Goal: Contribute content: Contribute content

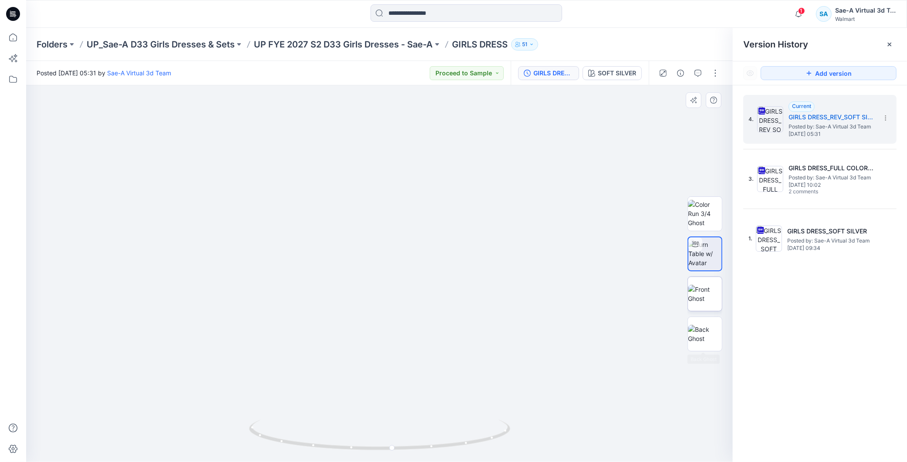
click at [700, 292] on img at bounding box center [705, 294] width 34 height 18
click at [706, 260] on img at bounding box center [705, 253] width 34 height 27
drag, startPoint x: 466, startPoint y: 414, endPoint x: 358, endPoint y: 431, distance: 109.3
click at [358, 431] on div at bounding box center [379, 273] width 706 height 376
click at [801, 14] on span "1" at bounding box center [801, 10] width 7 height 7
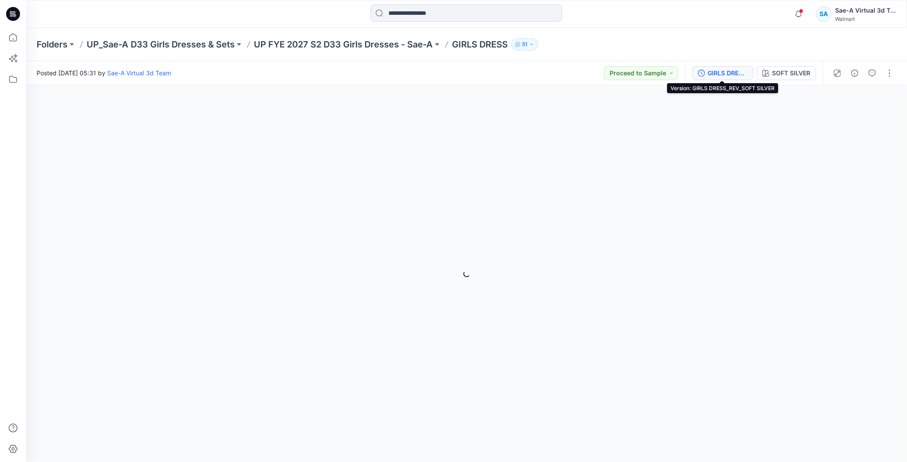
click at [723, 68] on div "GIRLS DRESS_REV_SOFT SILVER" at bounding box center [727, 73] width 40 height 10
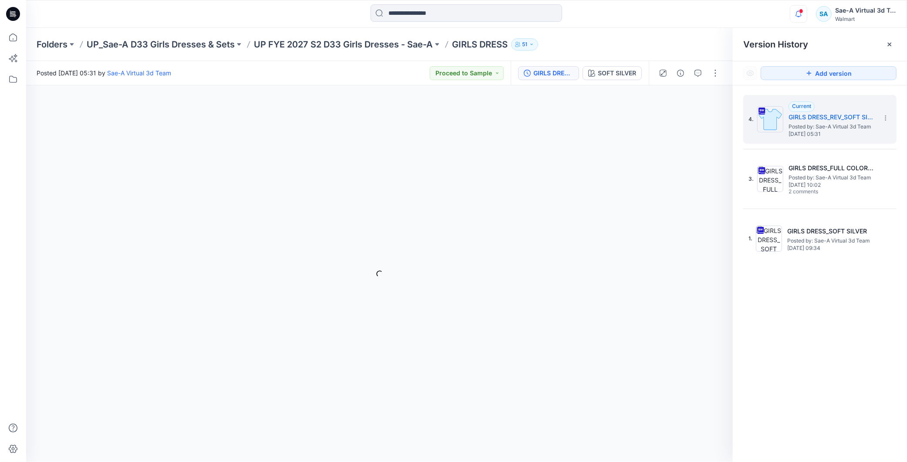
click at [803, 16] on icon "button" at bounding box center [798, 13] width 17 height 17
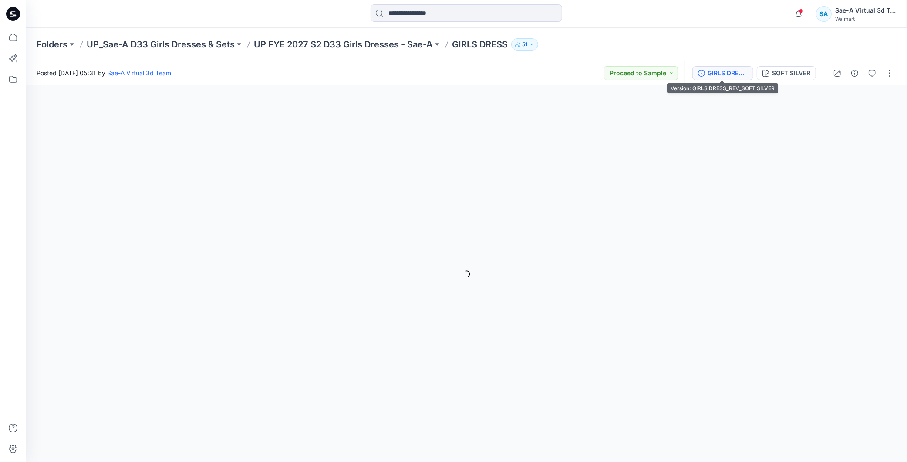
click at [717, 79] on button "GIRLS DRESS_REV_SOFT SILVER" at bounding box center [722, 73] width 61 height 14
click at [722, 75] on div "GIRLS DRESS_REV_SOFT SILVER" at bounding box center [727, 73] width 40 height 10
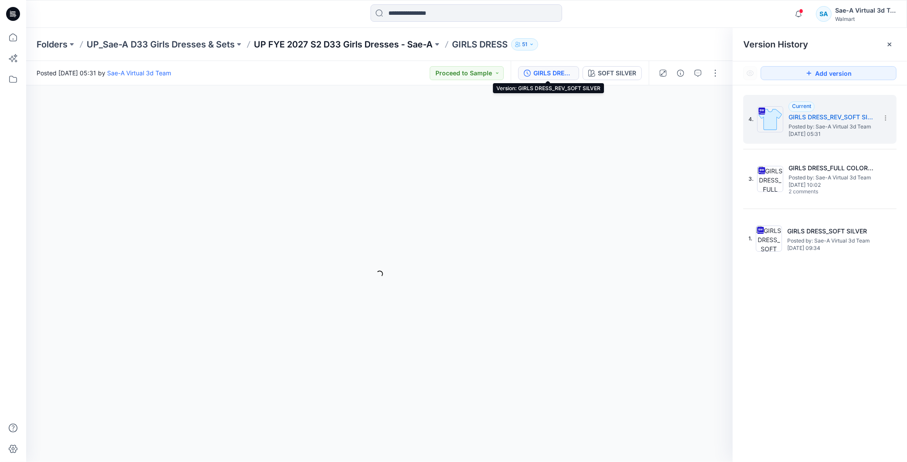
click at [332, 40] on p "UP FYE 2027 S2 D33 Girls Dresses - Sae-A" at bounding box center [343, 44] width 179 height 12
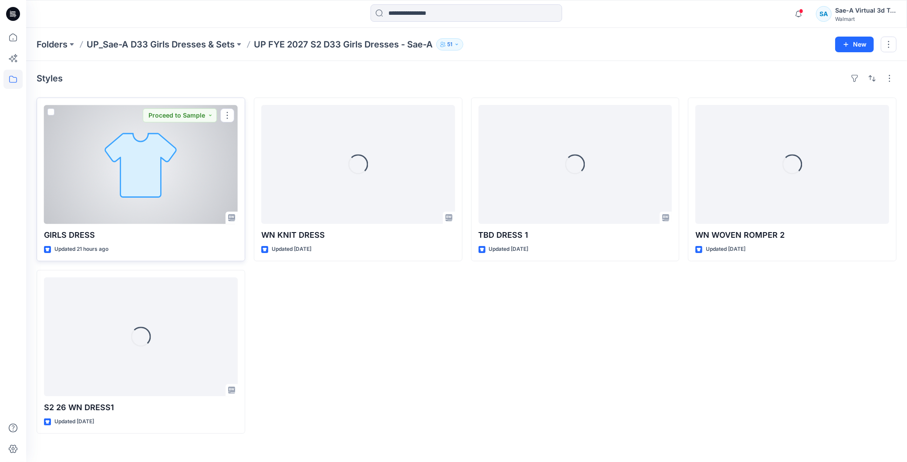
click at [155, 189] on div at bounding box center [141, 164] width 194 height 119
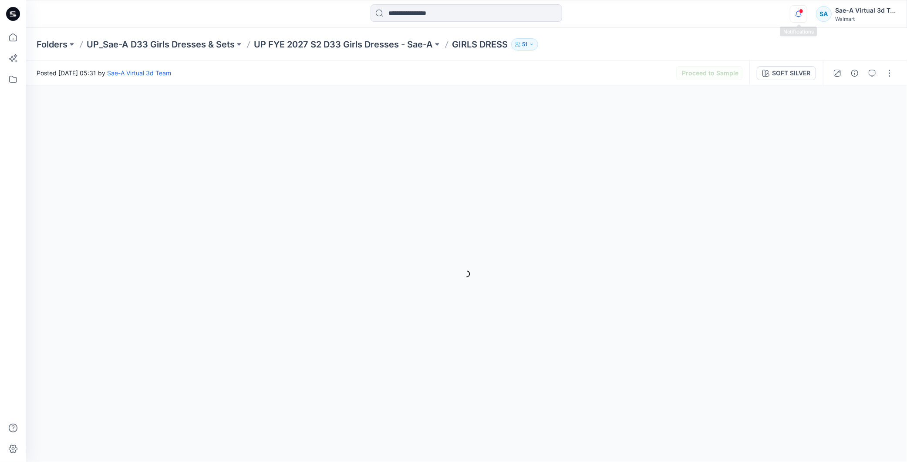
click at [798, 12] on icon "button" at bounding box center [798, 13] width 17 height 17
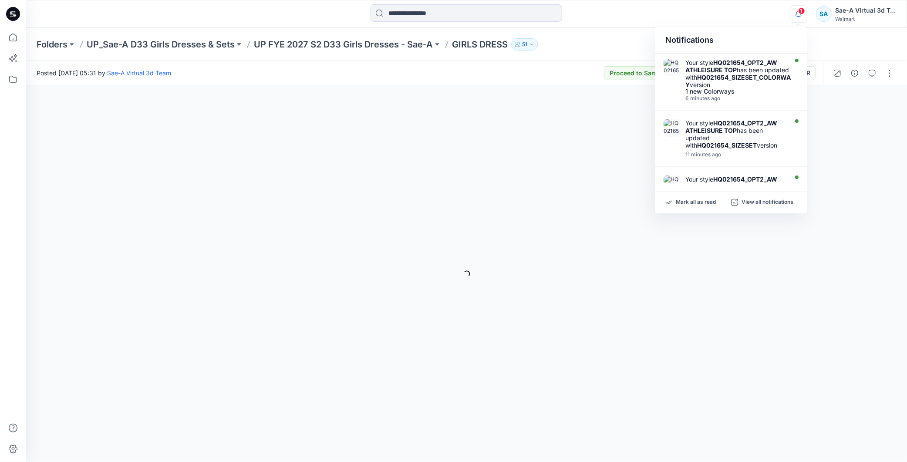
click at [807, 3] on div "1 Notifications Your style HQ021654_OPT2_AW ATHLEISURE TOP has been updated wit…" at bounding box center [466, 14] width 880 height 28
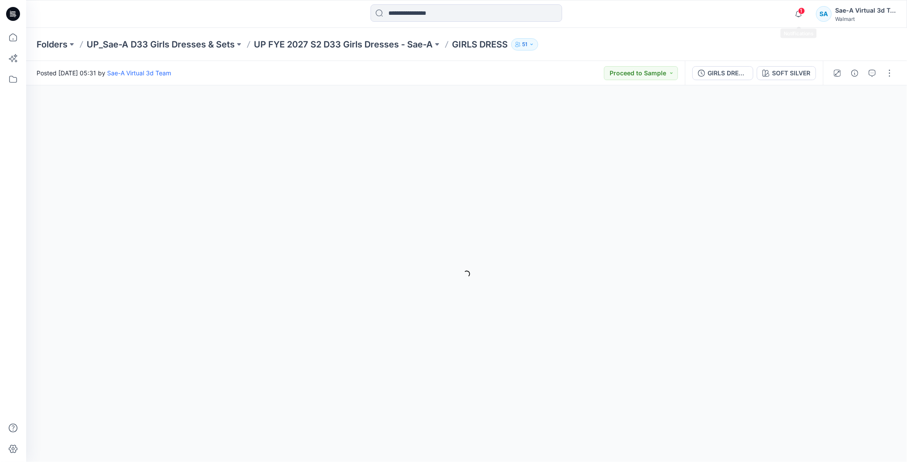
click at [801, 10] on span "1" at bounding box center [801, 10] width 7 height 7
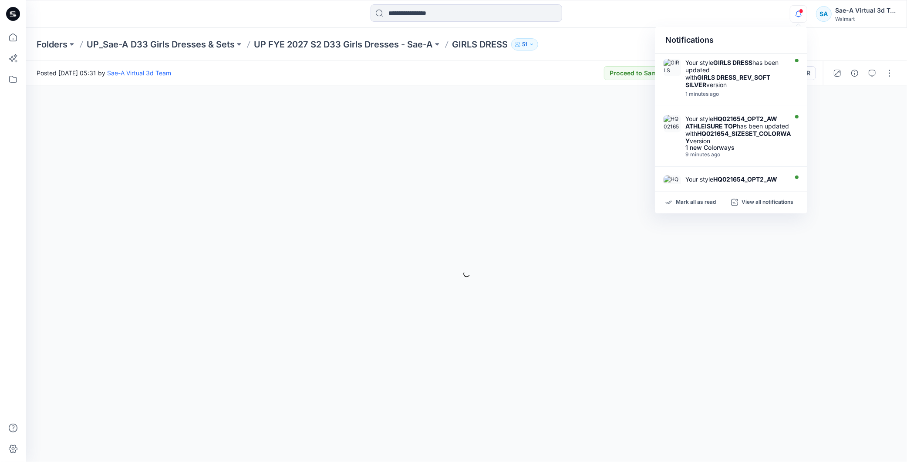
click at [10, 13] on icon at bounding box center [13, 14] width 14 height 14
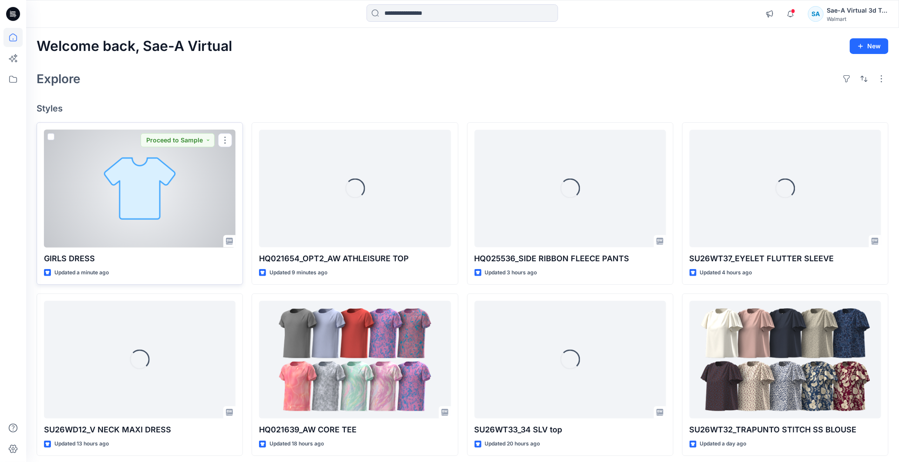
click at [161, 217] on div at bounding box center [139, 189] width 191 height 118
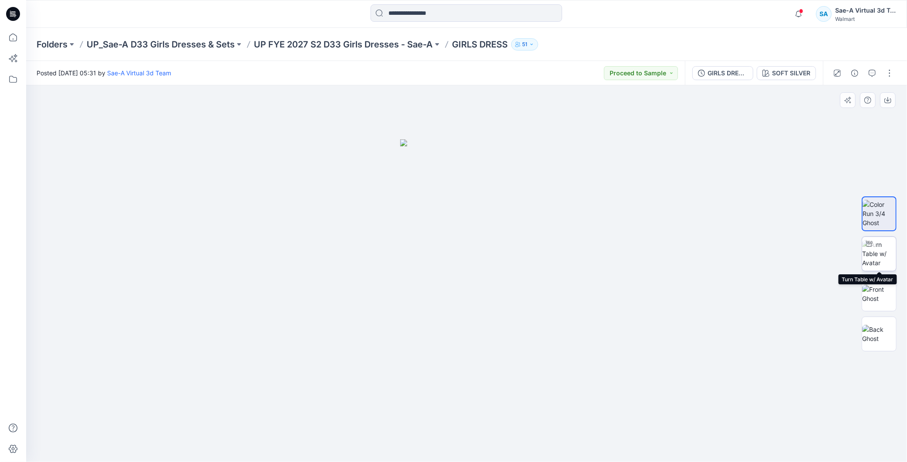
click at [885, 250] on img at bounding box center [879, 253] width 34 height 27
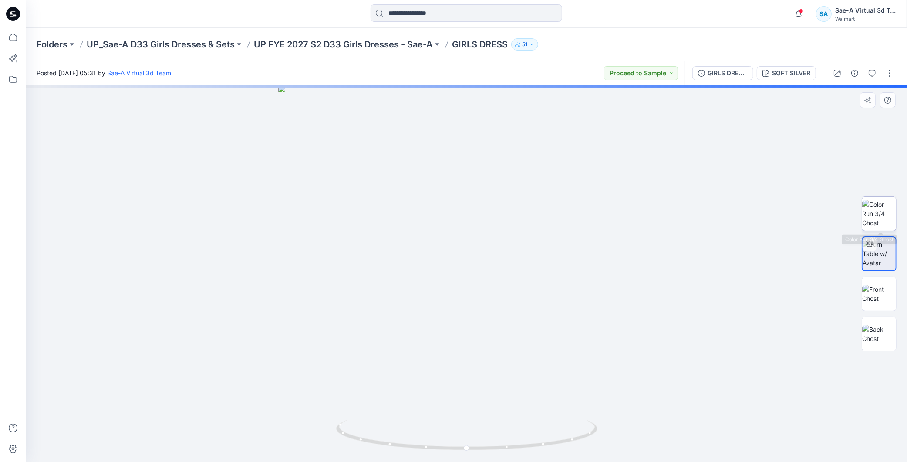
click at [881, 215] on img at bounding box center [879, 213] width 34 height 27
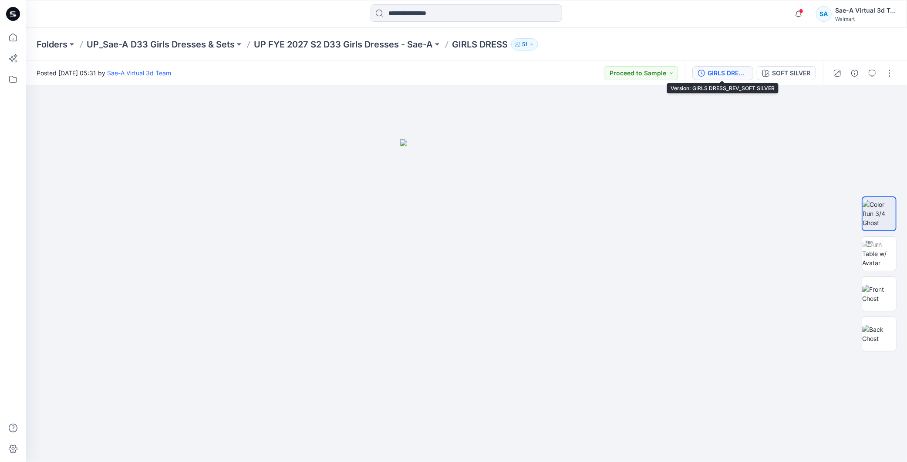
click at [713, 66] on button "GIRLS DRESS_REV_SOFT SILVER" at bounding box center [722, 73] width 61 height 14
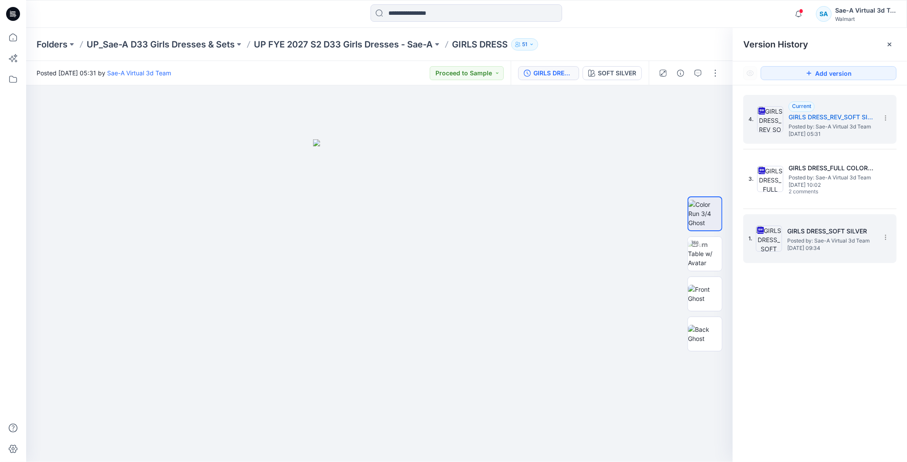
click at [824, 245] on span "[DATE] 09:34" at bounding box center [830, 248] width 87 height 6
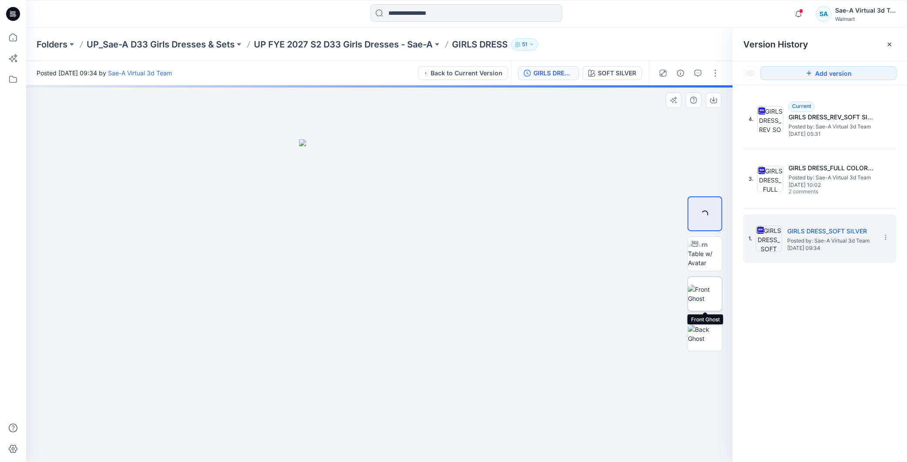
click at [714, 299] on img at bounding box center [705, 294] width 34 height 18
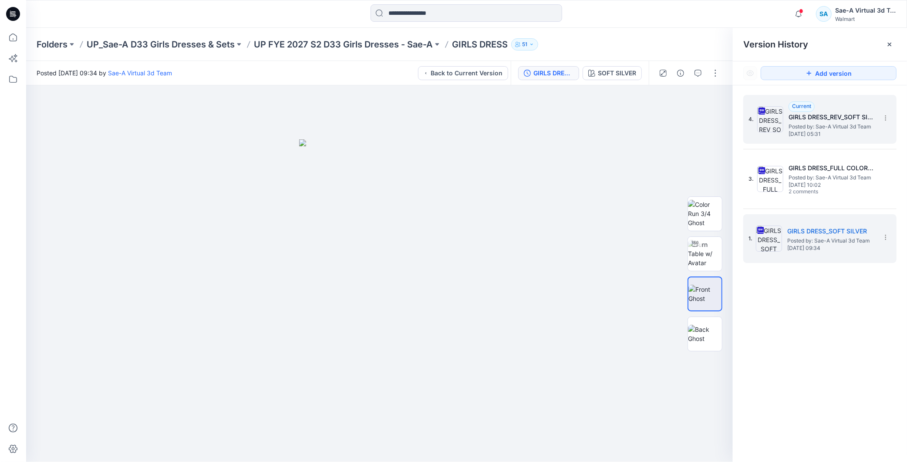
click at [832, 128] on span "Posted by: Sae-A Virtual 3d Team" at bounding box center [831, 126] width 87 height 9
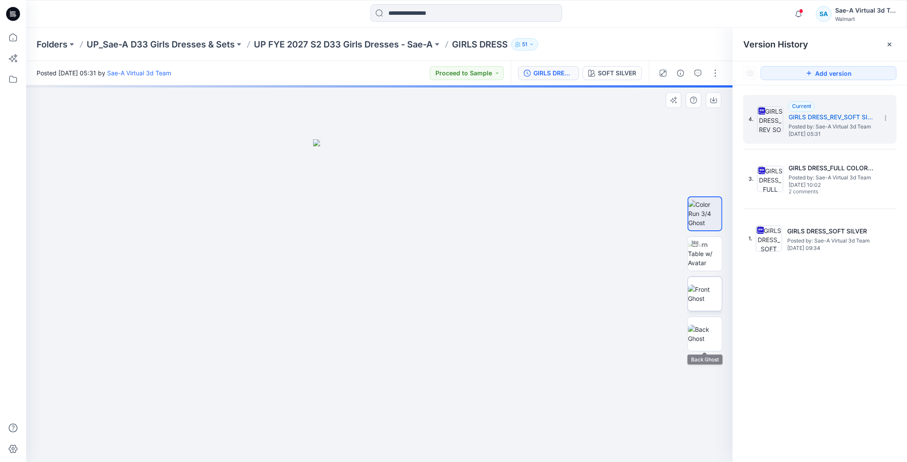
click at [699, 299] on img at bounding box center [705, 294] width 34 height 18
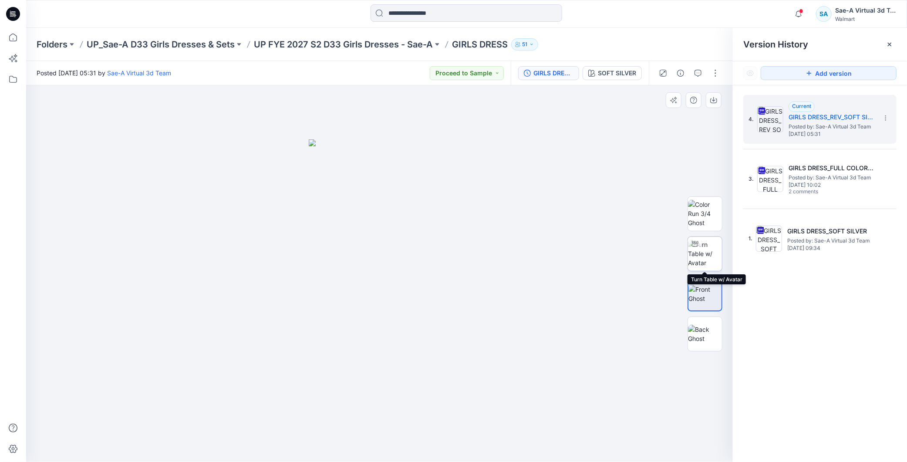
click at [706, 256] on img at bounding box center [705, 253] width 34 height 27
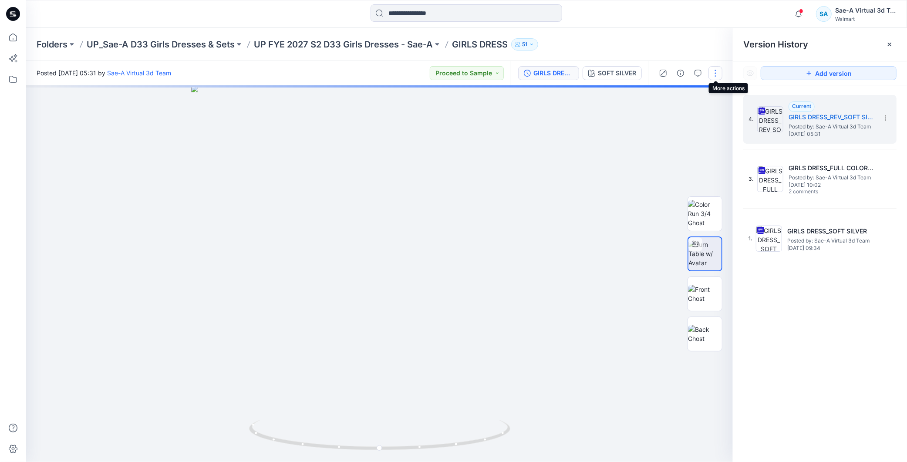
click at [715, 75] on button "button" at bounding box center [715, 73] width 14 height 14
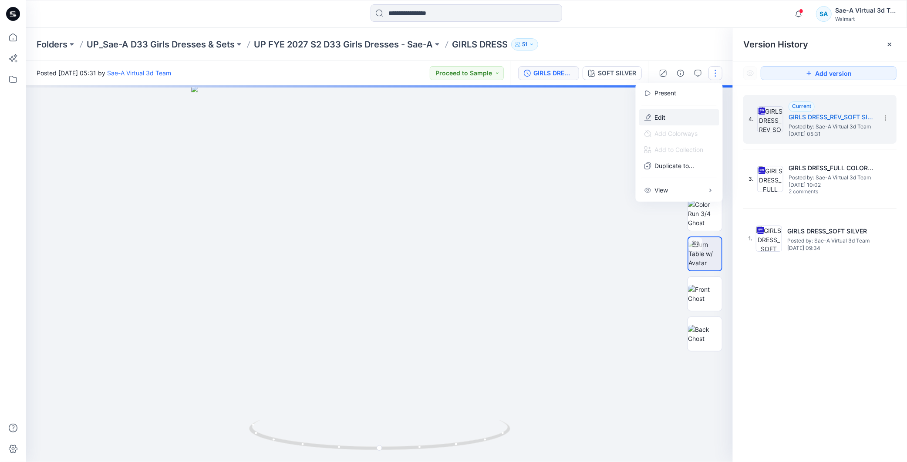
click at [682, 115] on button "Edit" at bounding box center [679, 117] width 80 height 16
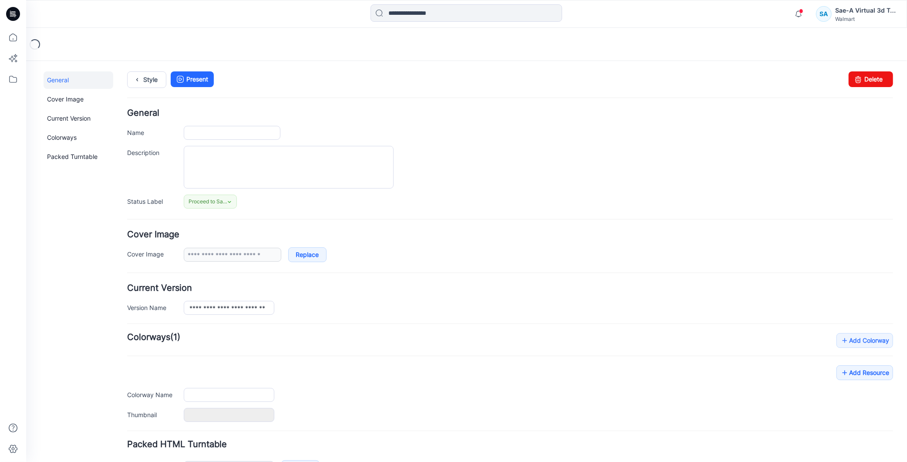
type input "**********"
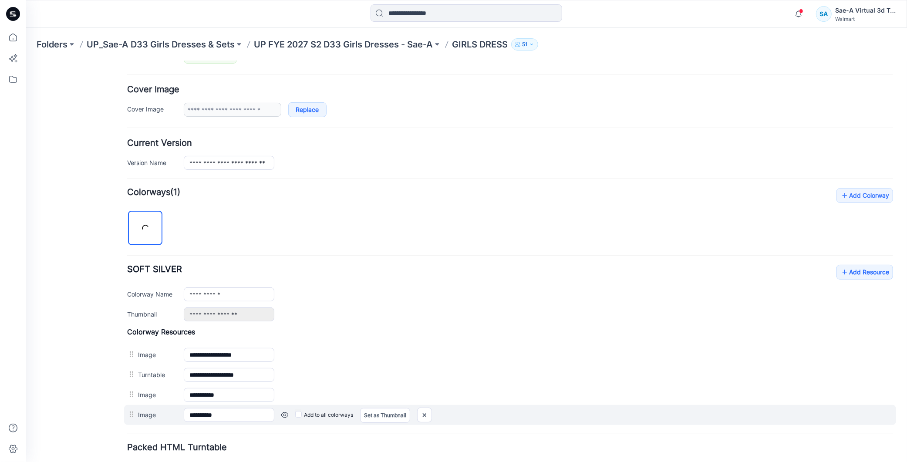
scroll to position [193, 0]
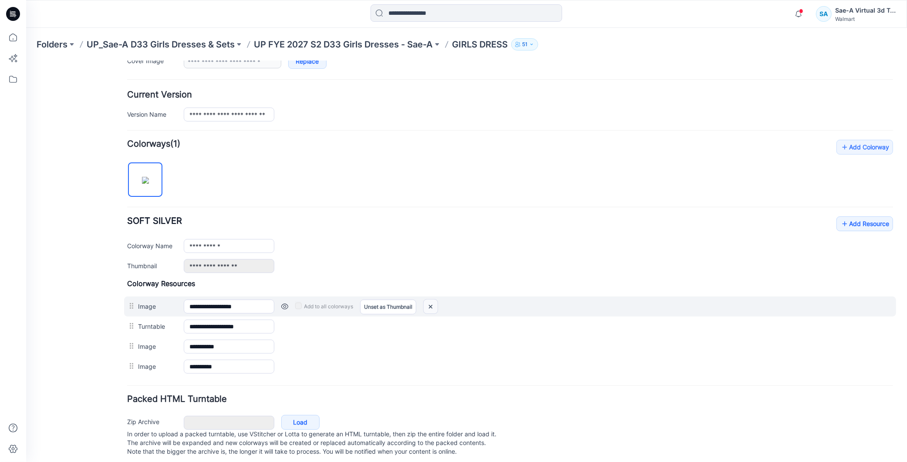
drag, startPoint x: 427, startPoint y: 306, endPoint x: 523, endPoint y: 106, distance: 221.3
click at [427, 306] on img at bounding box center [430, 306] width 14 height 14
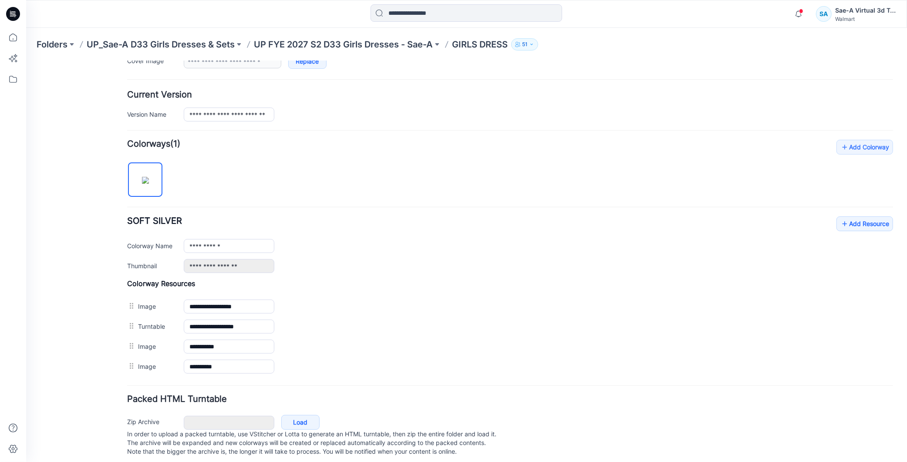
scroll to position [189, 0]
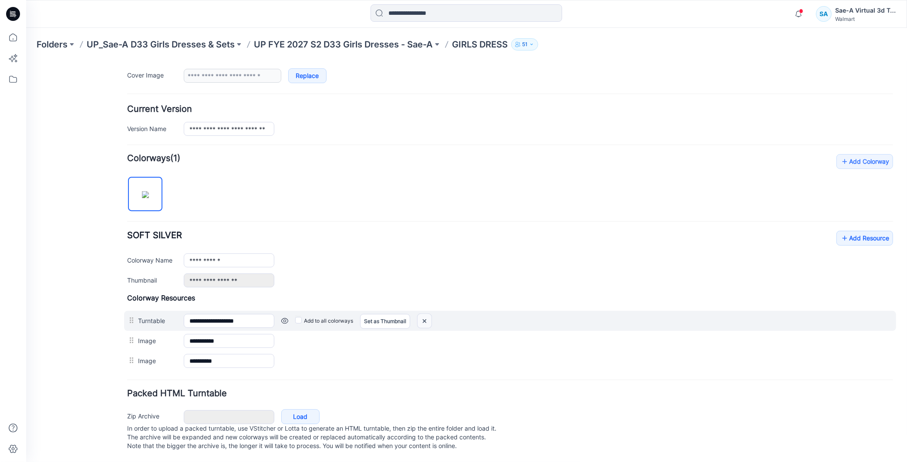
drag, startPoint x: 525, startPoint y: 109, endPoint x: 423, endPoint y: 315, distance: 230.1
click at [26, 60] on img at bounding box center [26, 60] width 0 height 0
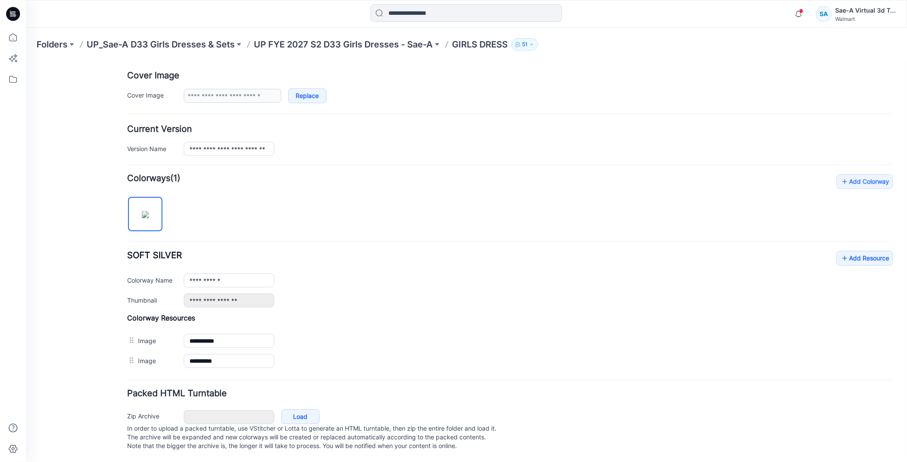
scroll to position [169, 0]
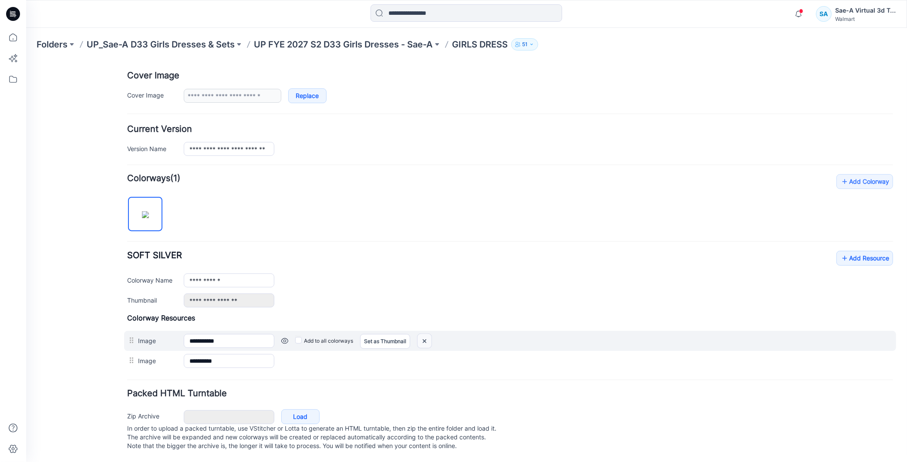
click at [26, 60] on img at bounding box center [26, 60] width 0 height 0
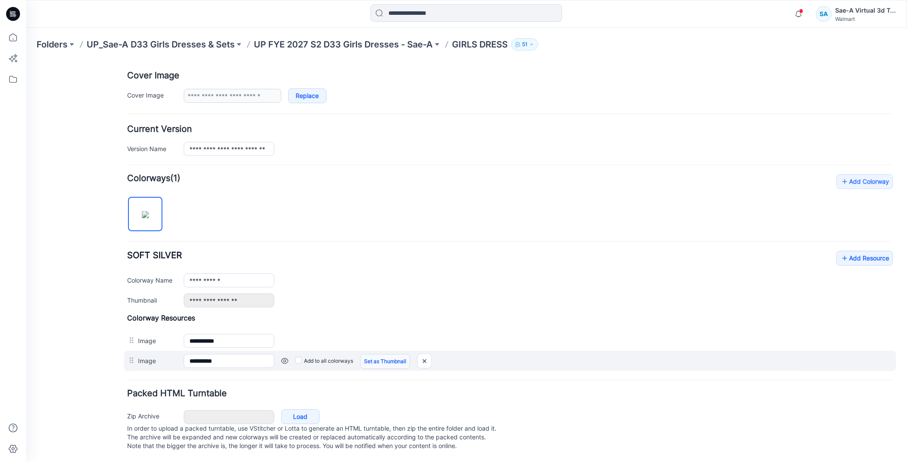
scroll to position [149, 0]
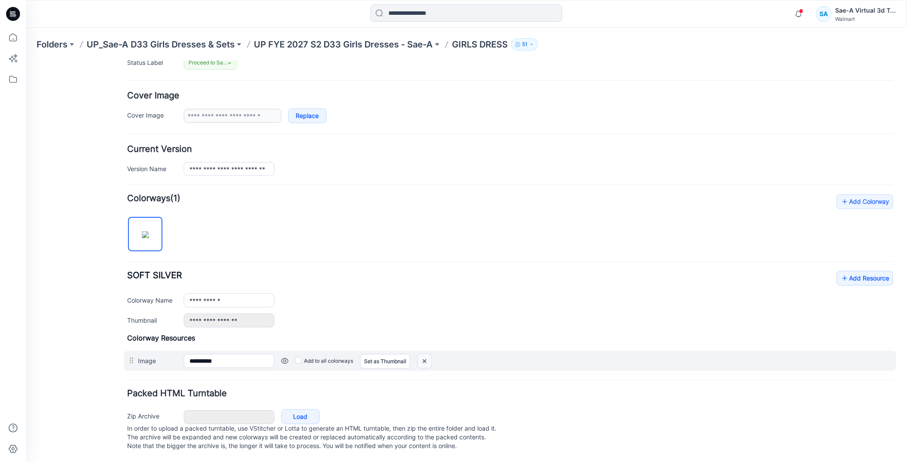
click at [26, 60] on img at bounding box center [26, 60] width 0 height 0
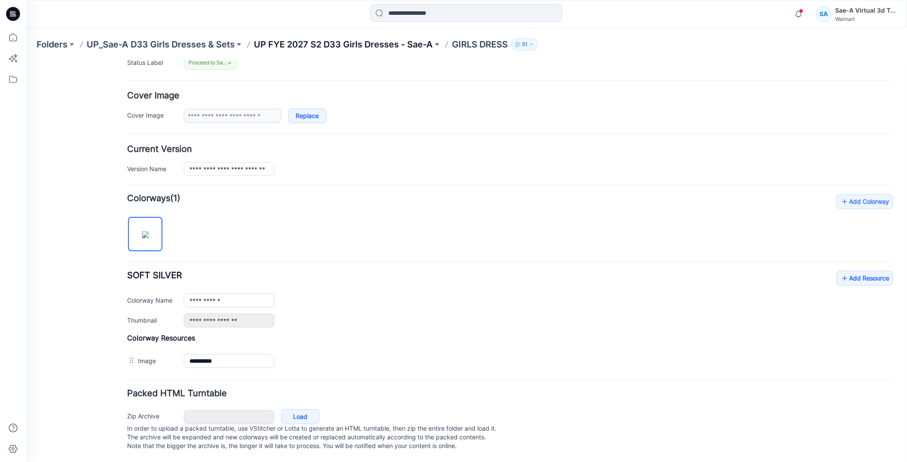
click at [354, 44] on p "UP FYE 2027 S2 D33 Girls Dresses - Sae-A" at bounding box center [343, 44] width 179 height 12
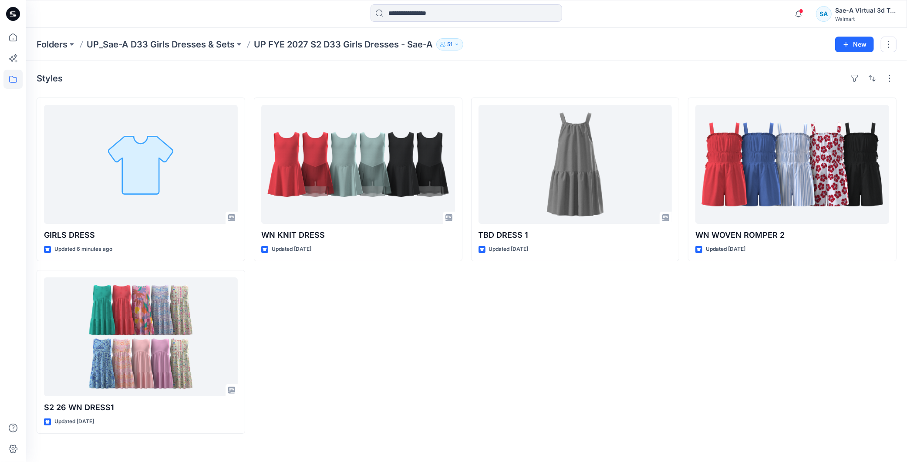
drag, startPoint x: 383, startPoint y: 320, endPoint x: 372, endPoint y: 311, distance: 14.3
click at [380, 319] on div "WN KNIT DRESS Updated 6 days ago" at bounding box center [358, 265] width 208 height 336
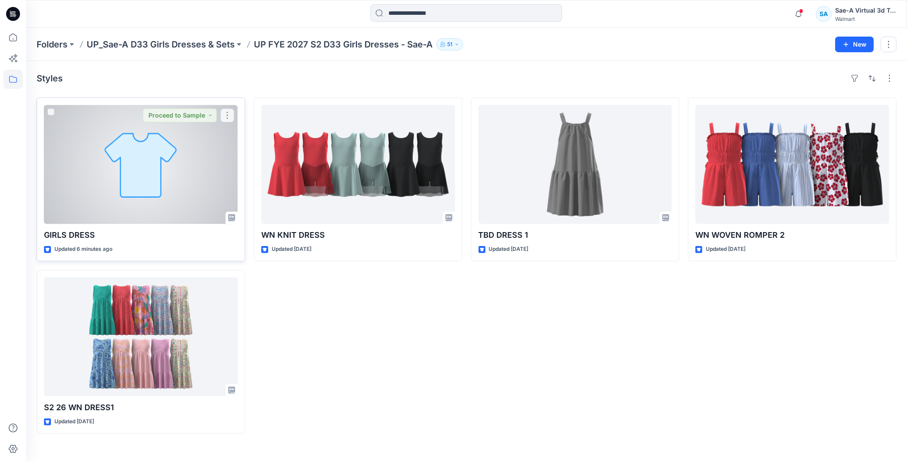
click at [189, 171] on div at bounding box center [141, 164] width 194 height 119
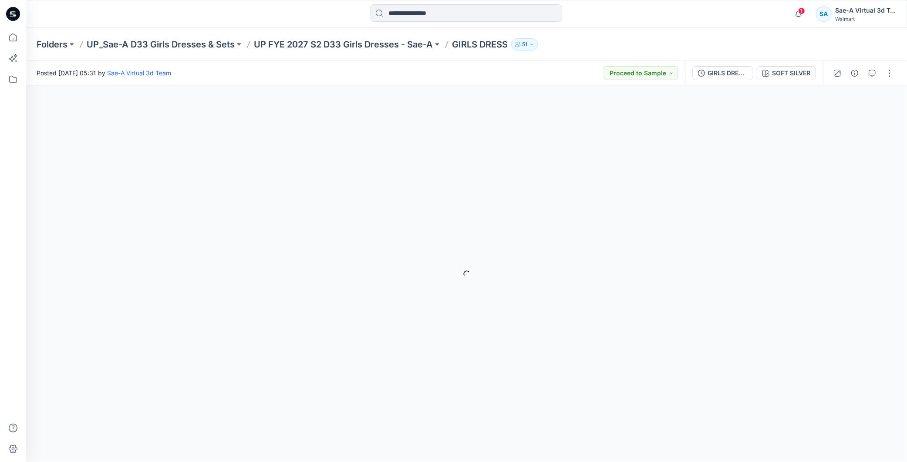
click at [312, 50] on div "Folders UP_Sae-A D33 Girls Dresses & Sets UP FYE 2027 S2 D33 Girls Dresses - Sa…" at bounding box center [466, 44] width 880 height 33
click at [830, 285] on div "SOFT SILVER Loading... Material Properties Loading..." at bounding box center [466, 273] width 880 height 376
click at [799, 15] on icon "button" at bounding box center [798, 13] width 17 height 17
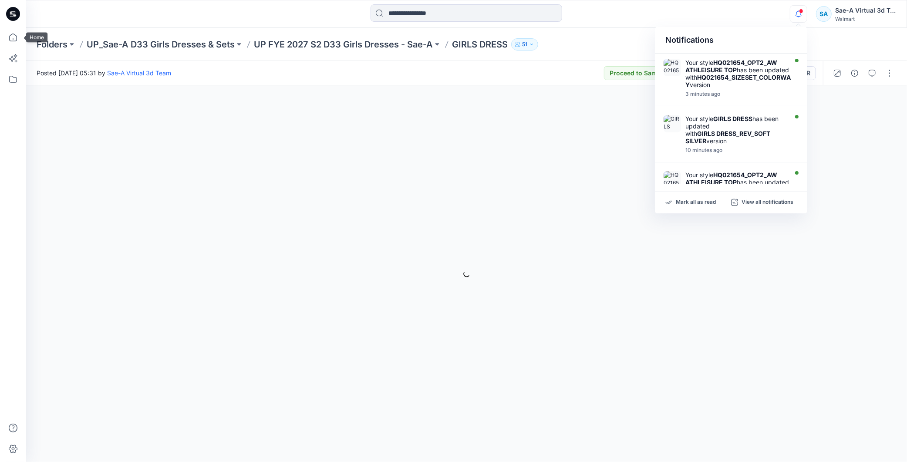
click at [15, 18] on icon at bounding box center [13, 14] width 14 height 14
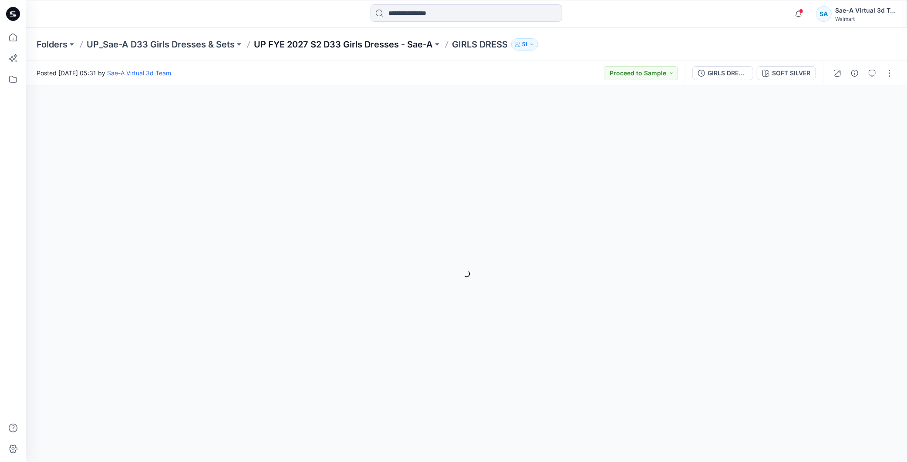
click at [416, 44] on p "UP FYE 2027 S2 D33 Girls Dresses - Sae-A" at bounding box center [343, 44] width 179 height 12
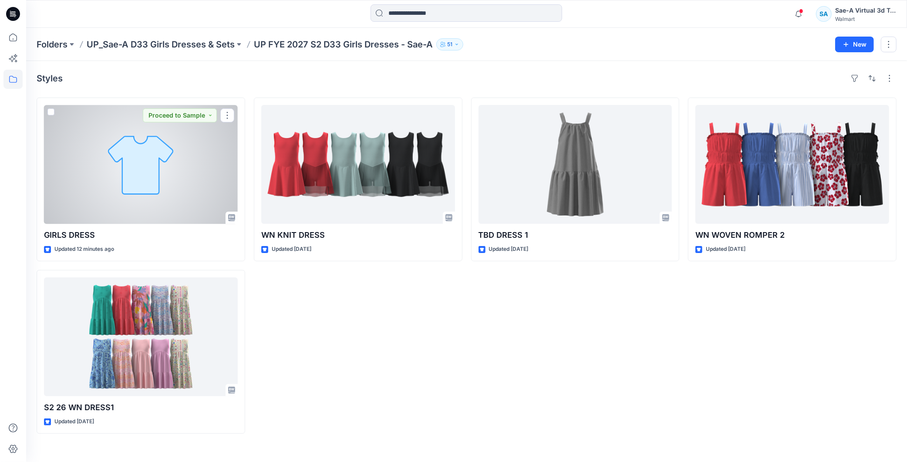
click at [178, 193] on div at bounding box center [141, 164] width 194 height 119
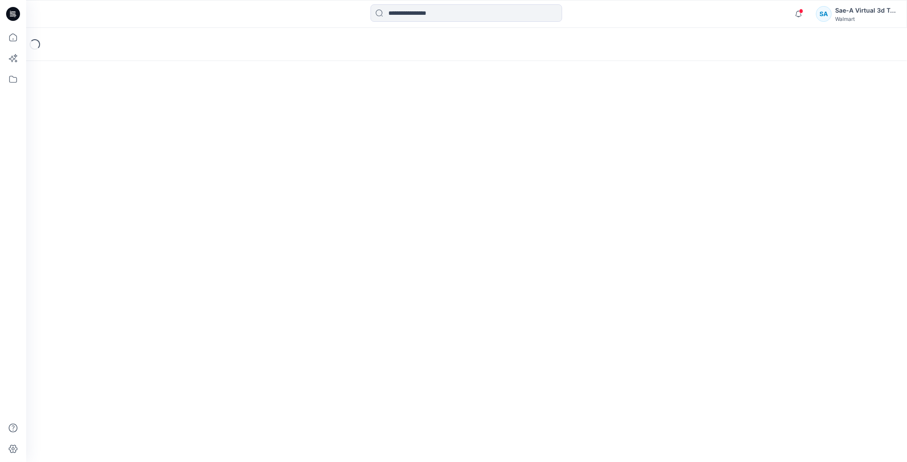
click at [407, 427] on div "Loading..." at bounding box center [466, 245] width 880 height 434
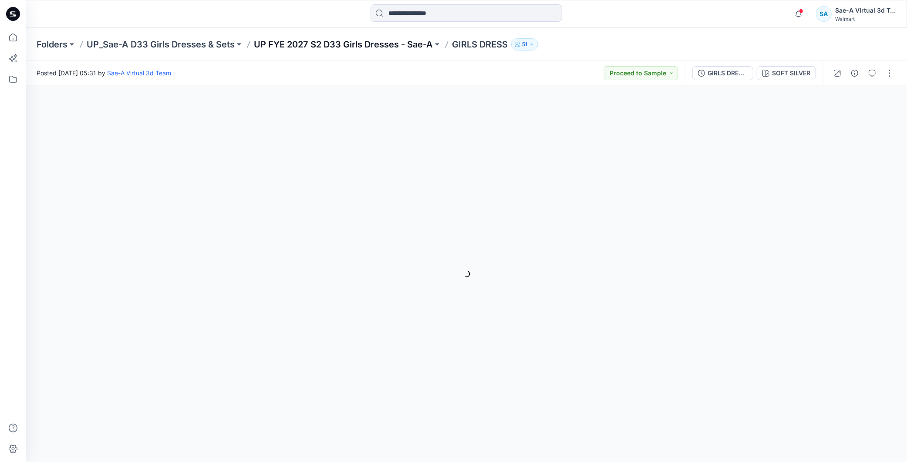
click at [383, 39] on p "UP FYE 2027 S2 D33 Girls Dresses - Sae-A" at bounding box center [343, 44] width 179 height 12
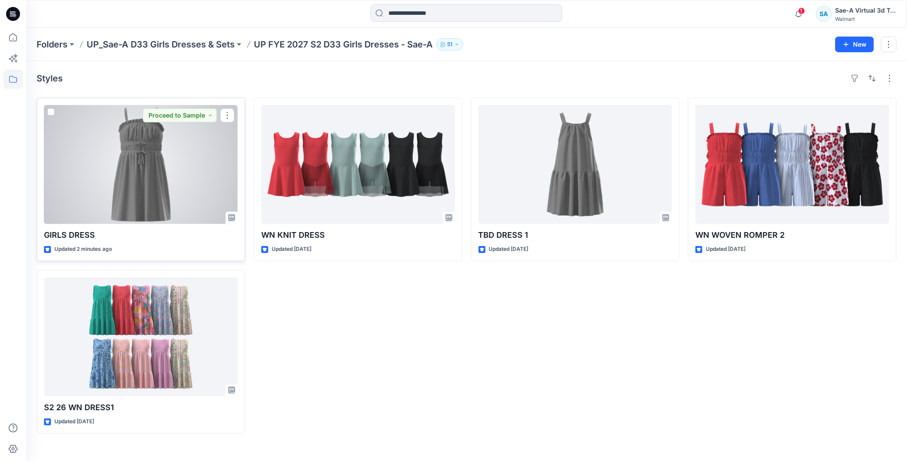
click at [157, 166] on div at bounding box center [141, 164] width 194 height 119
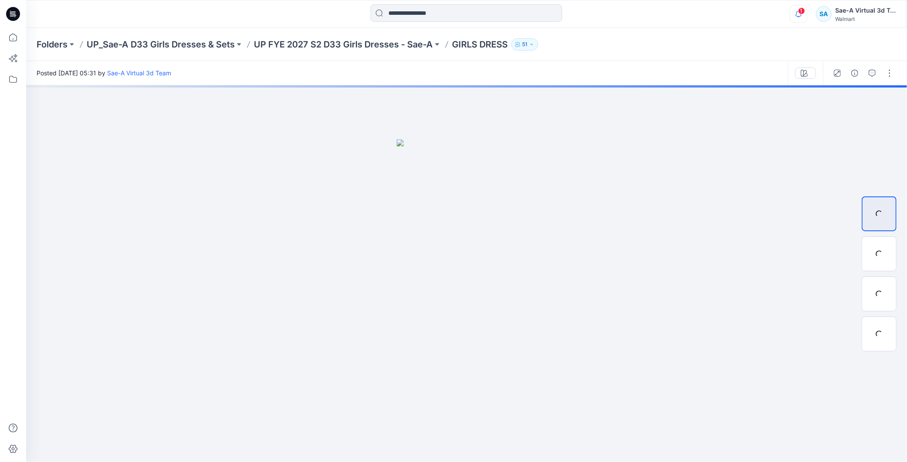
click at [799, 15] on icon "button" at bounding box center [798, 13] width 17 height 17
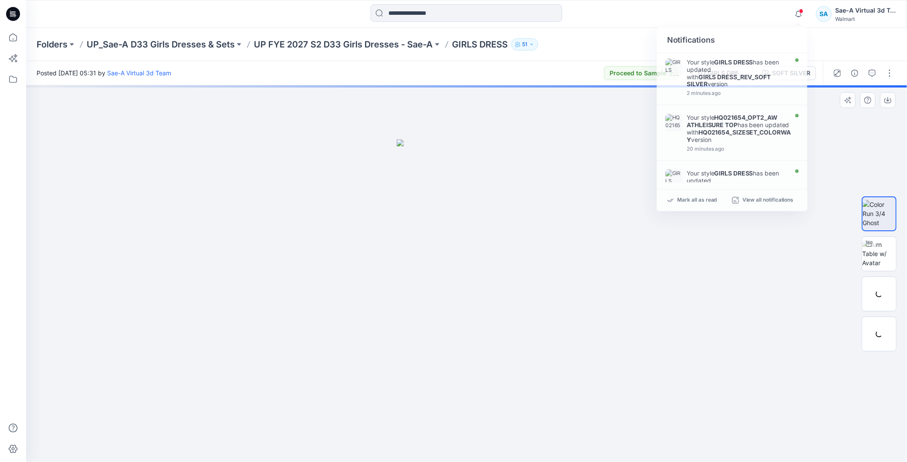
click at [592, 314] on div at bounding box center [466, 273] width 880 height 376
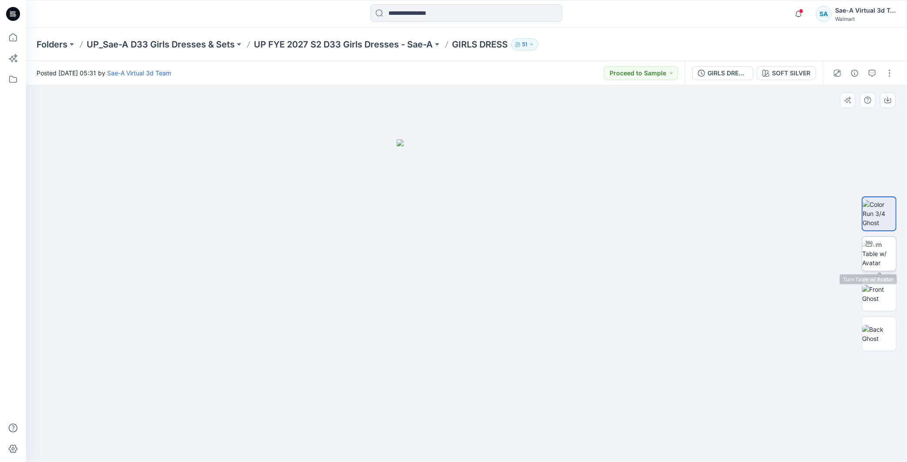
click at [887, 262] on img at bounding box center [879, 253] width 34 height 27
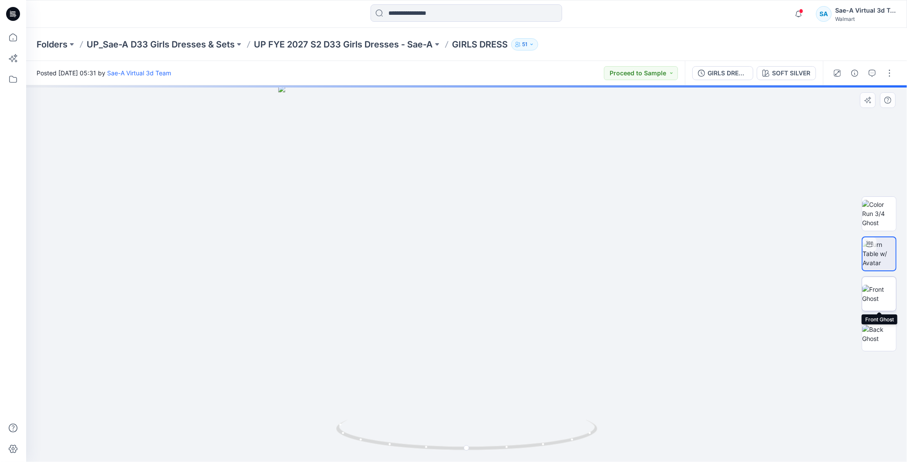
click at [878, 286] on img at bounding box center [879, 294] width 34 height 18
click at [880, 286] on img at bounding box center [878, 294] width 33 height 18
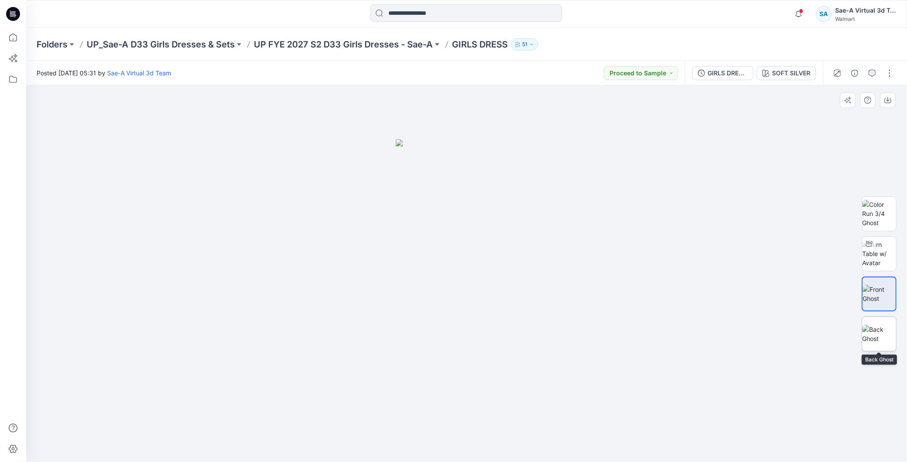
click at [878, 336] on img at bounding box center [879, 334] width 34 height 18
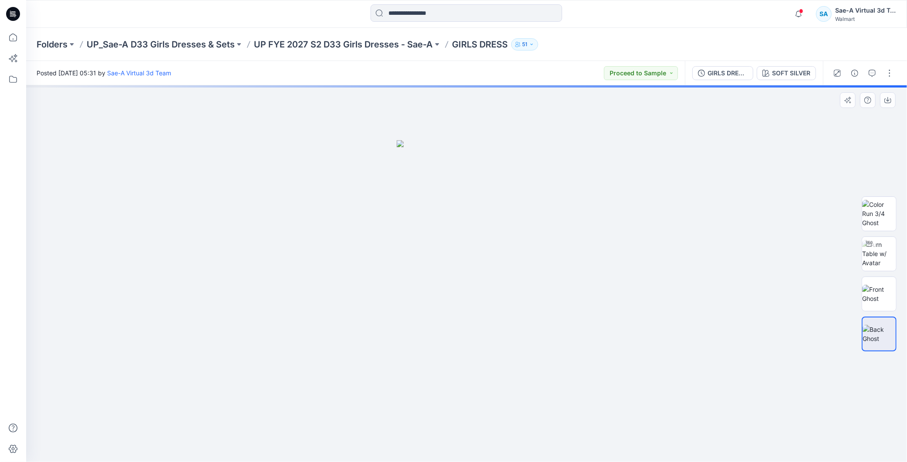
click at [880, 336] on img at bounding box center [878, 334] width 33 height 18
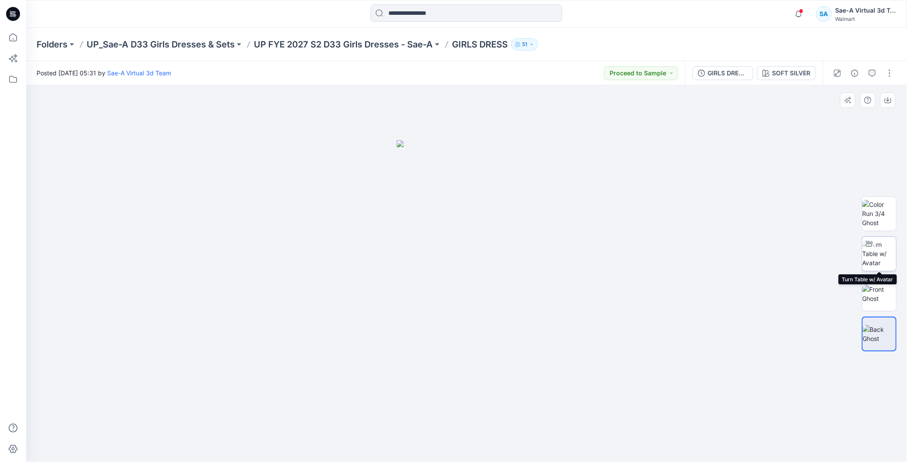
click at [882, 256] on img at bounding box center [879, 253] width 34 height 27
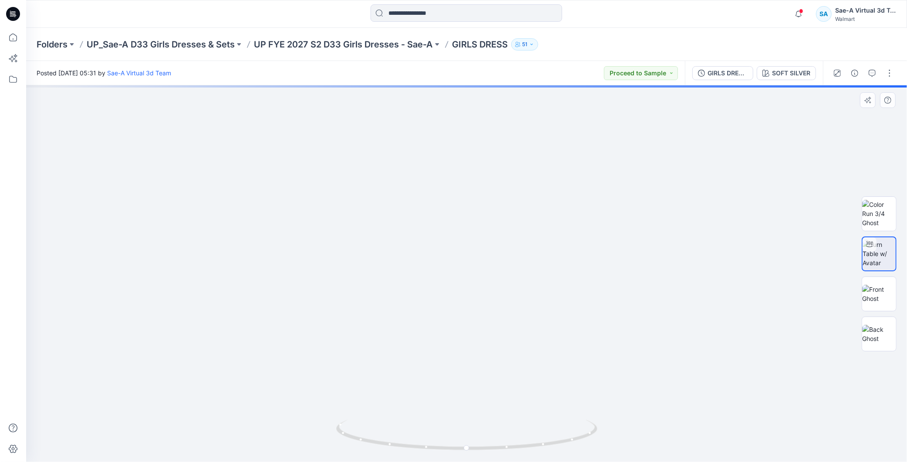
drag, startPoint x: 546, startPoint y: 340, endPoint x: 560, endPoint y: 283, distance: 58.7
drag, startPoint x: 575, startPoint y: 437, endPoint x: 514, endPoint y: 442, distance: 61.6
click at [514, 442] on icon at bounding box center [467, 436] width 263 height 33
drag, startPoint x: 517, startPoint y: 445, endPoint x: 490, endPoint y: 447, distance: 27.5
click at [490, 447] on icon at bounding box center [467, 436] width 263 height 33
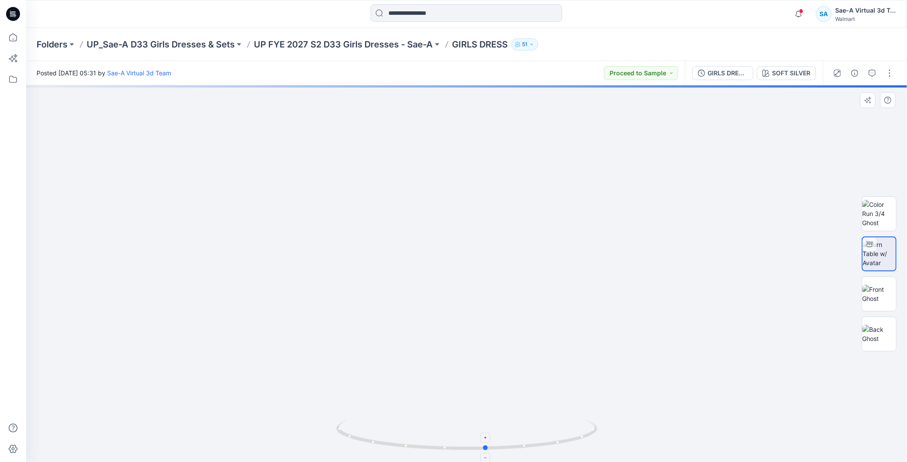
drag, startPoint x: 517, startPoint y: 451, endPoint x: 417, endPoint y: 436, distance: 100.9
click at [417, 436] on icon at bounding box center [467, 436] width 263 height 33
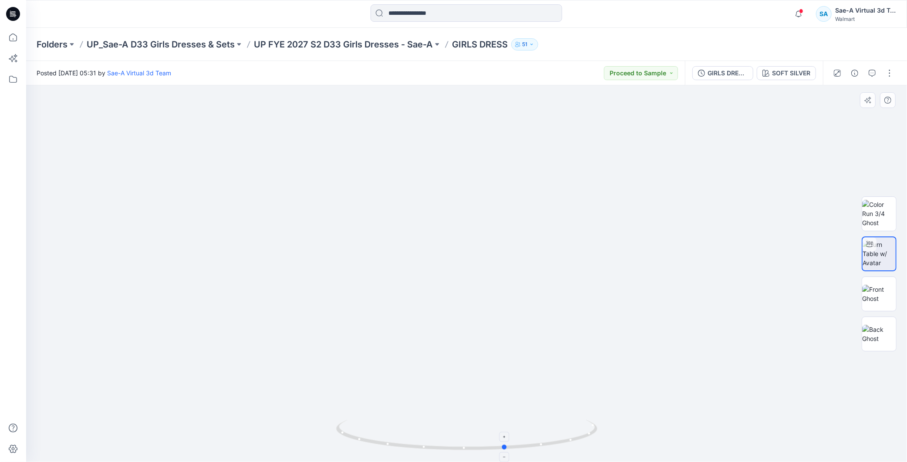
drag, startPoint x: 543, startPoint y: 434, endPoint x: 563, endPoint y: 438, distance: 20.0
click at [563, 438] on icon at bounding box center [467, 436] width 263 height 33
click at [719, 75] on div "GIRLS DRESS_REV_SOFT SILVER" at bounding box center [727, 73] width 40 height 10
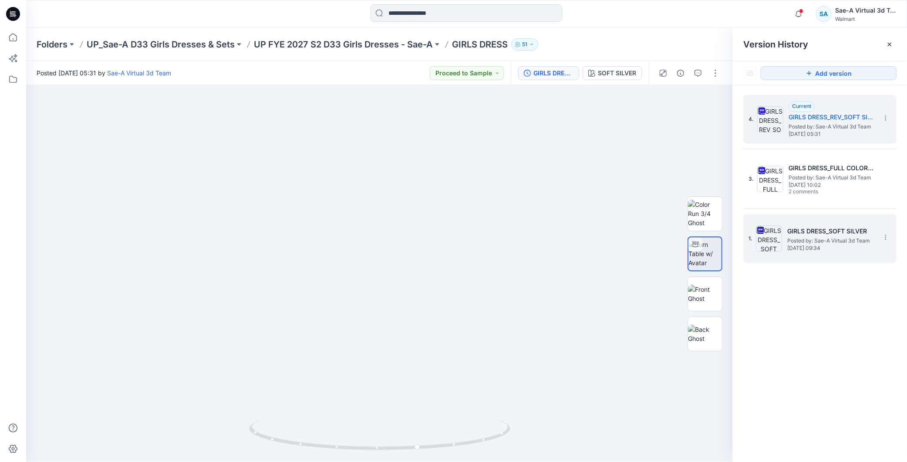
click at [794, 238] on span "Posted by: Sae-A Virtual 3d Team" at bounding box center [830, 240] width 87 height 9
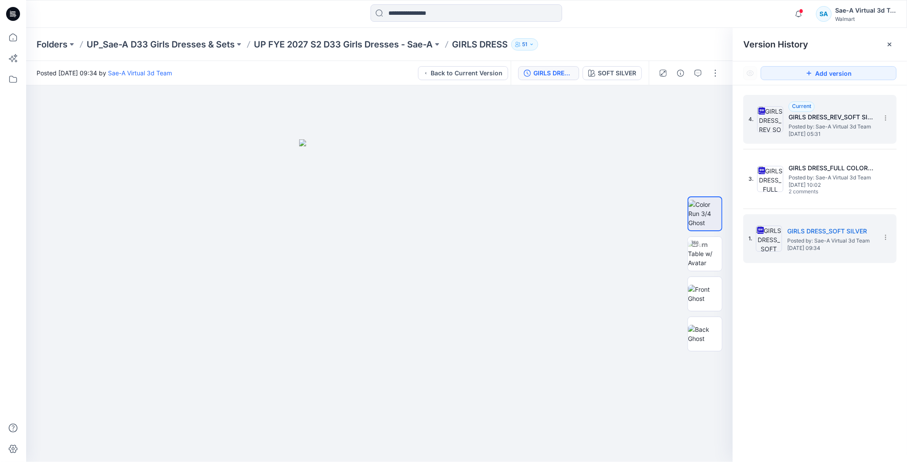
click at [806, 114] on h5 "GIRLS DRESS_REV_SOFT SILVER" at bounding box center [831, 117] width 87 height 10
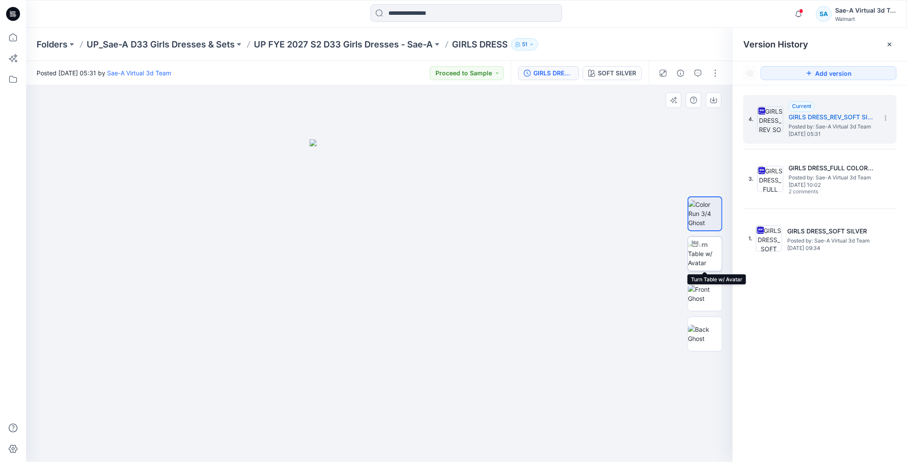
click at [703, 251] on img at bounding box center [705, 253] width 34 height 27
drag, startPoint x: 454, startPoint y: 260, endPoint x: 462, endPoint y: 242, distance: 19.9
click at [447, 440] on icon at bounding box center [380, 436] width 263 height 33
click at [507, 290] on div at bounding box center [379, 273] width 706 height 376
drag, startPoint x: 460, startPoint y: 442, endPoint x: 350, endPoint y: 403, distance: 116.3
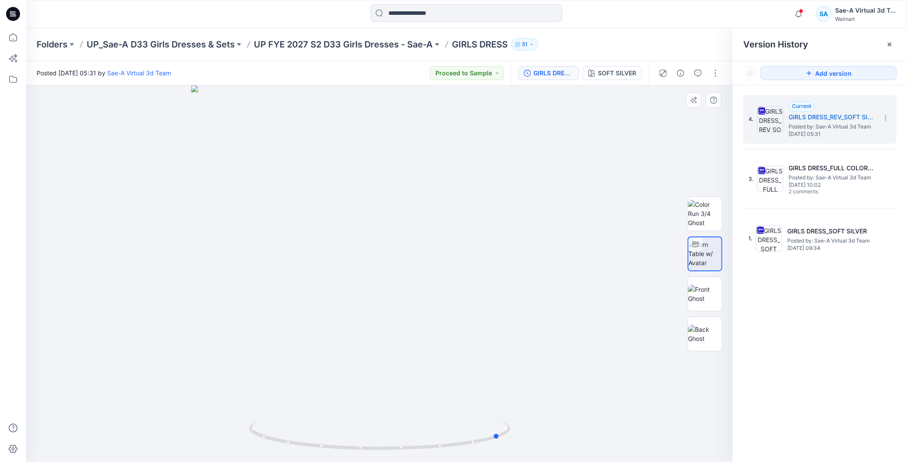
click at [345, 443] on icon at bounding box center [380, 436] width 263 height 33
click at [797, 13] on icon "button" at bounding box center [798, 13] width 17 height 17
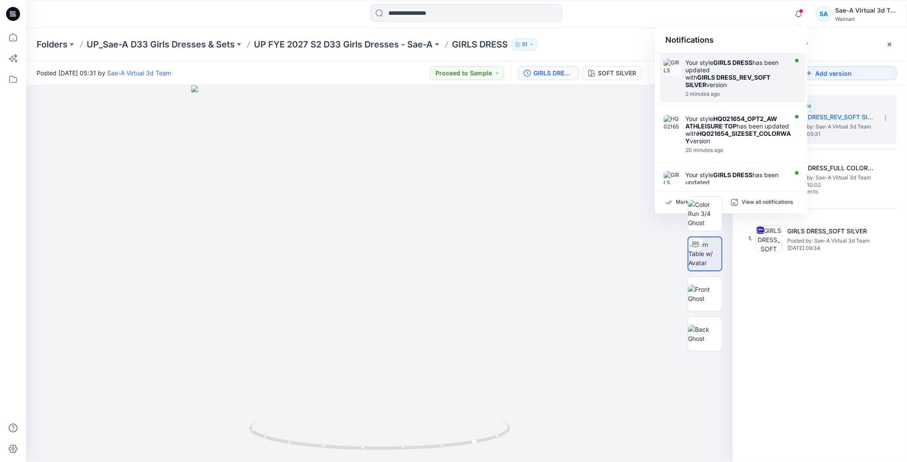
click at [739, 67] on div "Your style GIRLS DRESS has been updated with GIRLS DRESS_REV_SOFT SILVER version" at bounding box center [735, 74] width 100 height 30
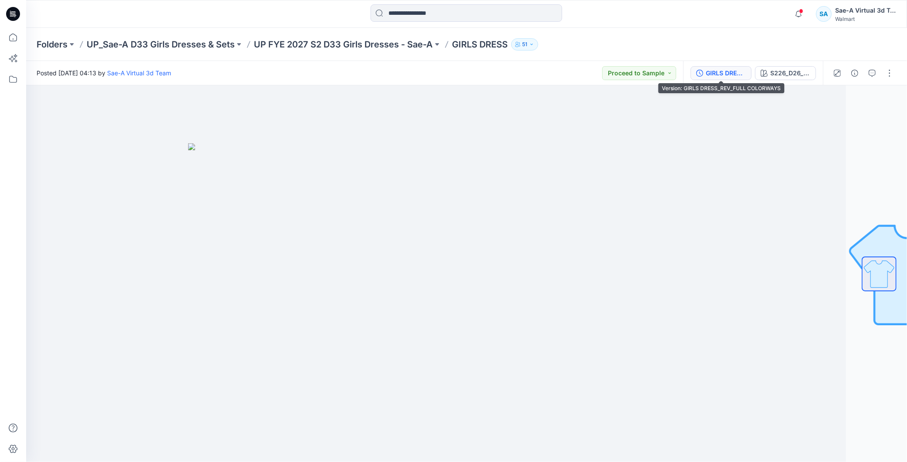
click at [739, 75] on div "GIRLS DRESS_REV_FULL COLORWAYS" at bounding box center [725, 73] width 40 height 10
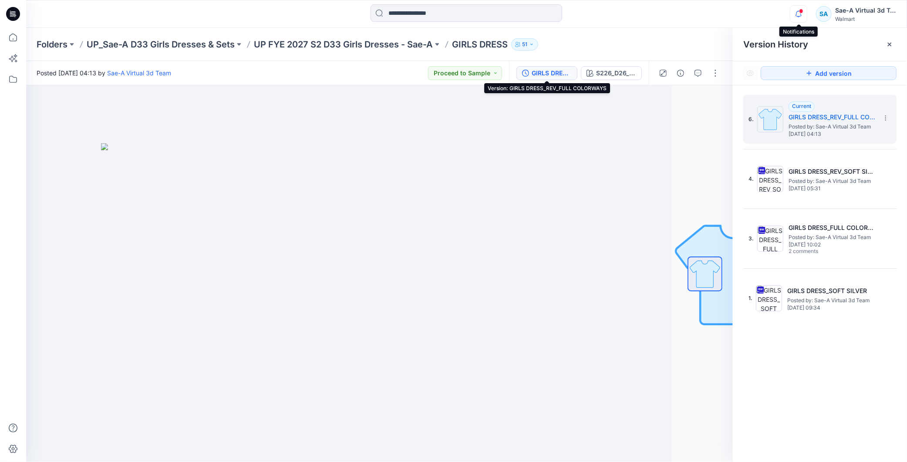
click at [795, 13] on icon "button" at bounding box center [798, 13] width 17 height 17
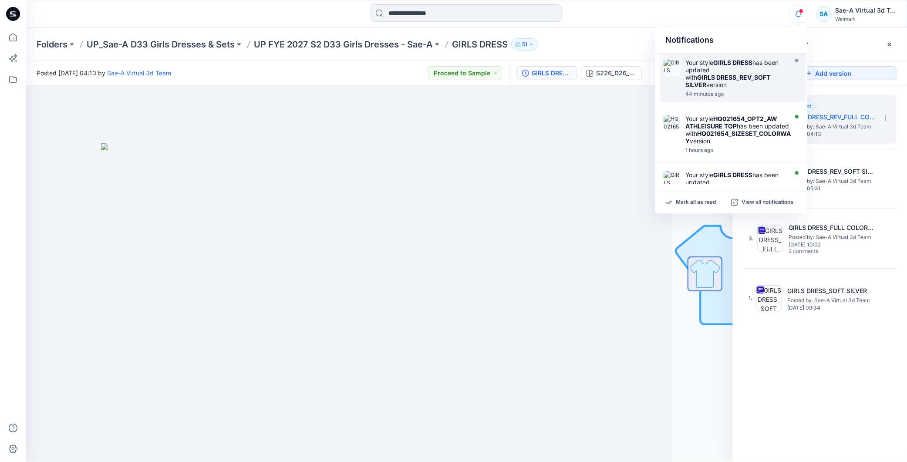
click at [747, 91] on div "44 minutes ago" at bounding box center [735, 94] width 100 height 6
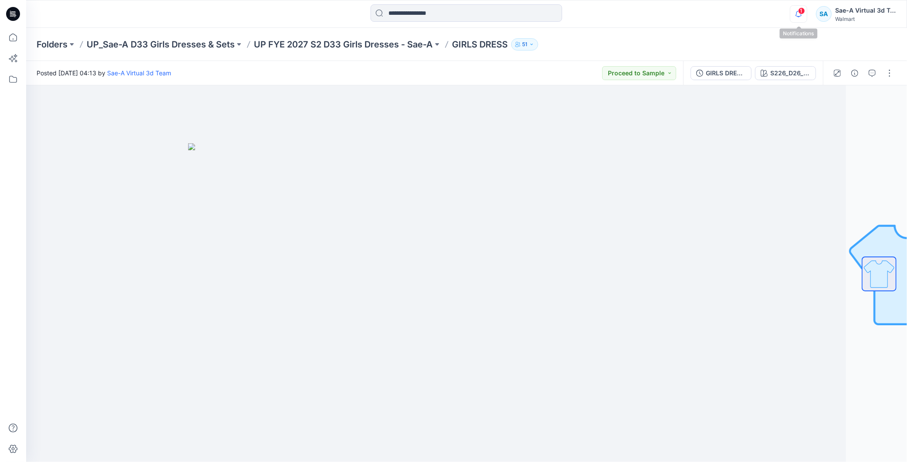
click at [798, 10] on span "1" at bounding box center [801, 10] width 7 height 7
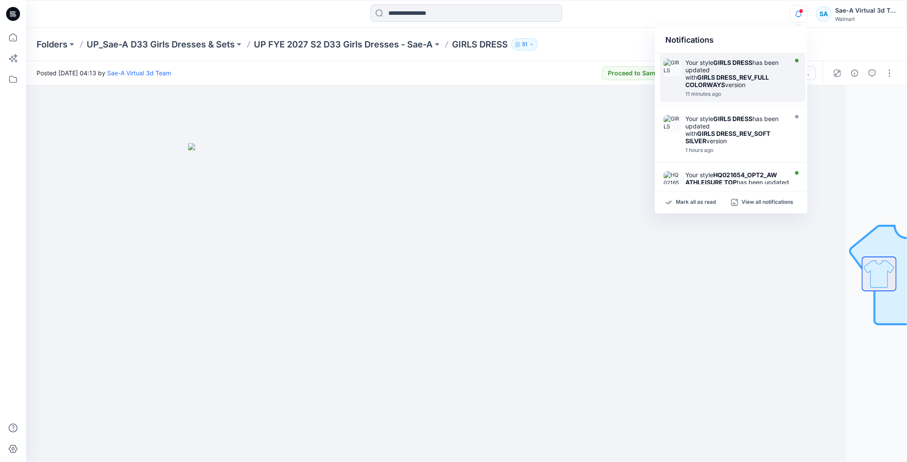
click at [745, 84] on div "Your style GIRLS DRESS has been updated with GIRLS DRESS_REV_FULL COLORWAYS ver…" at bounding box center [735, 74] width 100 height 30
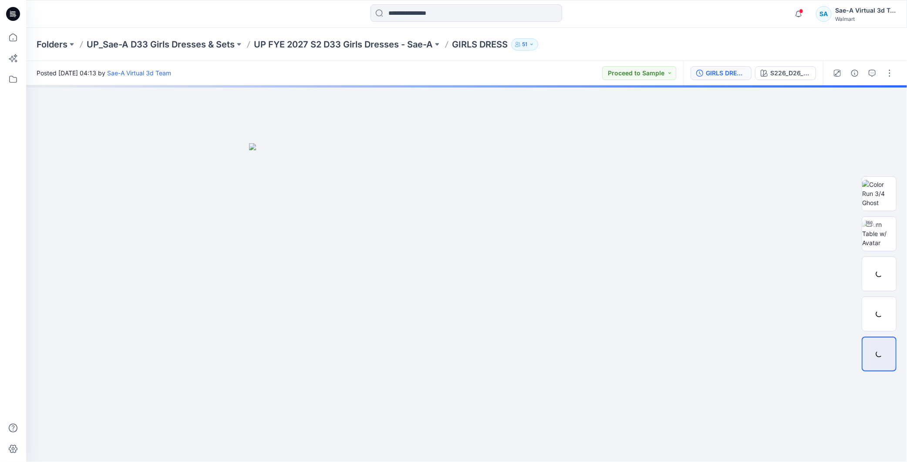
click at [729, 74] on div "GIRLS DRESS_REV_FULL COLORWAYS" at bounding box center [725, 73] width 40 height 10
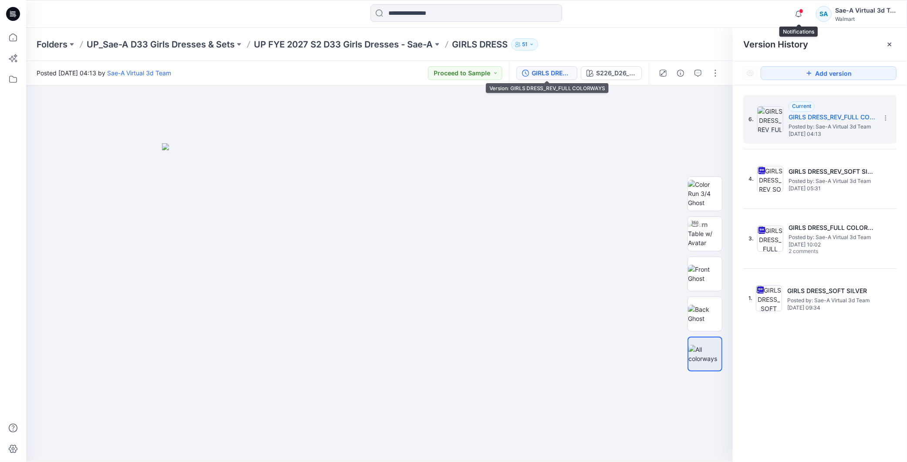
click at [801, 12] on span at bounding box center [801, 11] width 4 height 5
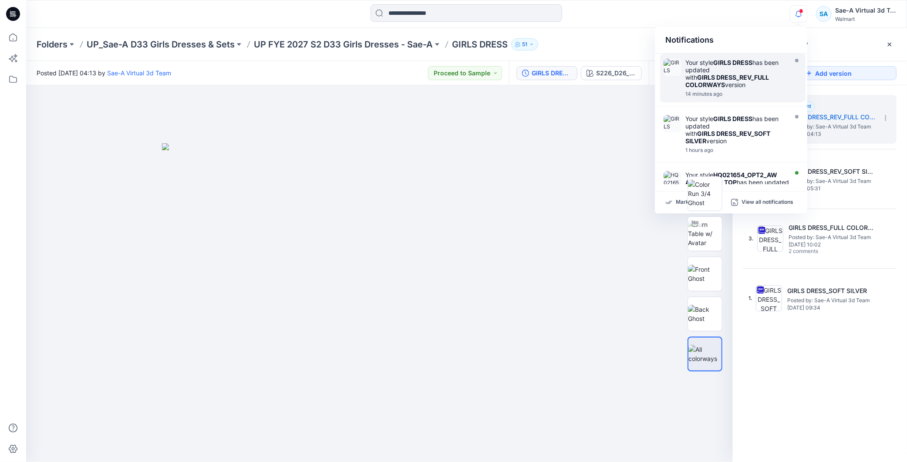
click at [746, 75] on strong "GIRLS DRESS_REV_FULL COLORWAYS" at bounding box center [727, 81] width 84 height 15
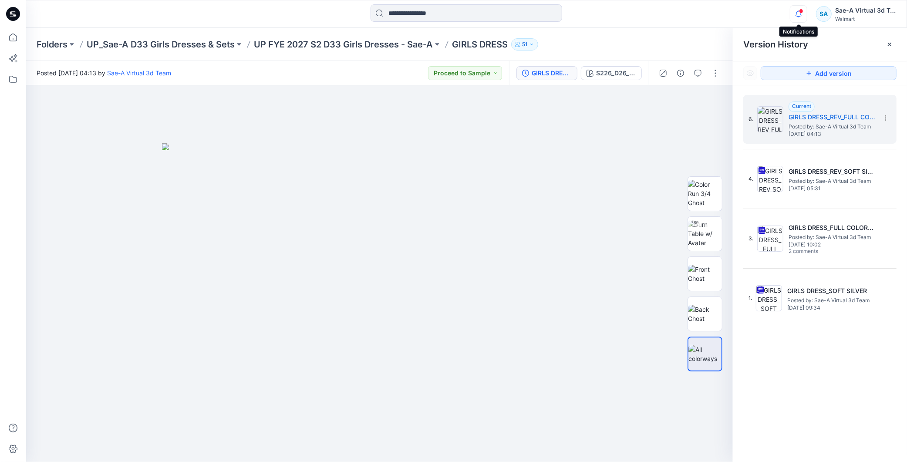
click at [797, 16] on icon "button" at bounding box center [798, 16] width 3 height 1
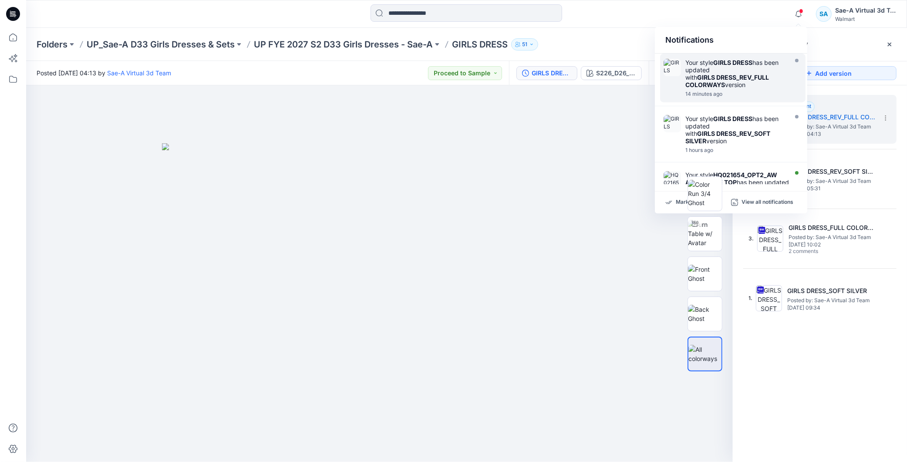
click at [734, 81] on div "Your style GIRLS DRESS has been updated with GIRLS DRESS_REV_FULL COLORWAYS ver…" at bounding box center [735, 74] width 100 height 30
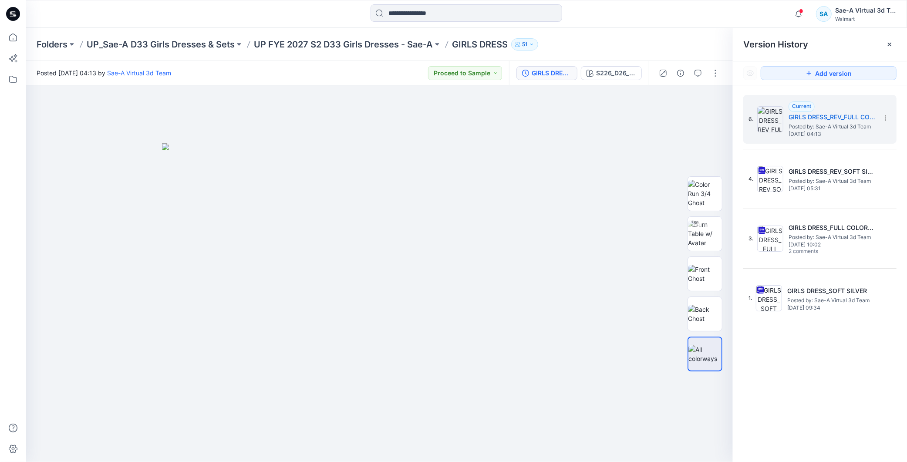
click at [807, 12] on div "Notifications Your style GIRLS DRESS has been updated with GIRLS DRESS_REV_FULL…" at bounding box center [842, 13] width 106 height 19
click at [799, 14] on icon "button" at bounding box center [798, 13] width 17 height 17
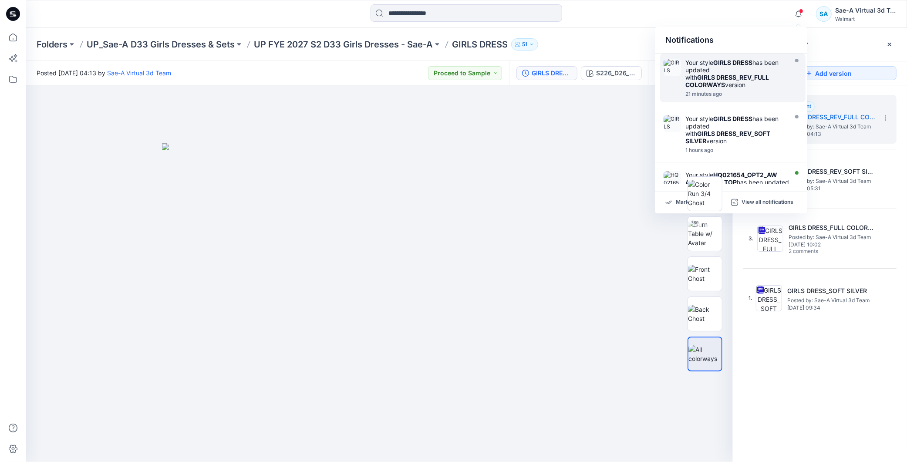
click at [752, 75] on strong "GIRLS DRESS_REV_FULL COLORWAYS" at bounding box center [727, 81] width 84 height 15
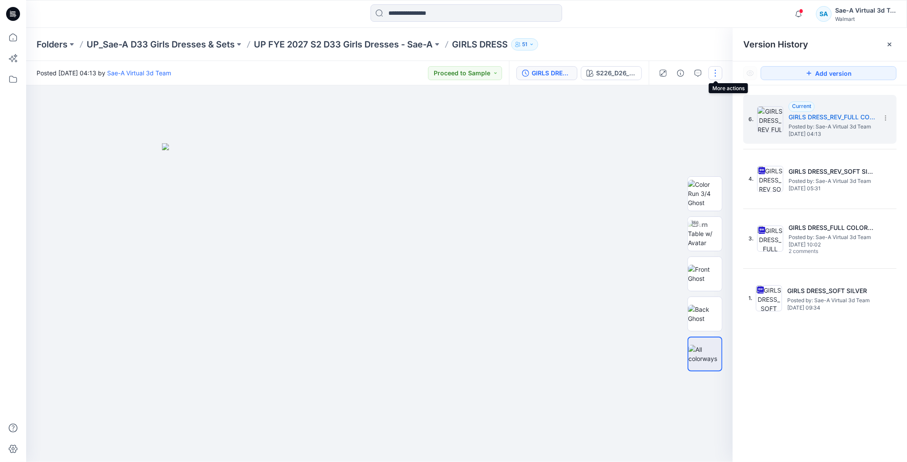
click at [715, 72] on button "button" at bounding box center [715, 73] width 14 height 14
click at [682, 116] on button "Edit" at bounding box center [679, 117] width 80 height 16
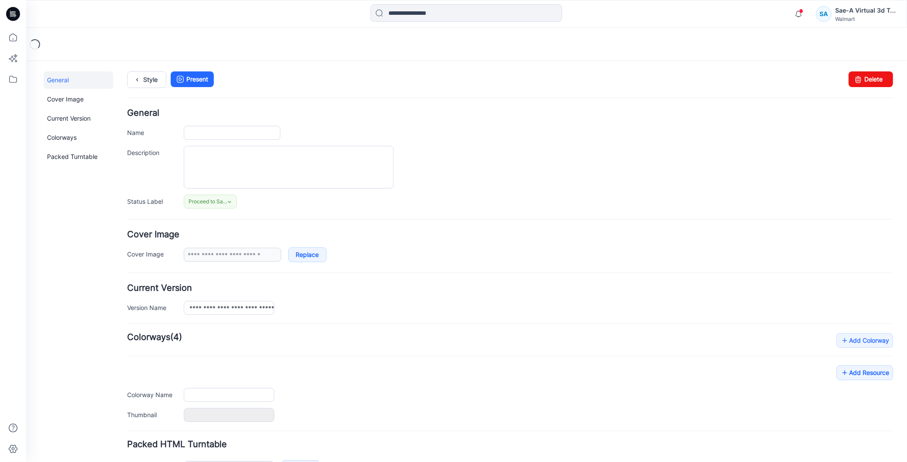
type input "**********"
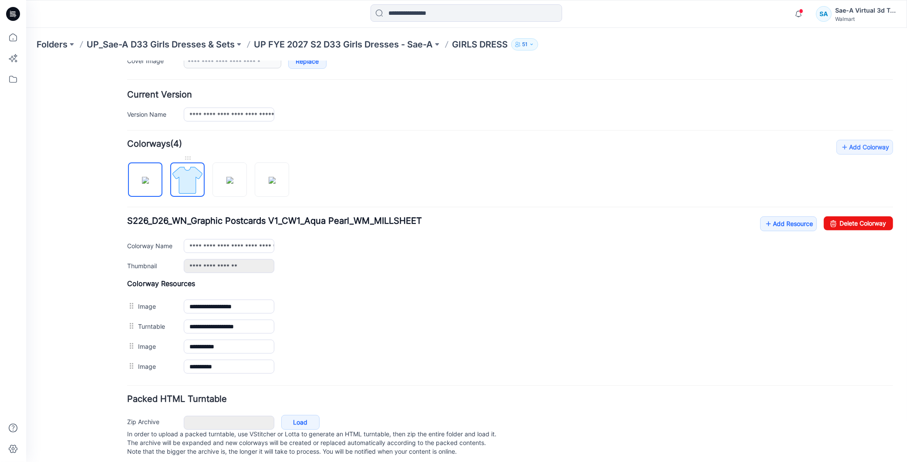
click at [189, 195] on img at bounding box center [187, 179] width 33 height 33
type input "**********"
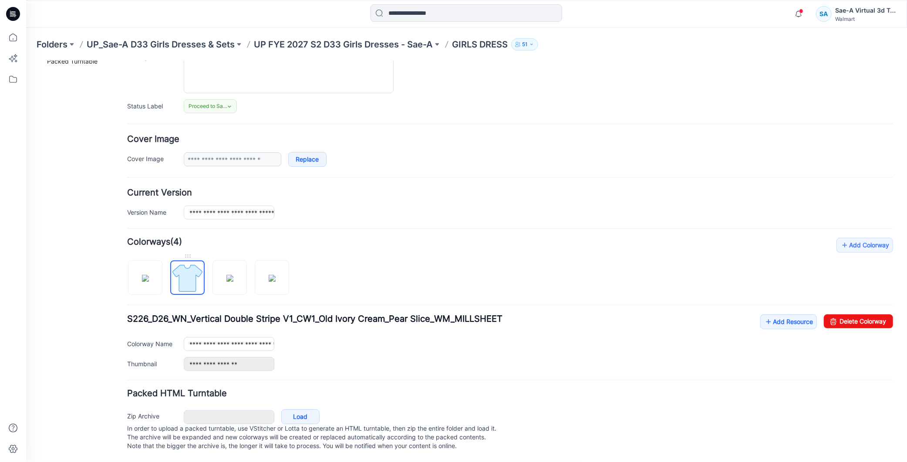
click at [199, 265] on img at bounding box center [187, 277] width 33 height 33
click at [195, 270] on img at bounding box center [187, 277] width 33 height 33
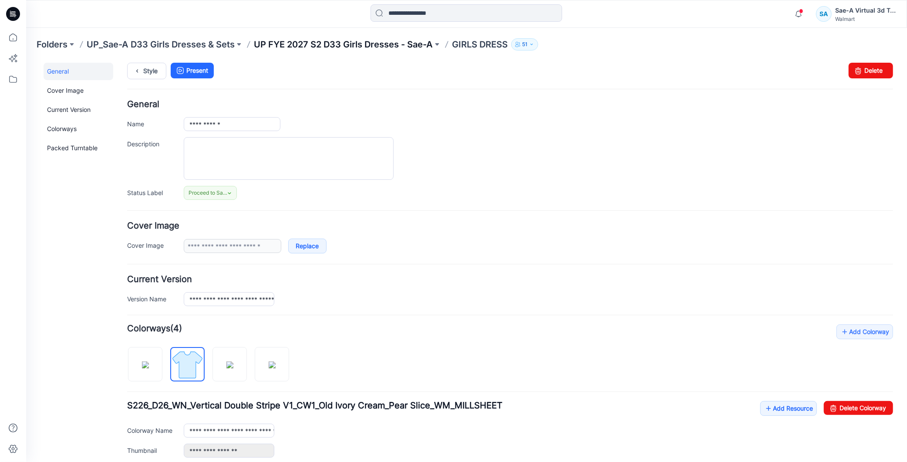
click at [393, 43] on p "UP FYE 2027 S2 D33 Girls Dresses - Sae-A" at bounding box center [343, 44] width 179 height 12
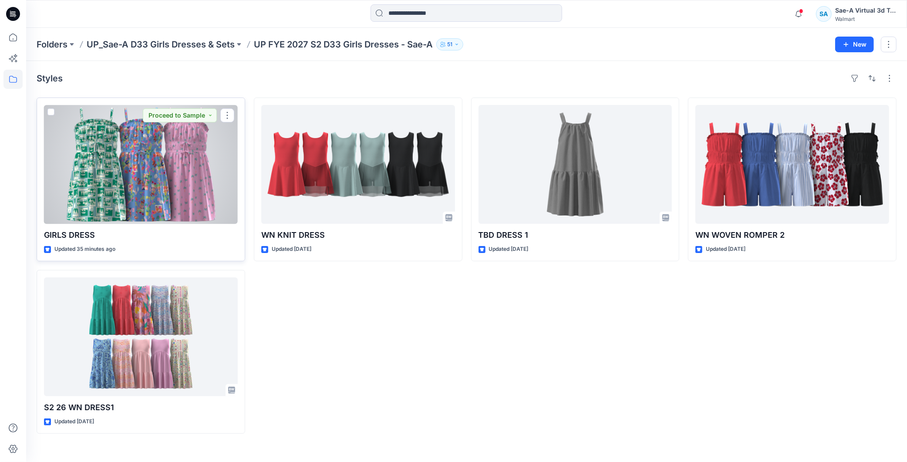
click at [120, 173] on div at bounding box center [141, 164] width 194 height 119
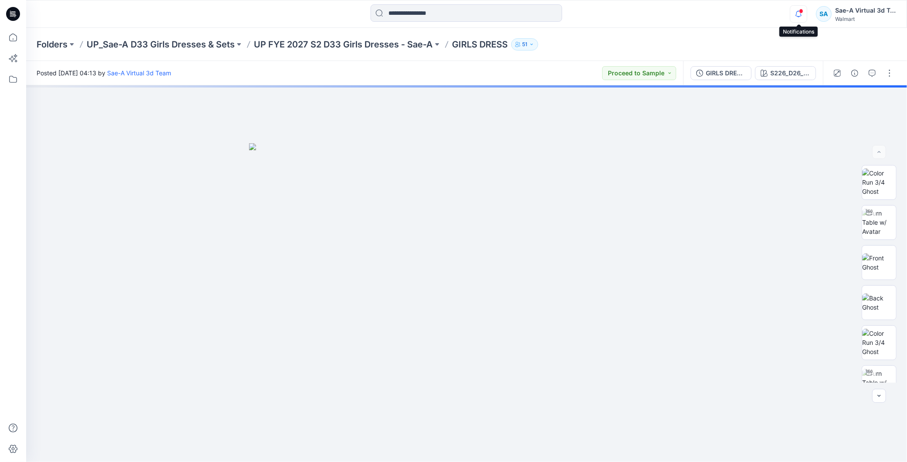
click at [796, 13] on icon "button" at bounding box center [798, 13] width 17 height 17
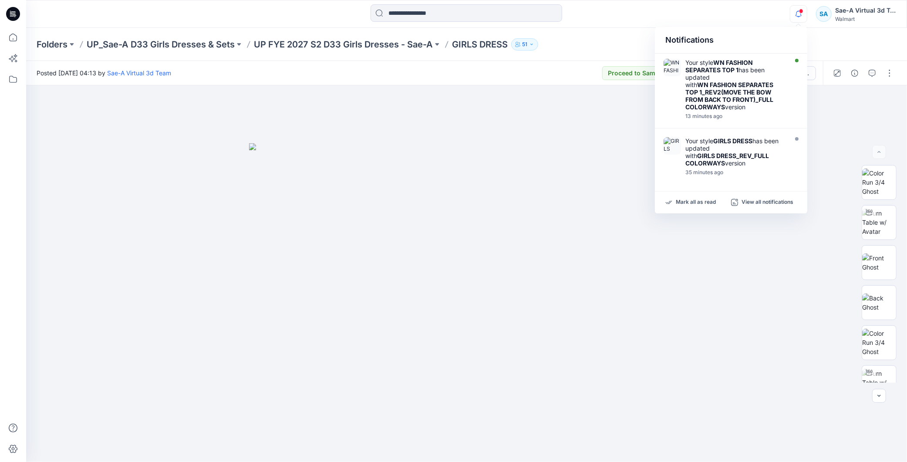
click at [799, 14] on icon "button" at bounding box center [798, 13] width 17 height 17
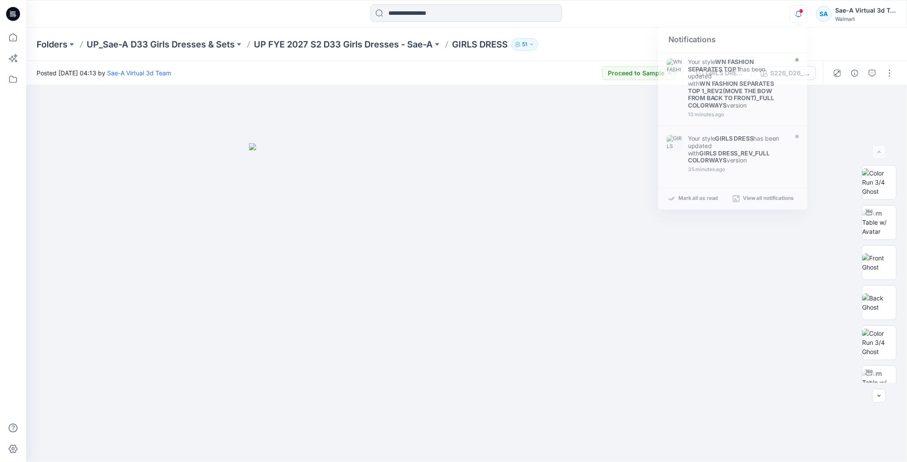
click at [799, 14] on icon "button" at bounding box center [798, 13] width 17 height 17
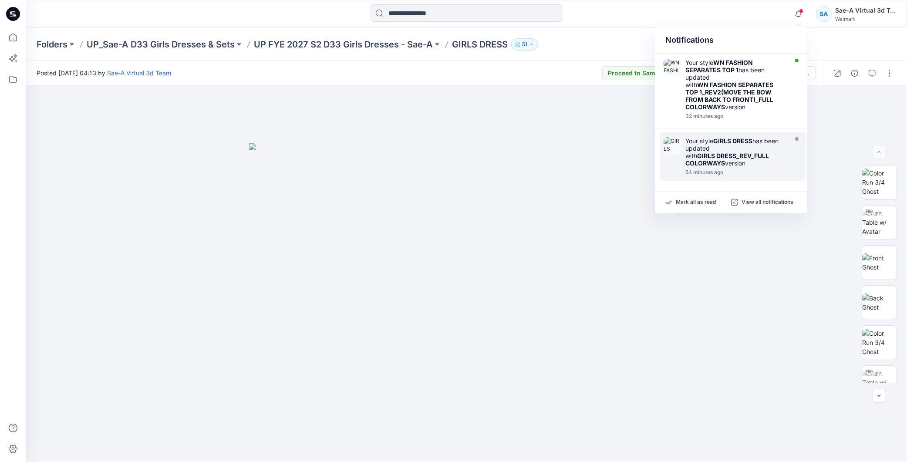
click at [712, 159] on strong "GIRLS DRESS_REV_FULL COLORWAYS" at bounding box center [727, 159] width 84 height 15
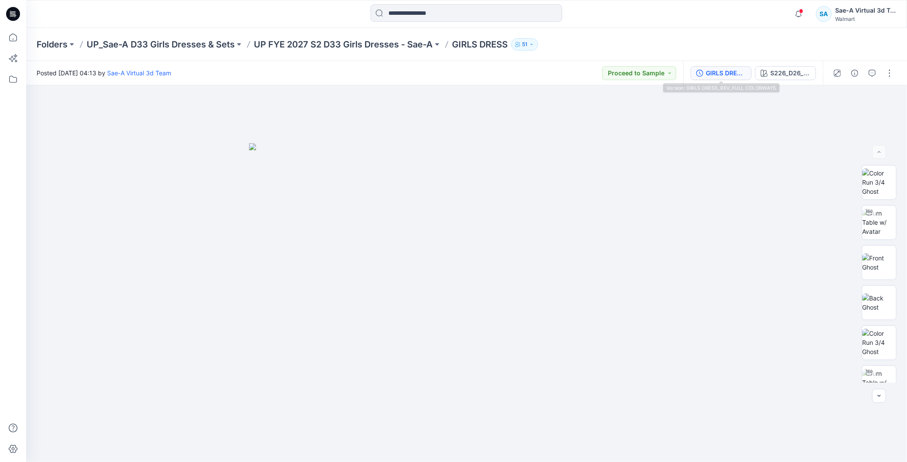
click at [732, 78] on div "GIRLS DRESS_REV_FULL COLORWAYS S226_D26_WN_Graphic Postcards V1_CW1_Aqua Pearl_…" at bounding box center [753, 73] width 140 height 24
drag, startPoint x: 806, startPoint y: 14, endPoint x: 802, endPoint y: 11, distance: 4.7
click at [805, 14] on icon "button" at bounding box center [798, 13] width 17 height 17
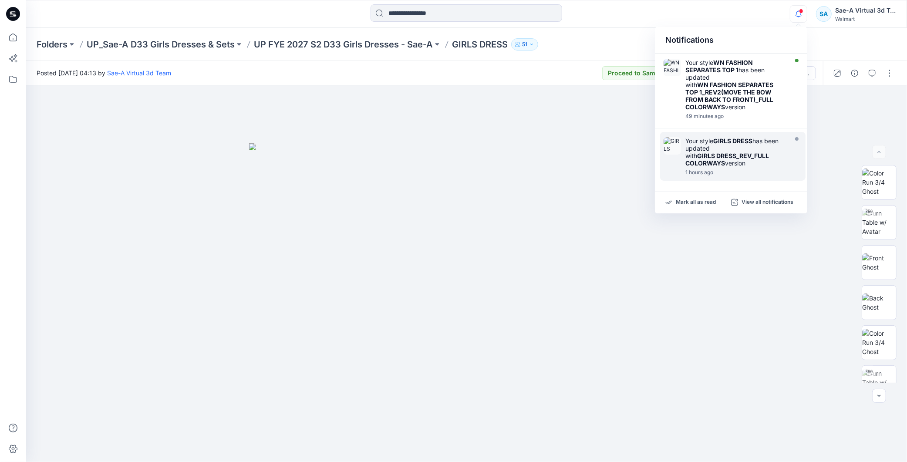
click at [735, 167] on div at bounding box center [735, 168] width 100 height 2
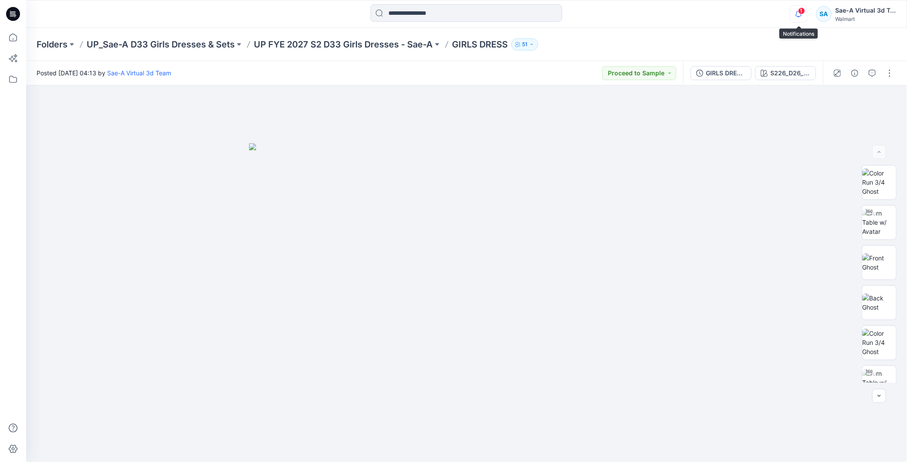
click at [799, 16] on icon "button" at bounding box center [798, 14] width 6 height 6
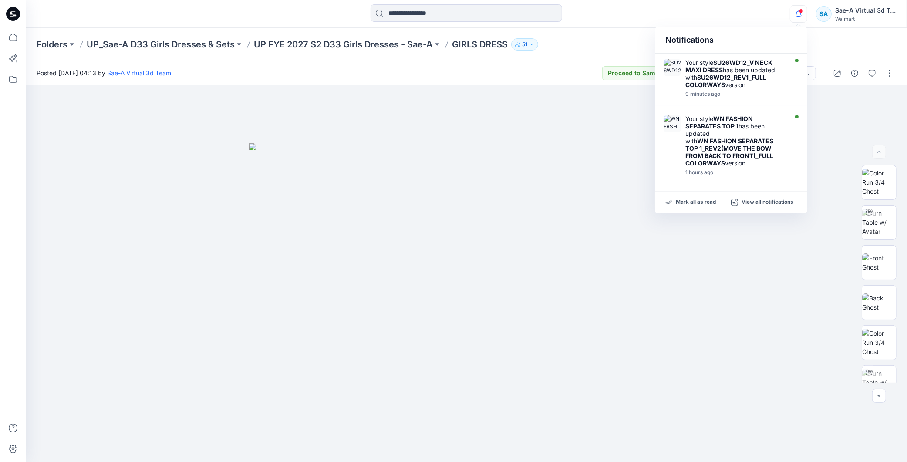
scroll to position [97, 0]
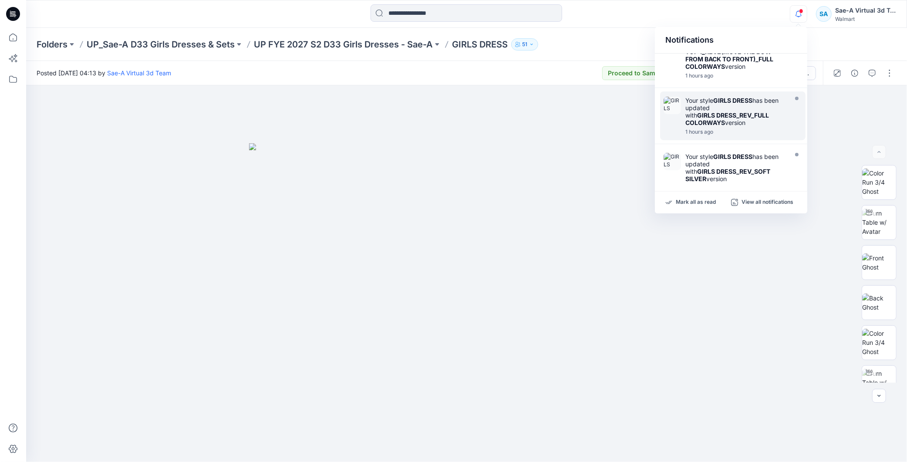
click at [702, 114] on strong "GIRLS DRESS_REV_FULL COLORWAYS" at bounding box center [727, 118] width 84 height 15
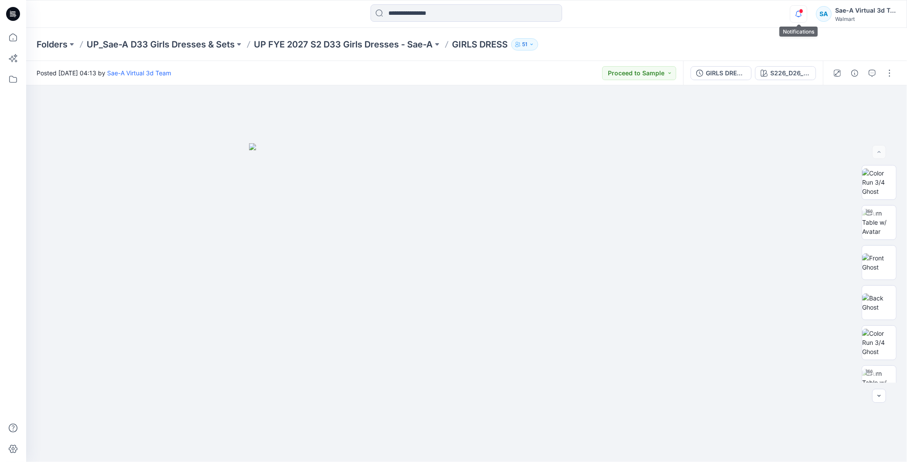
click at [796, 16] on icon "button" at bounding box center [798, 13] width 17 height 17
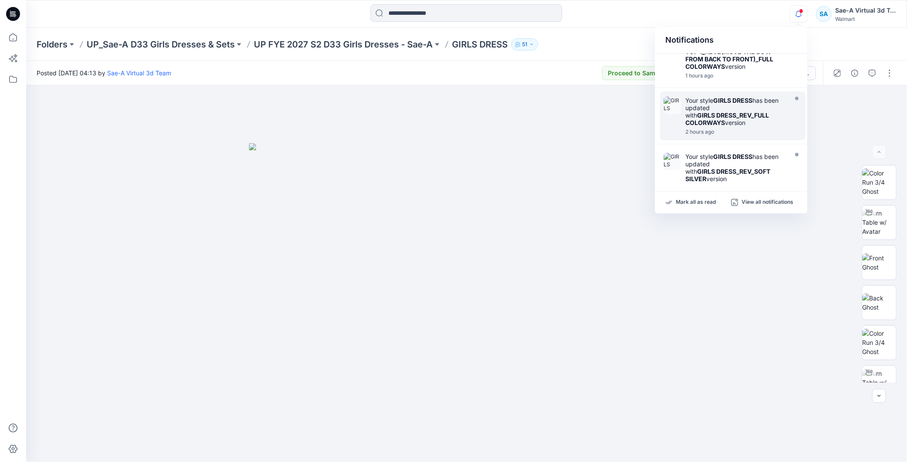
click at [752, 114] on strong "GIRLS DRESS_REV_FULL COLORWAYS" at bounding box center [727, 118] width 84 height 15
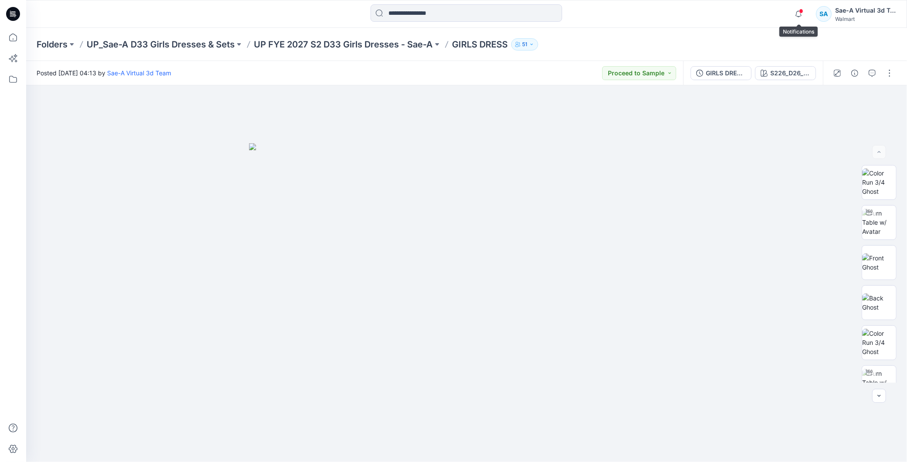
click at [802, 10] on span at bounding box center [801, 11] width 4 height 5
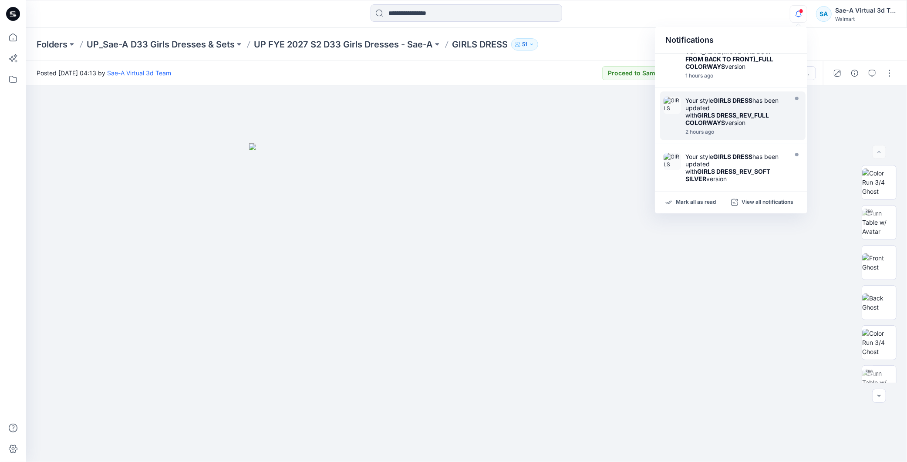
click at [734, 112] on strong "GIRLS DRESS_REV_FULL COLORWAYS" at bounding box center [727, 118] width 84 height 15
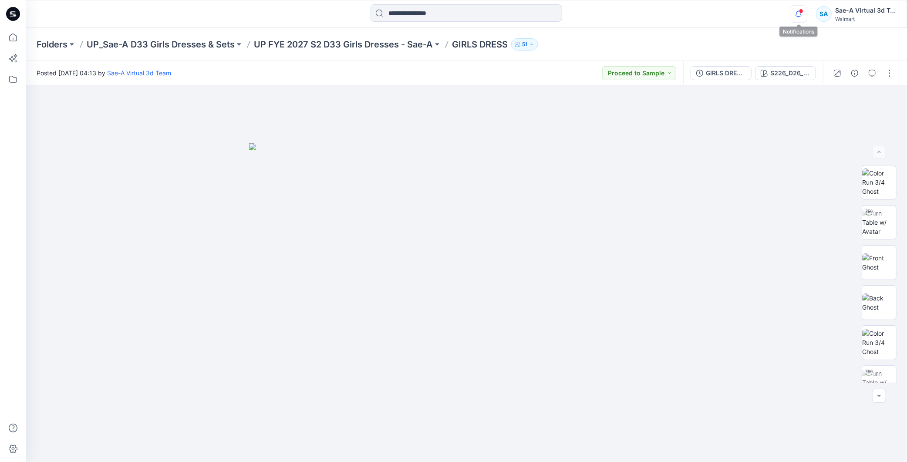
click at [801, 17] on icon "button" at bounding box center [798, 13] width 17 height 17
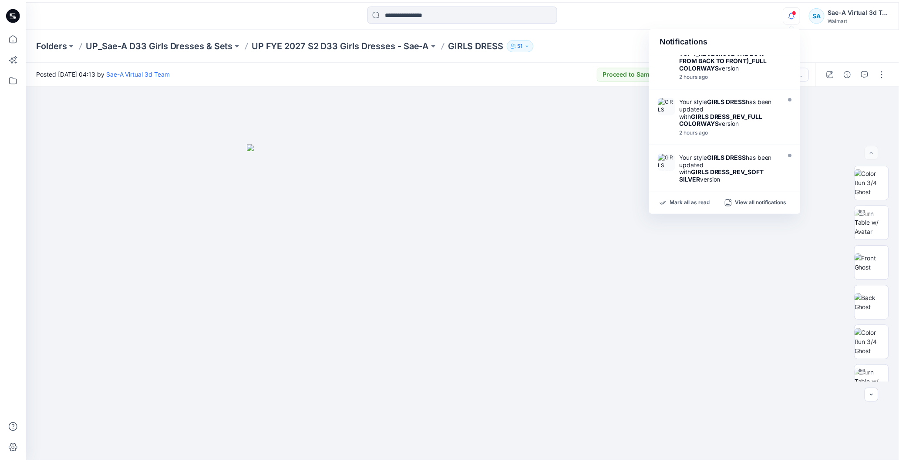
scroll to position [0, 0]
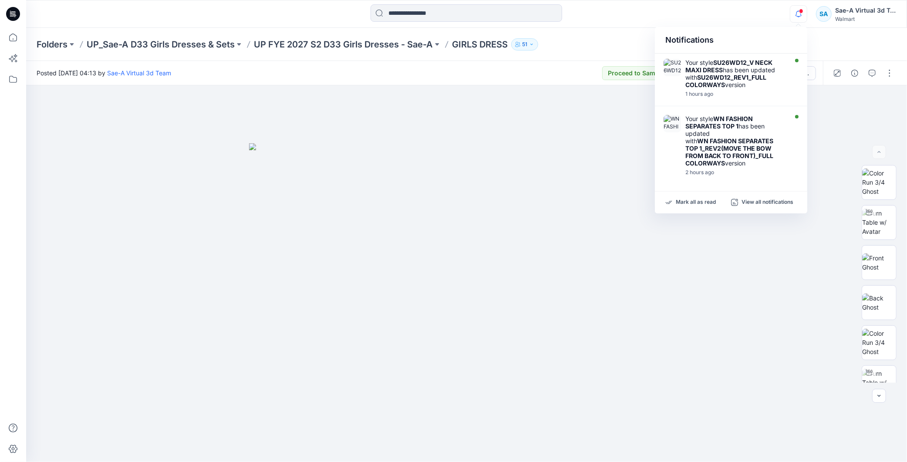
click at [20, 15] on div at bounding box center [13, 14] width 28 height 28
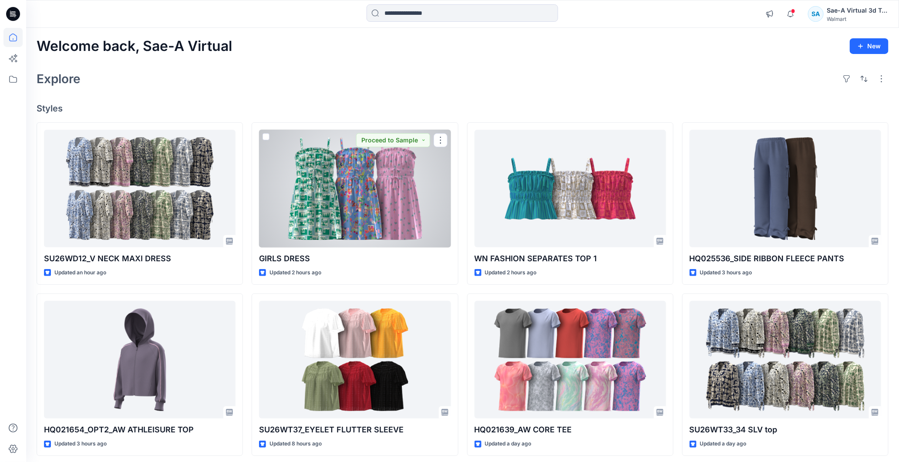
click at [360, 191] on div at bounding box center [354, 189] width 191 height 118
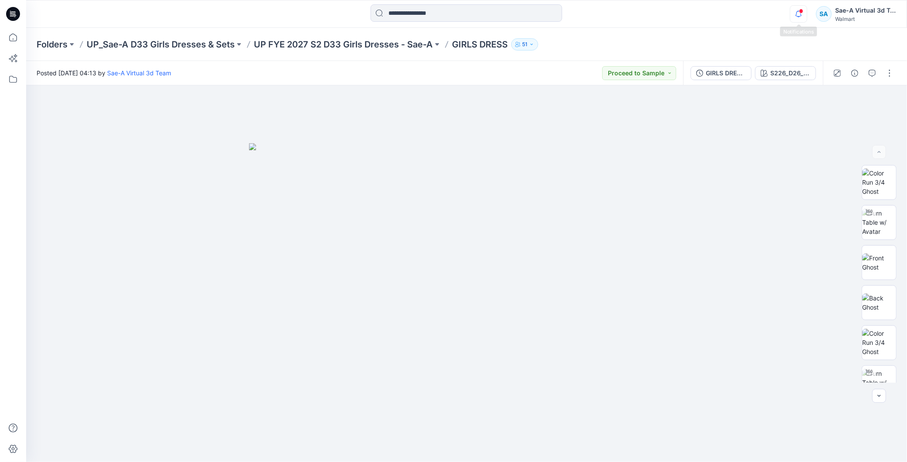
click at [797, 15] on icon "button" at bounding box center [798, 13] width 17 height 17
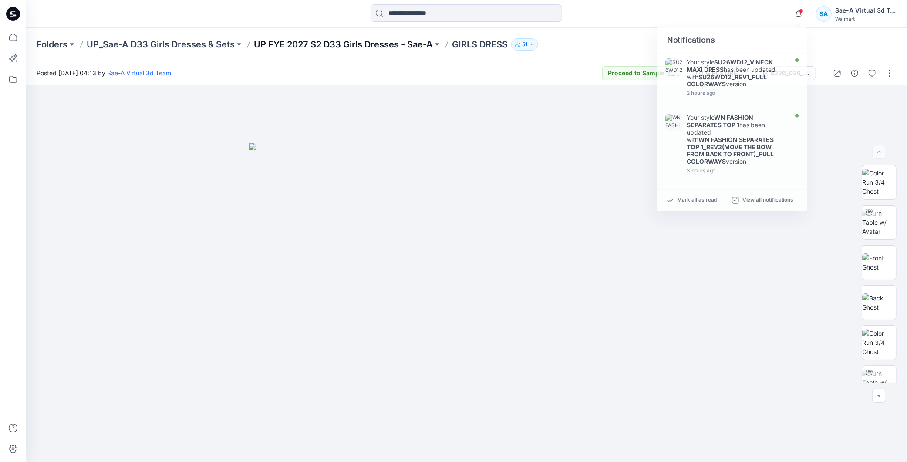
click at [322, 49] on p "UP FYE 2027 S2 D33 Girls Dresses - Sae-A" at bounding box center [343, 44] width 179 height 12
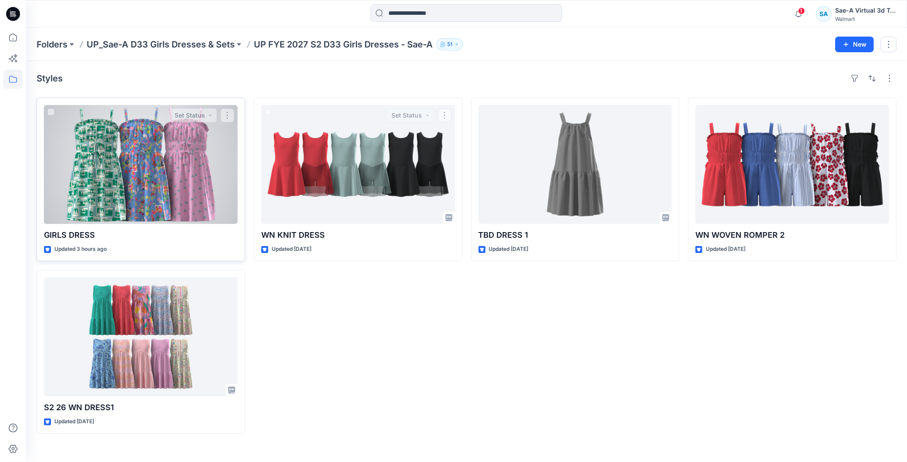
click at [174, 190] on div at bounding box center [141, 164] width 194 height 119
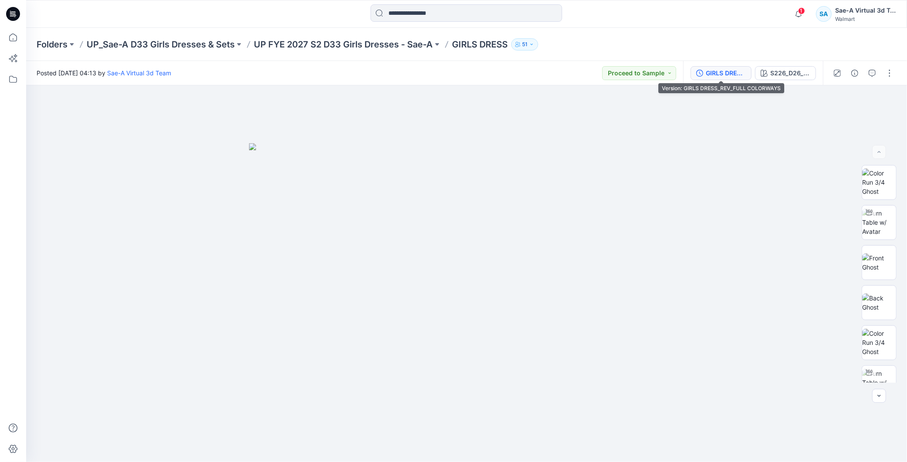
click at [730, 77] on div "GIRLS DRESS_REV_FULL COLORWAYS" at bounding box center [725, 73] width 40 height 10
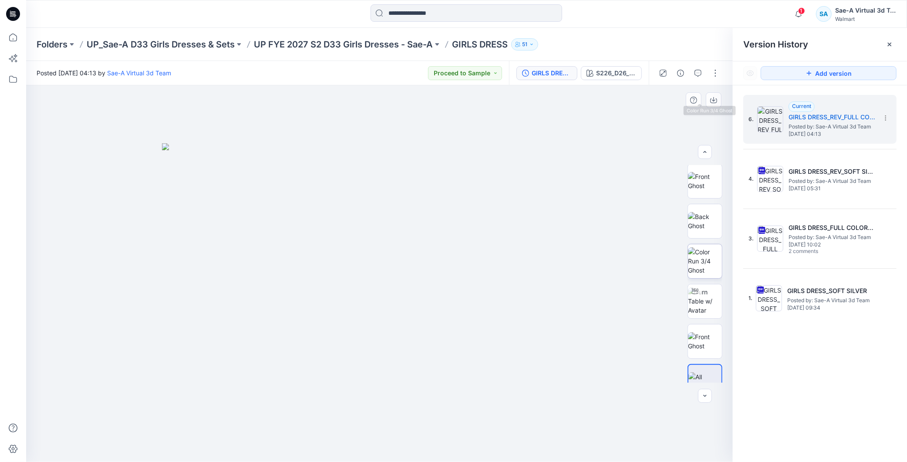
scroll to position [257, 0]
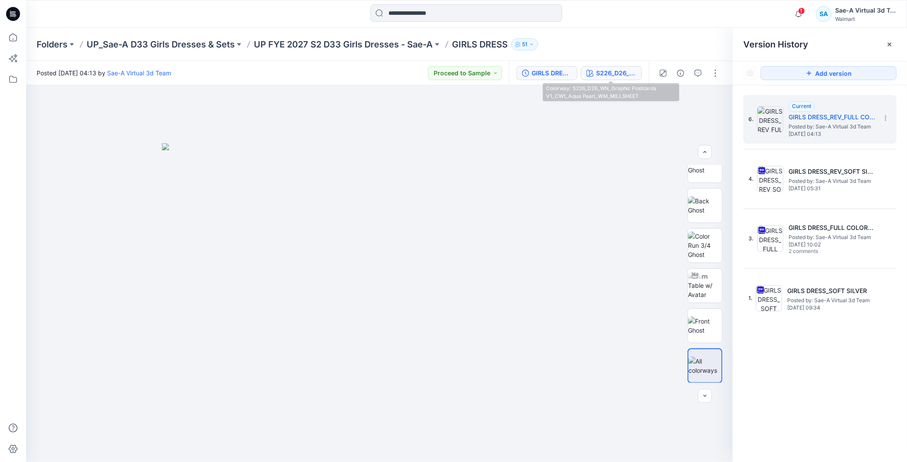
click at [607, 73] on div "S226_D26_WN_Graphic Postcards V1_CW1_Aqua Pearl_WM_MILLSHEET" at bounding box center [616, 73] width 40 height 10
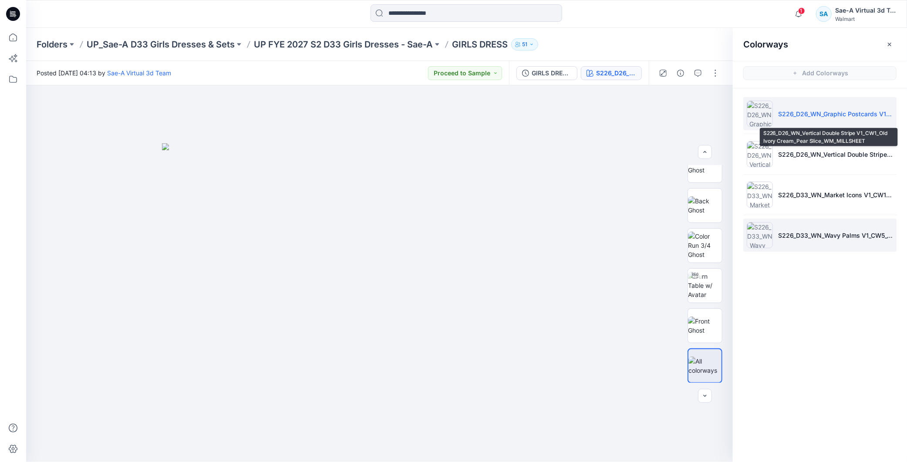
click at [793, 218] on li "S226_D33_WN_Wavy Palms V1_CW5_Thistle Morning_WM_MILLSHEET" at bounding box center [819, 234] width 153 height 33
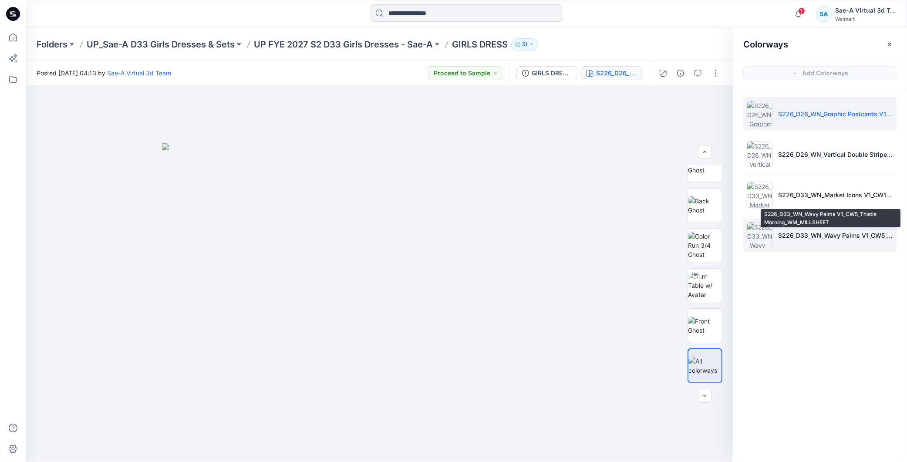
scroll to position [0, 0]
click at [792, 233] on p "S226_D33_WN_Wavy Palms V1_CW5_Thistle Morning_WM_MILLSHEET" at bounding box center [835, 235] width 115 height 9
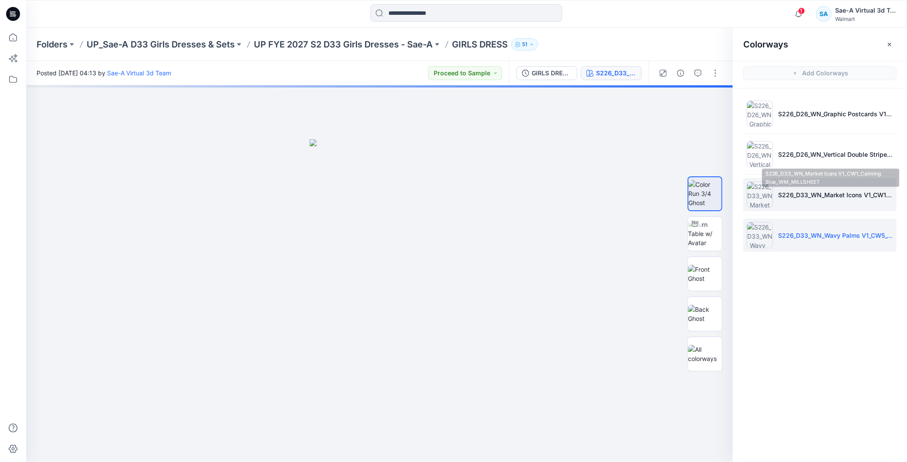
click at [807, 190] on p "S226_D33_WN_Market Icons V1_CW1_Calming Blue_WM_MILLSHEET" at bounding box center [835, 194] width 115 height 9
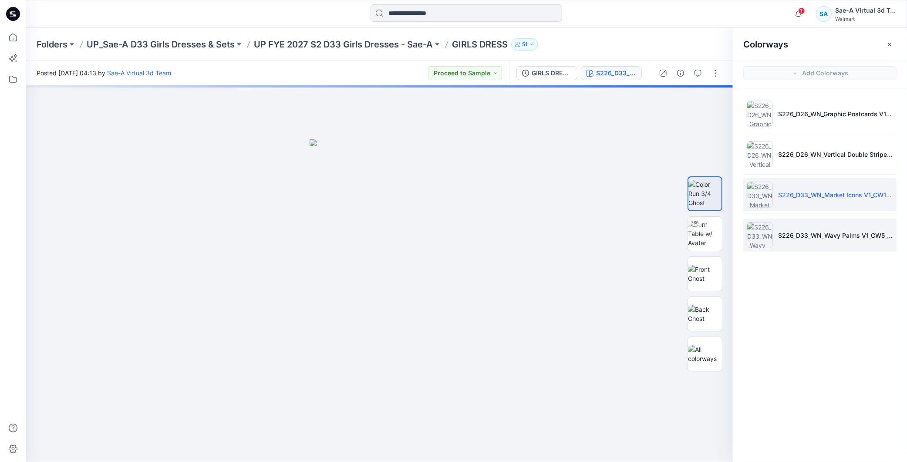
click at [810, 242] on li "S226_D33_WN_Wavy Palms V1_CW5_Thistle Morning_WM_MILLSHEET" at bounding box center [819, 234] width 153 height 33
click at [816, 232] on p "S226_D33_WN_Wavy Palms V1_CW5_Thistle Morning_WM_MILLSHEET" at bounding box center [835, 235] width 115 height 9
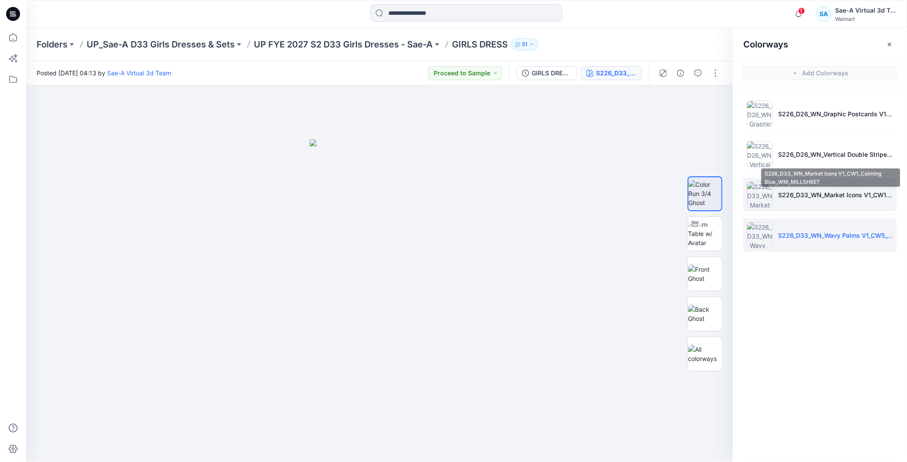
click at [836, 196] on p "S226_D33_WN_Market Icons V1_CW1_Calming Blue_WM_MILLSHEET" at bounding box center [835, 194] width 115 height 9
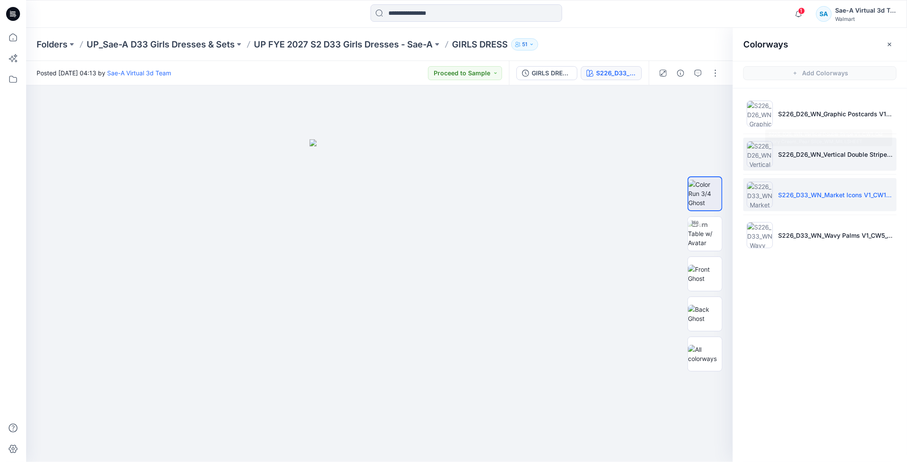
drag, startPoint x: 817, startPoint y: 140, endPoint x: 819, endPoint y: 144, distance: 4.5
click at [817, 141] on li "S226_D26_WN_Vertical Double Stripe V1_CW1_Old Ivory Cream_Pear Slice_WM_MILLSHE…" at bounding box center [819, 154] width 153 height 33
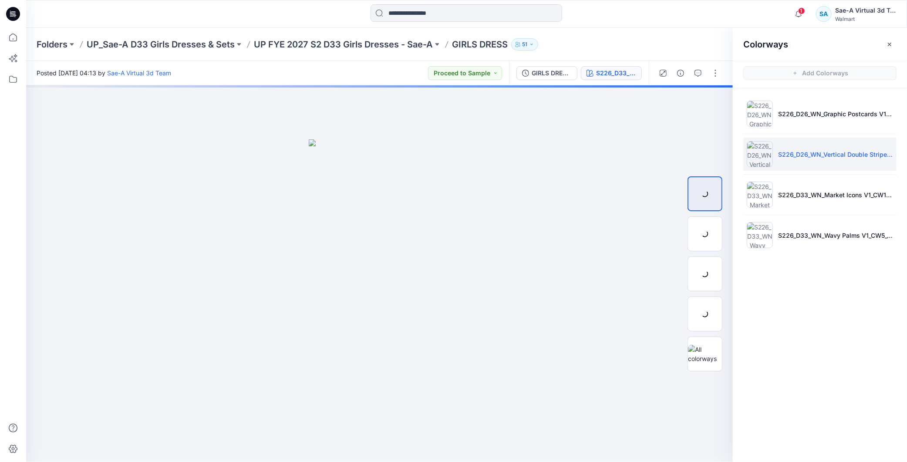
click at [816, 150] on p "S226_D26_WN_Vertical Double Stripe V1_CW1_Old Ivory Cream_Pear Slice_WM_MILLSHE…" at bounding box center [835, 154] width 115 height 9
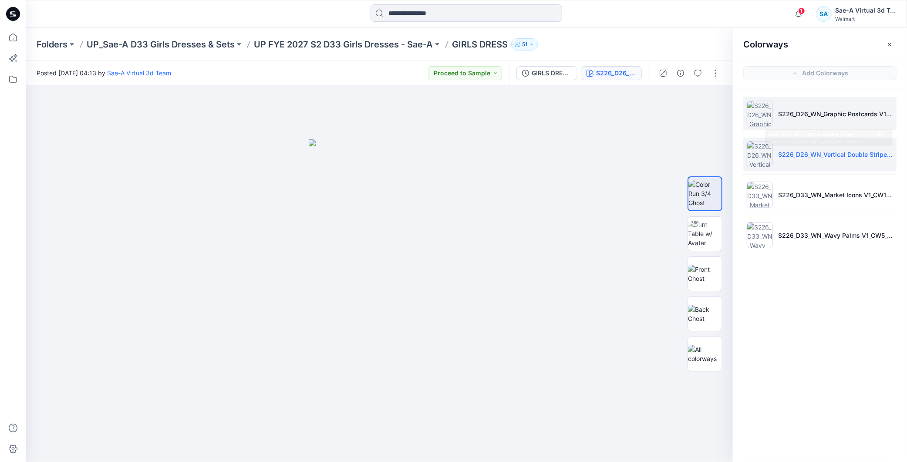
click at [825, 123] on li "S226_D26_WN_Graphic Postcards V1_CW1_Aqua Pearl_WM_MILLSHEET" at bounding box center [819, 113] width 153 height 33
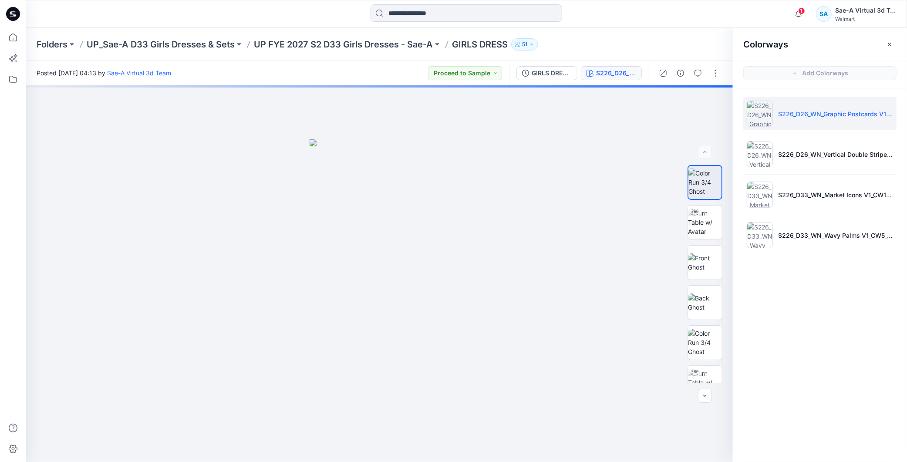
click at [826, 127] on li "S226_D26_WN_Graphic Postcards V1_CW1_Aqua Pearl_WM_MILLSHEET" at bounding box center [819, 113] width 153 height 33
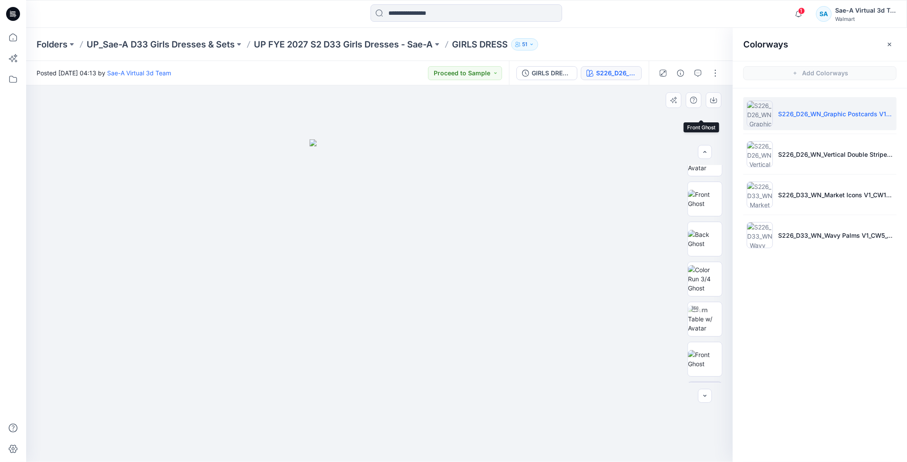
scroll to position [209, 0]
click at [715, 76] on button "button" at bounding box center [715, 73] width 14 height 14
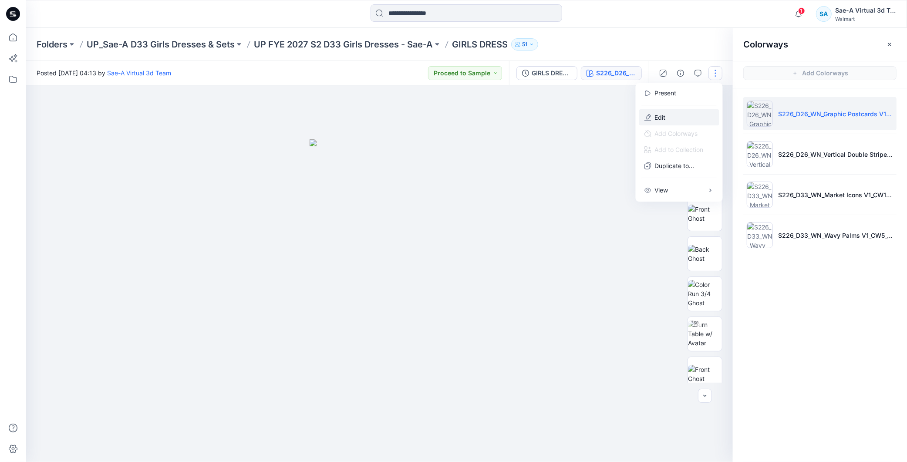
click at [672, 120] on button "Edit" at bounding box center [679, 117] width 80 height 16
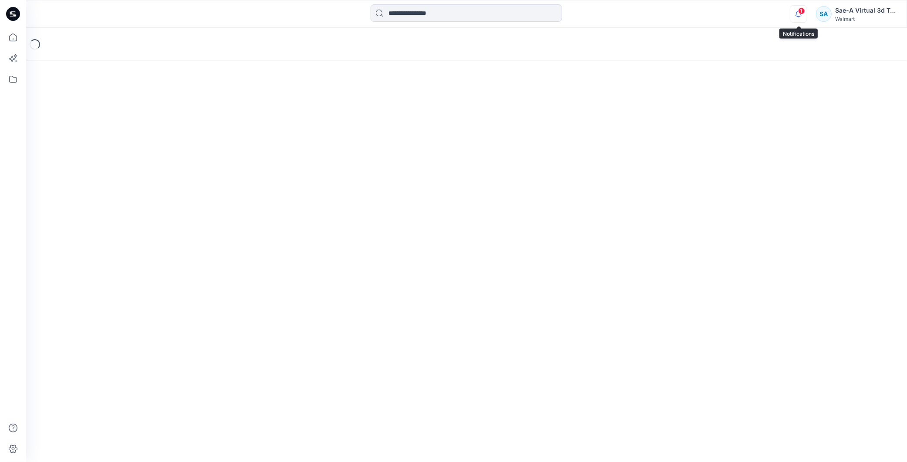
click at [790, 16] on icon "button" at bounding box center [798, 13] width 17 height 17
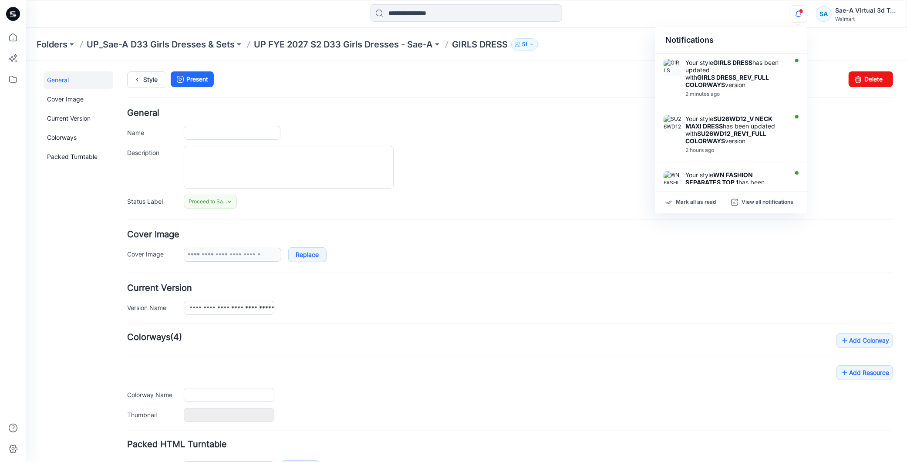
type input "**********"
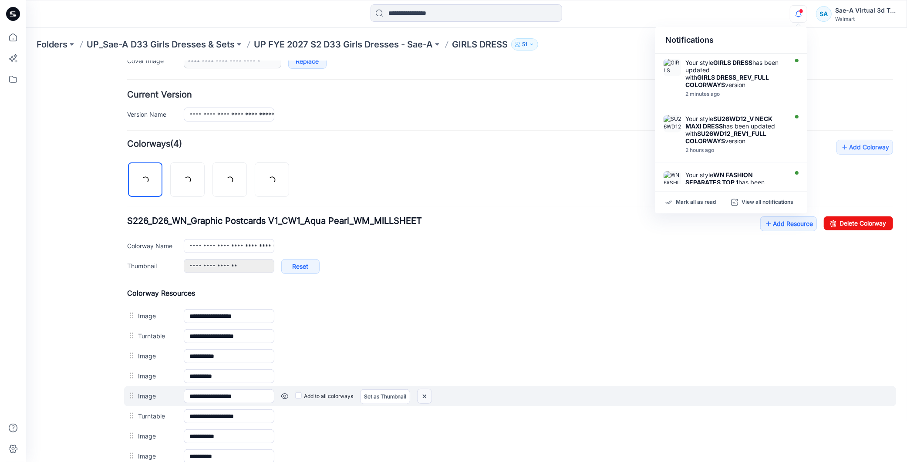
scroll to position [338, 0]
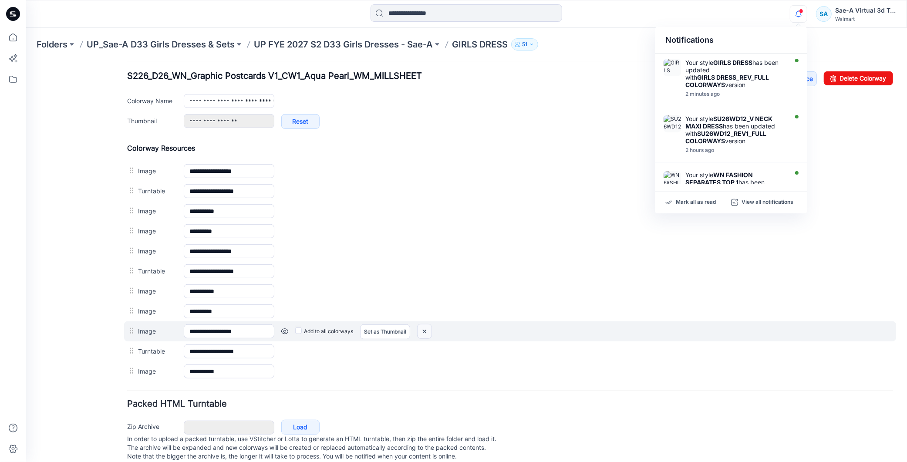
drag, startPoint x: 426, startPoint y: 329, endPoint x: 516, endPoint y: 109, distance: 237.0
click at [26, 60] on img at bounding box center [26, 60] width 0 height 0
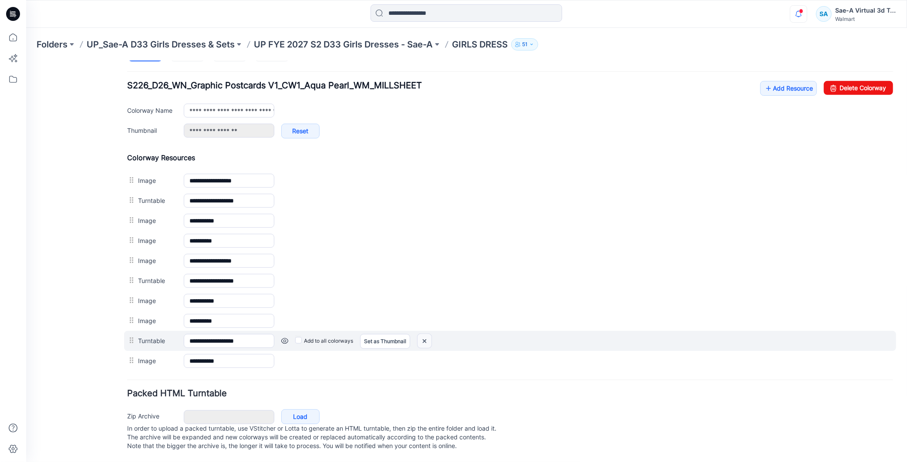
drag, startPoint x: 423, startPoint y: 335, endPoint x: 519, endPoint y: 110, distance: 244.5
click at [26, 60] on img at bounding box center [26, 60] width 0 height 0
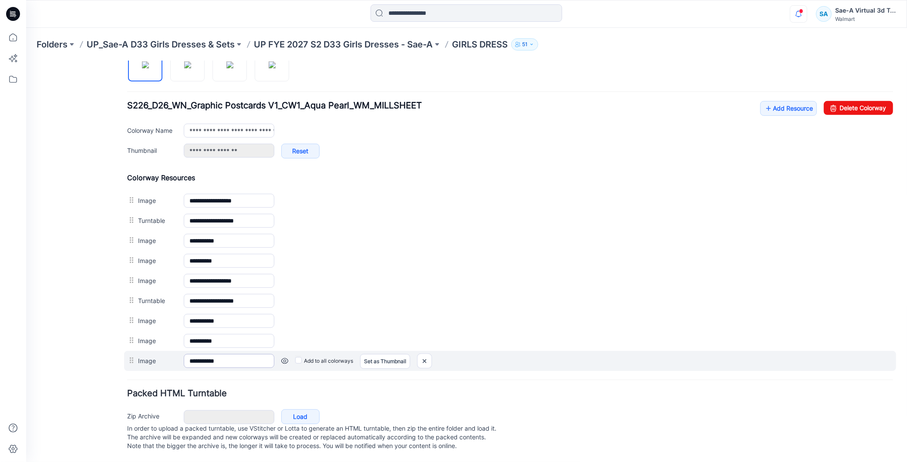
scroll to position [319, 0]
click at [26, 60] on img at bounding box center [26, 60] width 0 height 0
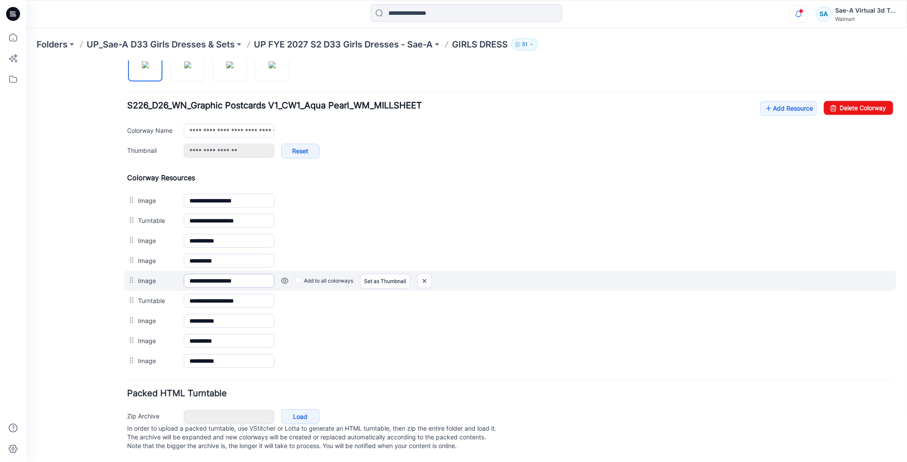
scroll to position [299, 0]
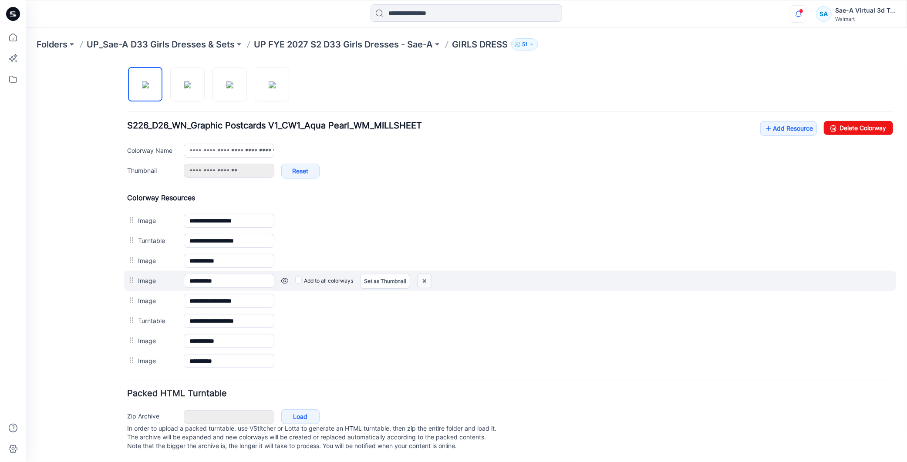
drag, startPoint x: 423, startPoint y: 271, endPoint x: 520, endPoint y: 115, distance: 183.0
click at [26, 60] on img at bounding box center [26, 60] width 0 height 0
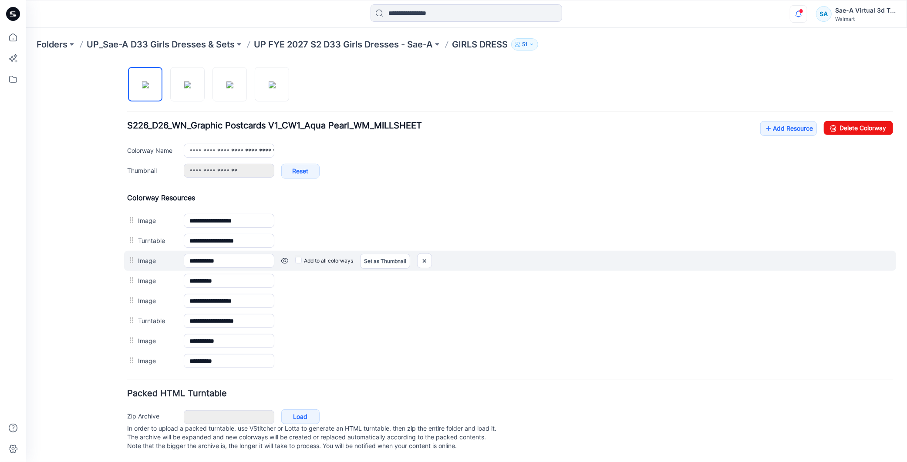
scroll to position [279, 0]
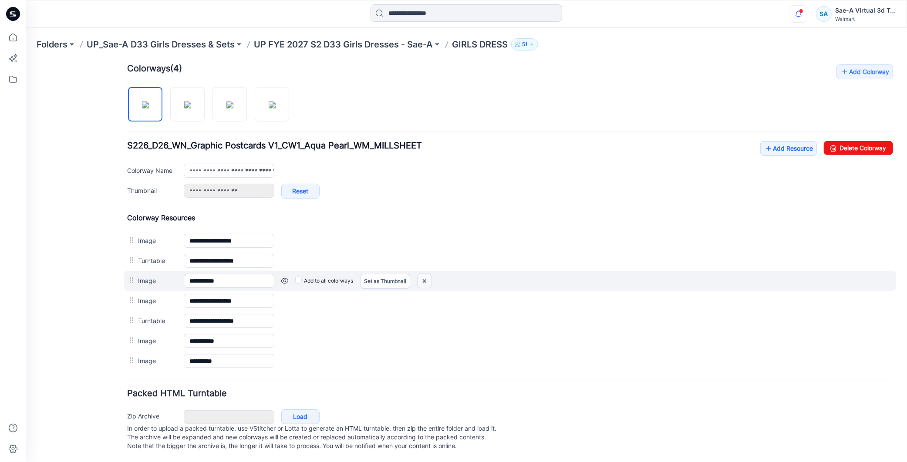
click at [26, 60] on img at bounding box center [26, 60] width 0 height 0
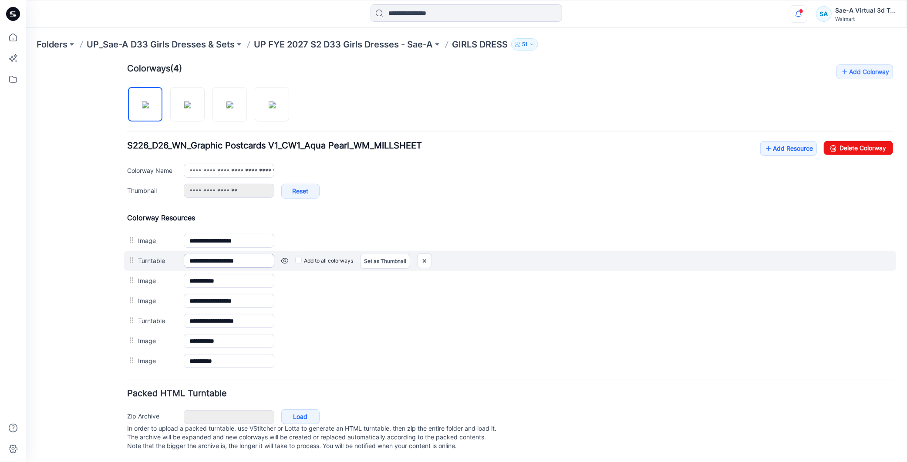
scroll to position [259, 0]
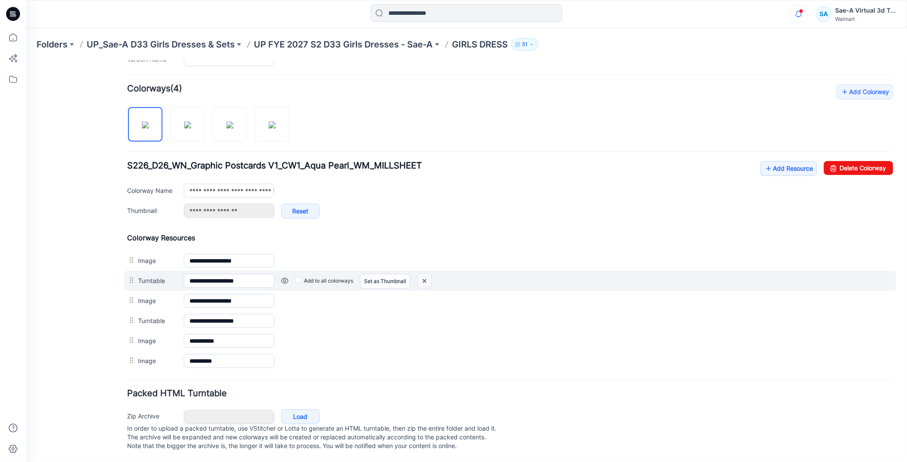
drag, startPoint x: 420, startPoint y: 268, endPoint x: 511, endPoint y: 114, distance: 179.3
click at [26, 60] on img at bounding box center [26, 60] width 0 height 0
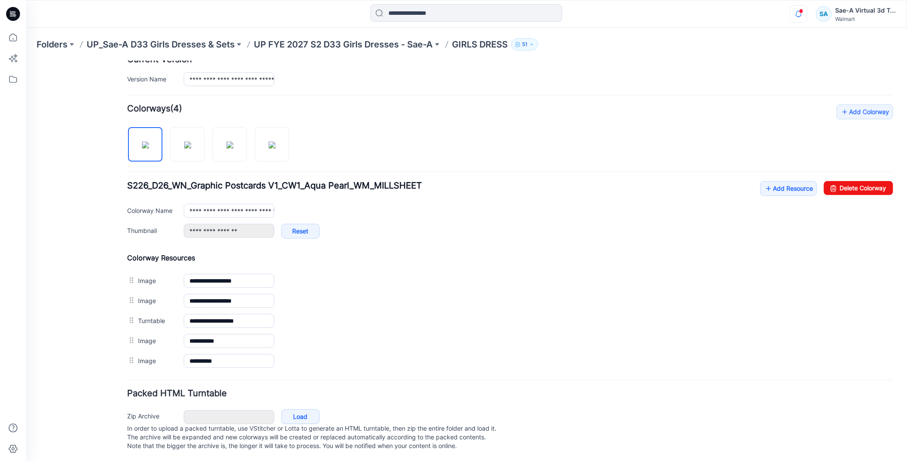
scroll to position [238, 0]
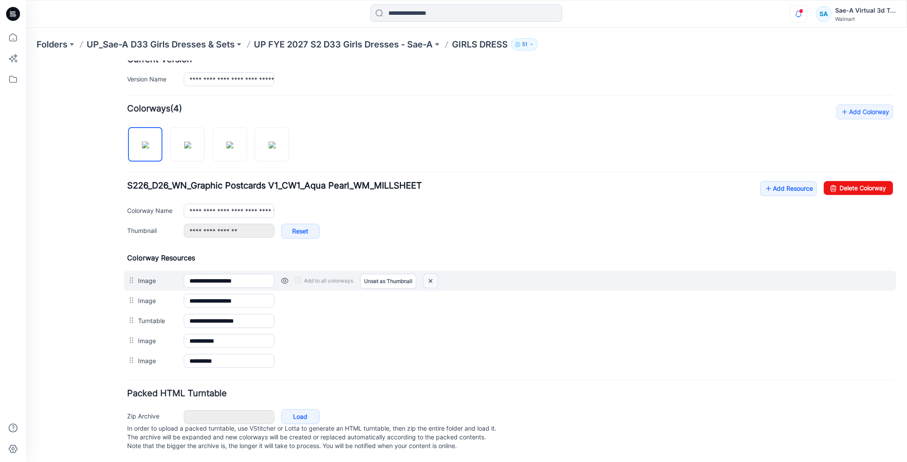
drag, startPoint x: 429, startPoint y: 272, endPoint x: 524, endPoint y: 108, distance: 188.8
click at [429, 273] on img at bounding box center [430, 280] width 14 height 14
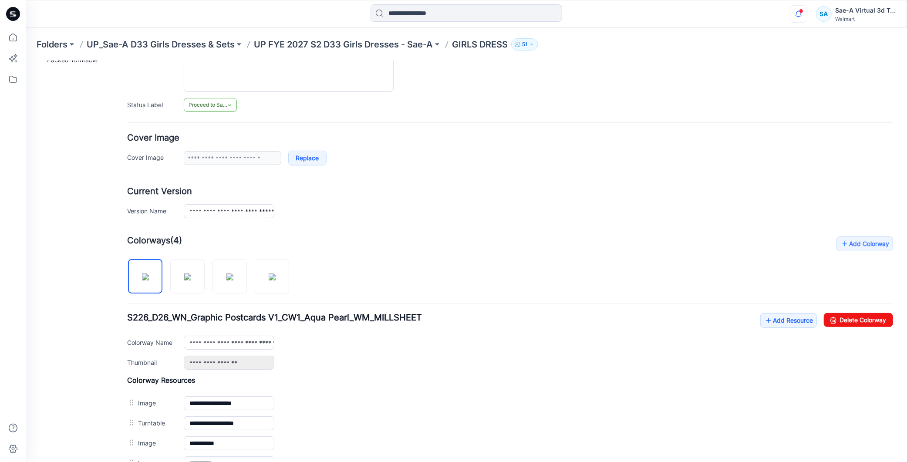
scroll to position [0, 0]
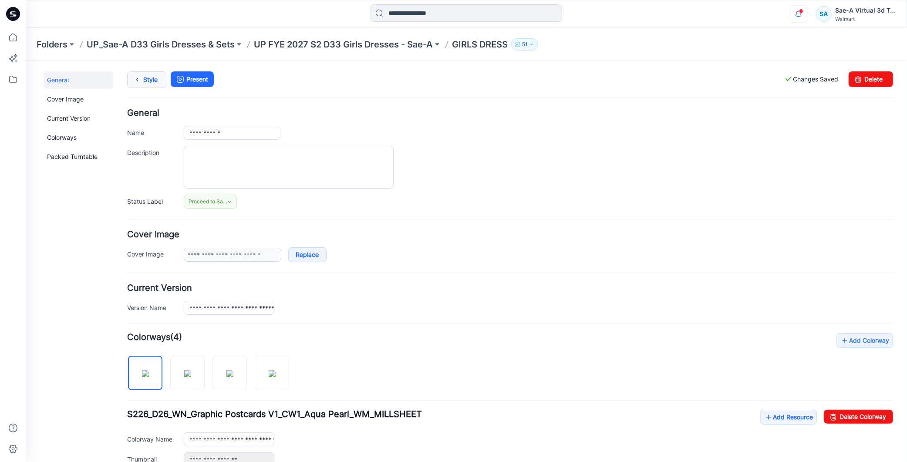
click at [143, 79] on link "Style" at bounding box center [146, 79] width 39 height 17
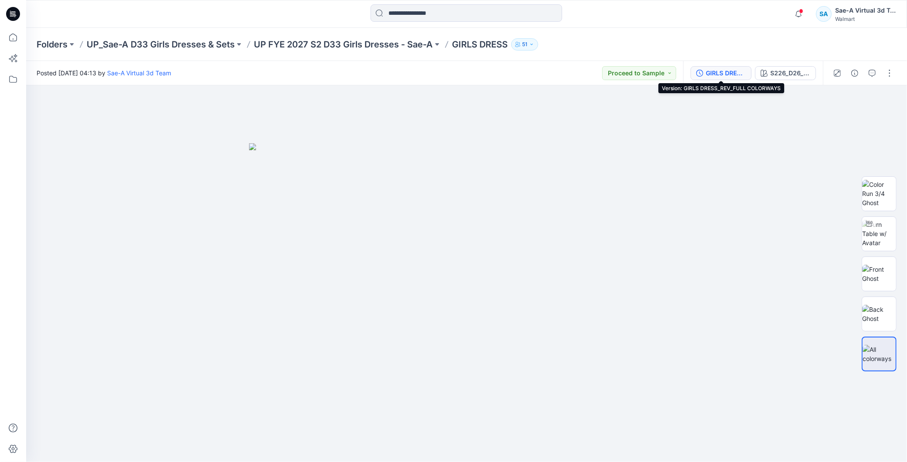
click at [720, 74] on div "GIRLS DRESS_REV_FULL COLORWAYS" at bounding box center [725, 73] width 40 height 10
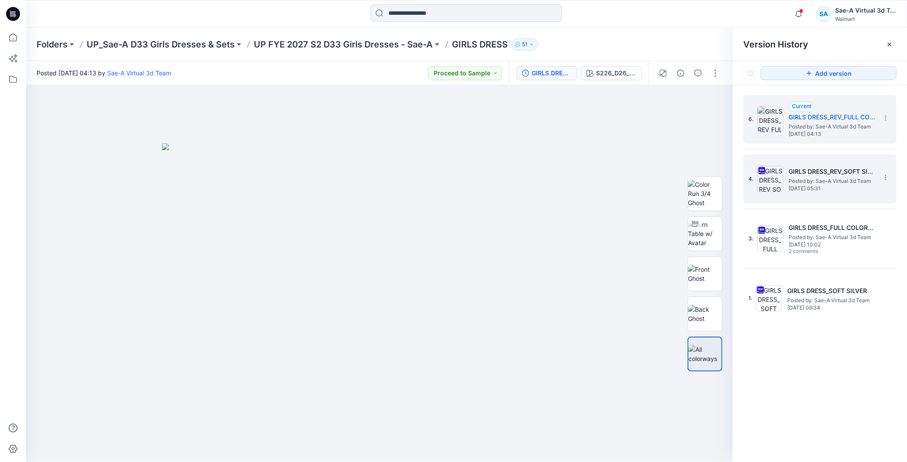
click at [801, 183] on span "Posted by: Sae-A Virtual 3d Team" at bounding box center [831, 181] width 87 height 9
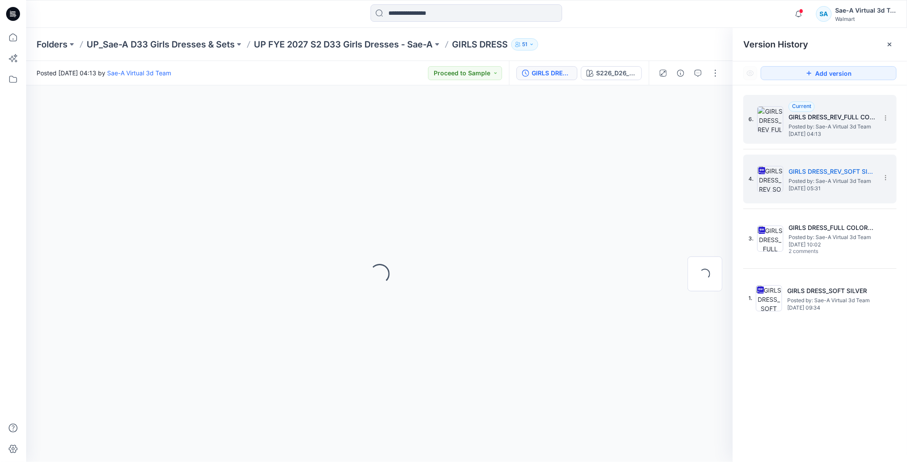
click at [823, 125] on span "Posted by: Sae-A Virtual 3d Team" at bounding box center [831, 126] width 87 height 9
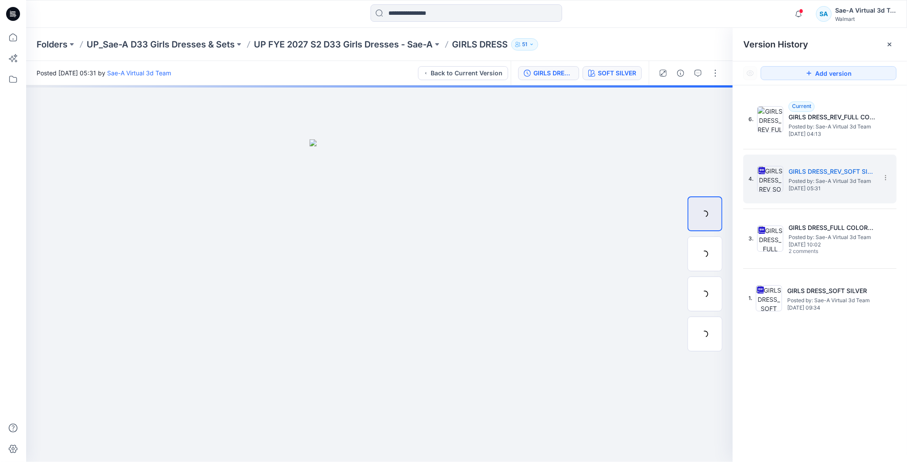
click at [625, 71] on div "SOFT SILVER" at bounding box center [617, 73] width 38 height 10
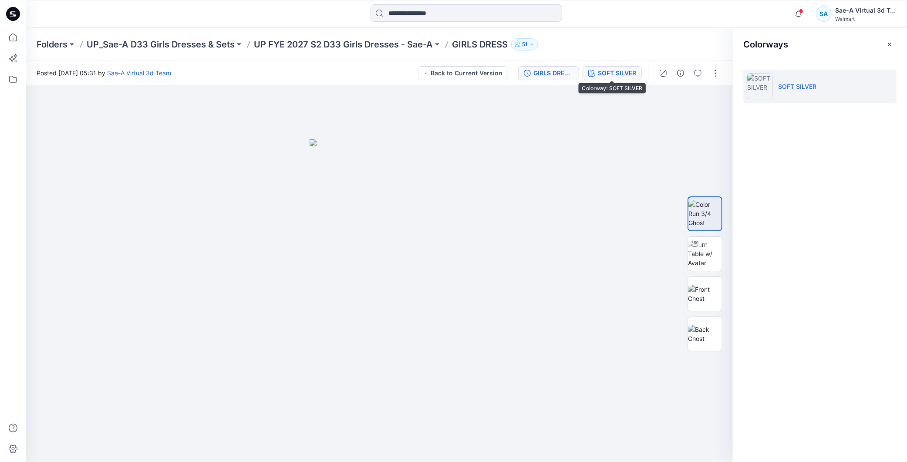
click at [543, 71] on div "GIRLS DRESS_REV_SOFT SILVER" at bounding box center [553, 73] width 40 height 10
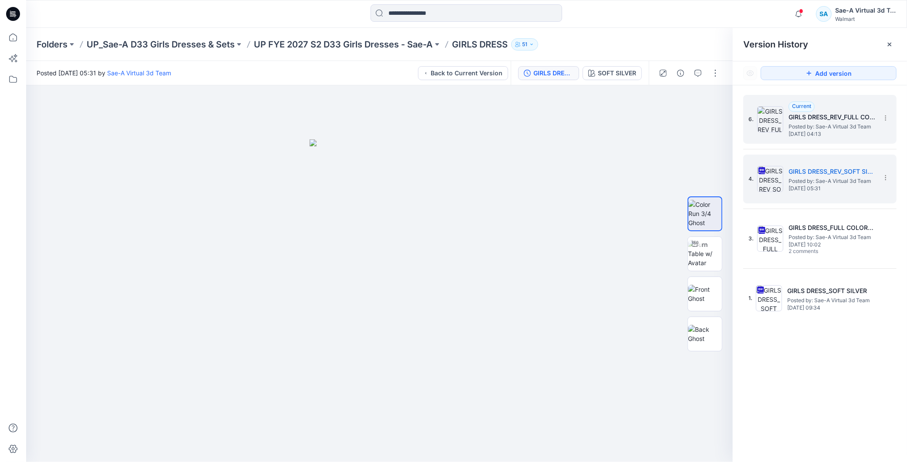
click at [818, 135] on span "Tuesday, August 12, 2025 04:13" at bounding box center [831, 134] width 87 height 6
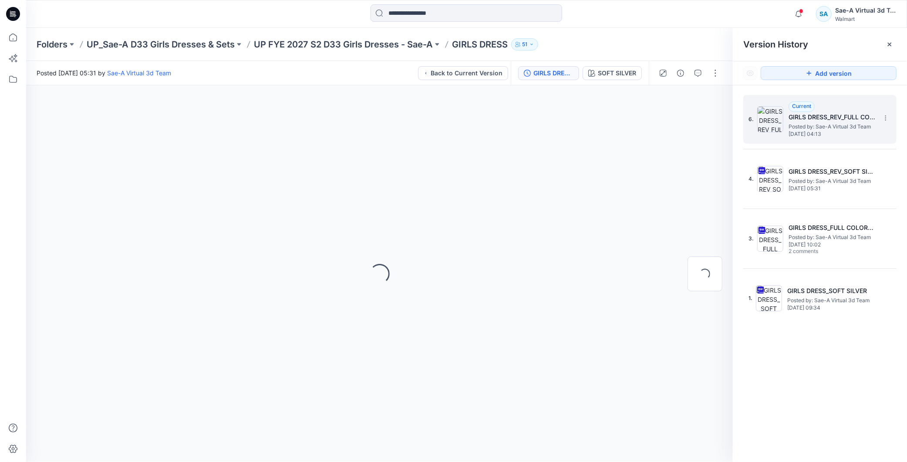
click at [824, 135] on span "[DATE] 04:13" at bounding box center [831, 134] width 87 height 6
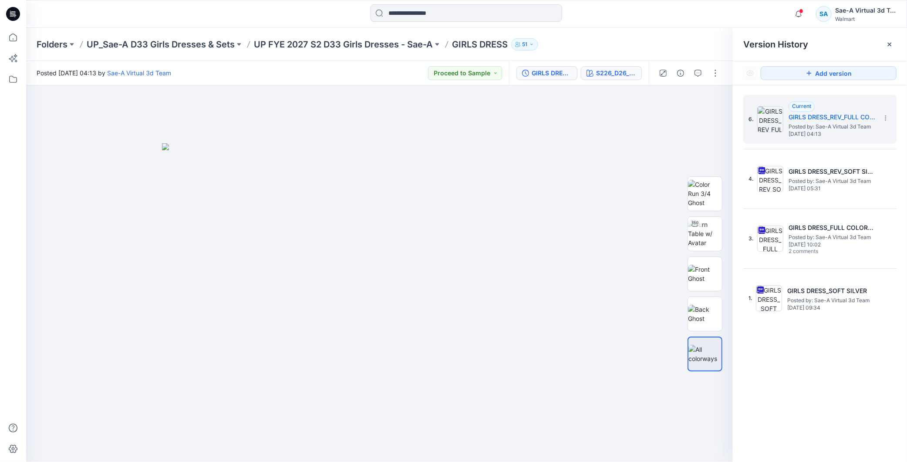
click at [606, 67] on button "S226_D26_WN_Graphic Postcards V1_CW1_Aqua Pearl_WM_MILLSHEET" at bounding box center [611, 73] width 61 height 14
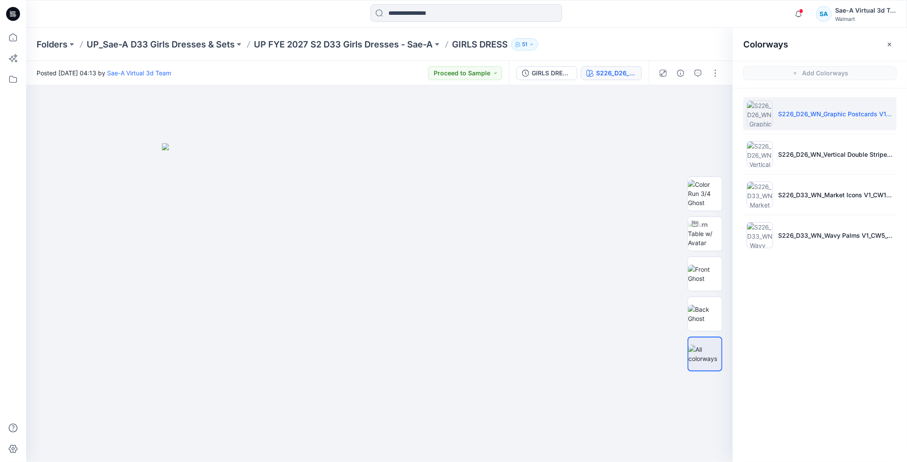
click at [792, 134] on hr at bounding box center [819, 134] width 153 height 0
click at [793, 151] on p "S226_D26_WN_Vertical Double Stripe V1_CW1_Old Ivory Cream_Pear Slice_WM_MILLSHE…" at bounding box center [835, 154] width 115 height 9
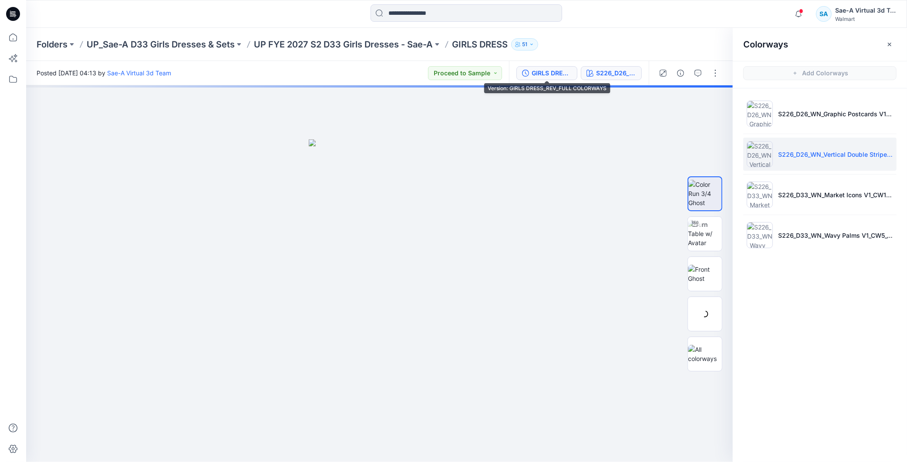
click at [543, 71] on div "GIRLS DRESS_REV_FULL COLORWAYS" at bounding box center [551, 73] width 40 height 10
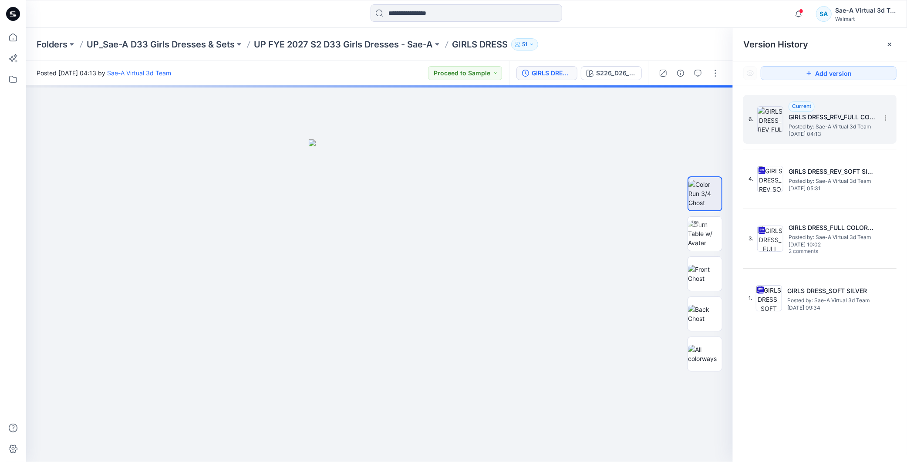
click at [793, 136] on span "[DATE] 04:13" at bounding box center [831, 134] width 87 height 6
click at [802, 135] on span "[DATE] 04:13" at bounding box center [831, 134] width 87 height 6
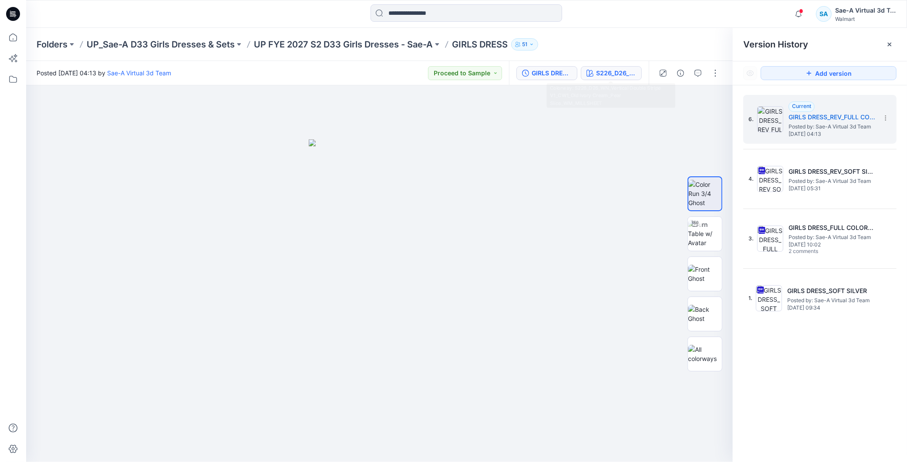
drag, startPoint x: 628, startPoint y: 77, endPoint x: 725, endPoint y: 94, distance: 98.5
click at [628, 77] on button "S226_D26_WN_Vertical Double Stripe V1_CW1_Old Ivory Cream_Pear Slice_WM_MILLSHE…" at bounding box center [611, 73] width 61 height 14
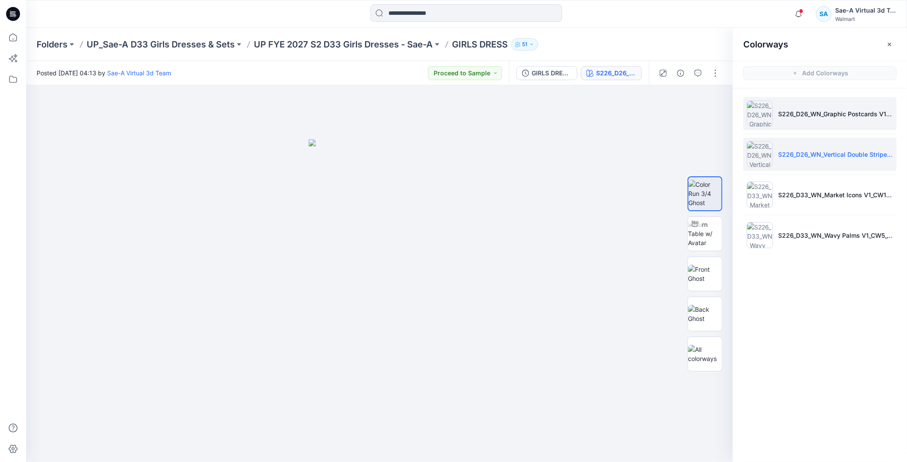
click at [818, 125] on li "S226_D26_WN_Graphic Postcards V1_CW1_Aqua Pearl_WM_MILLSHEET" at bounding box center [819, 113] width 153 height 33
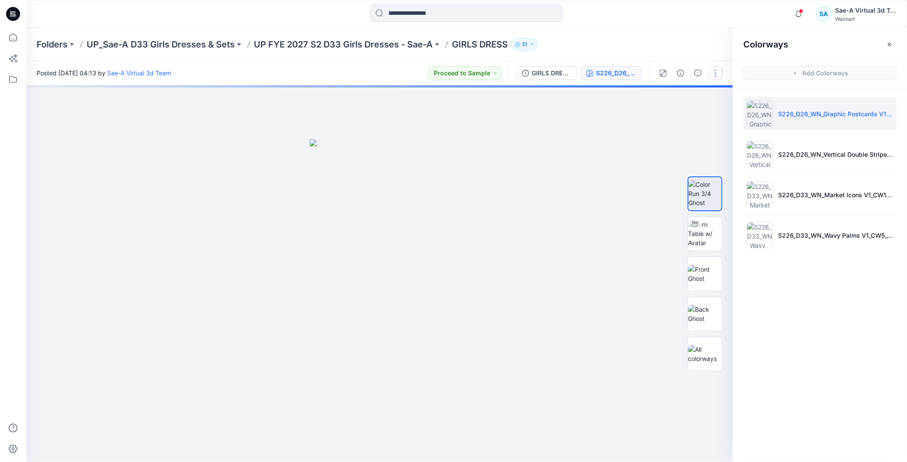
click at [713, 75] on button "button" at bounding box center [715, 73] width 14 height 14
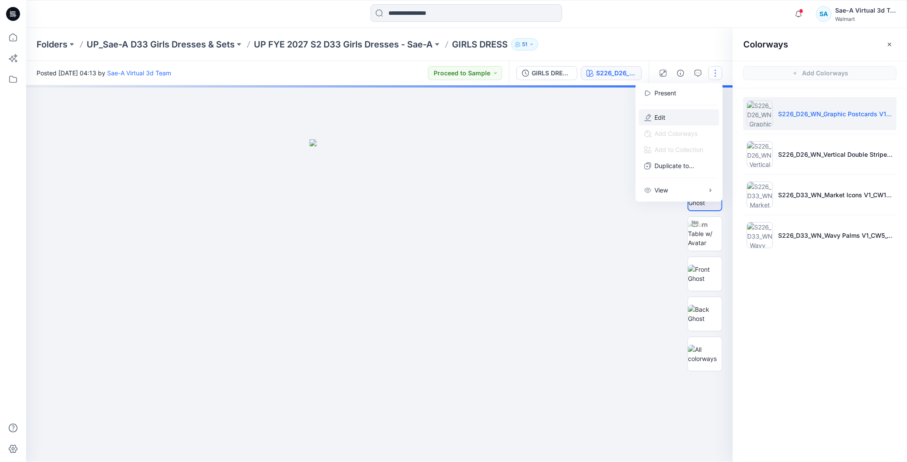
click at [661, 118] on p "Edit" at bounding box center [660, 117] width 11 height 9
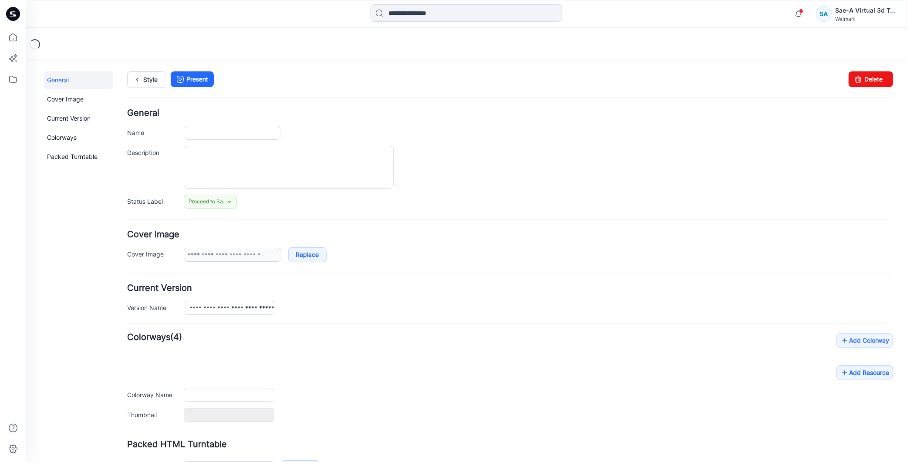
type input "**********"
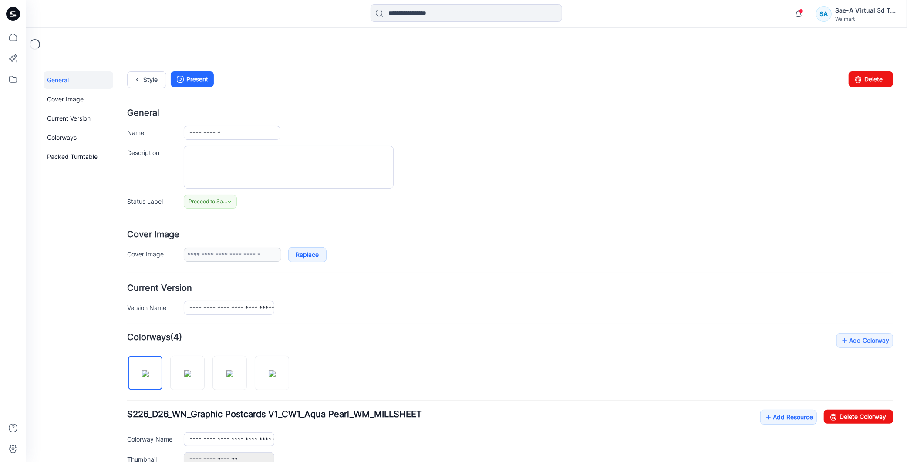
scroll to position [145, 0]
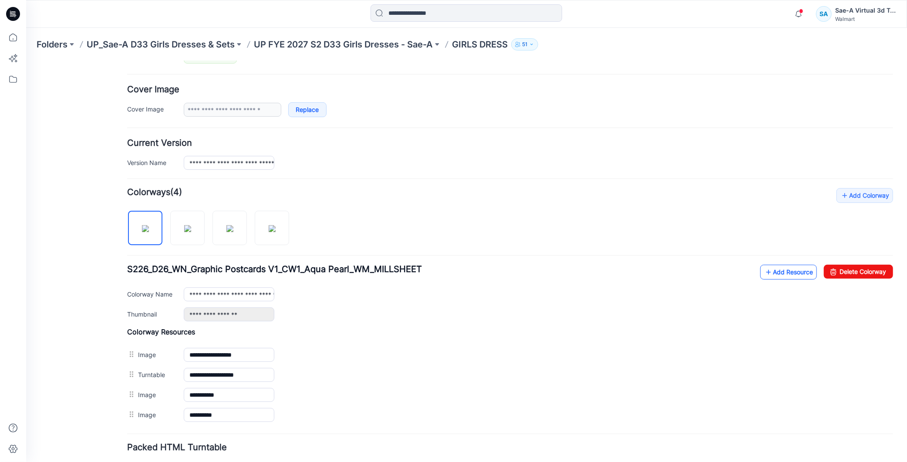
drag, startPoint x: 762, startPoint y: 280, endPoint x: 765, endPoint y: 276, distance: 4.9
click at [763, 280] on div "**********" at bounding box center [510, 292] width 766 height 57
click at [766, 274] on link "Add Resource" at bounding box center [787, 271] width 57 height 15
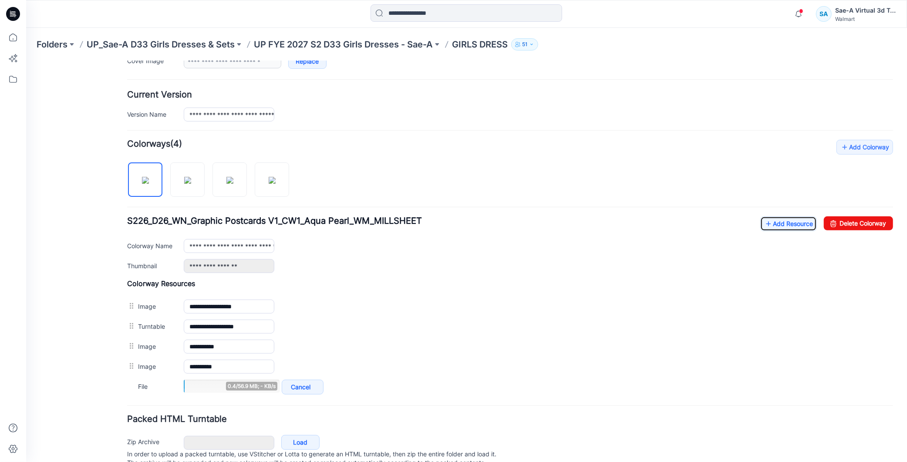
scroll to position [229, 0]
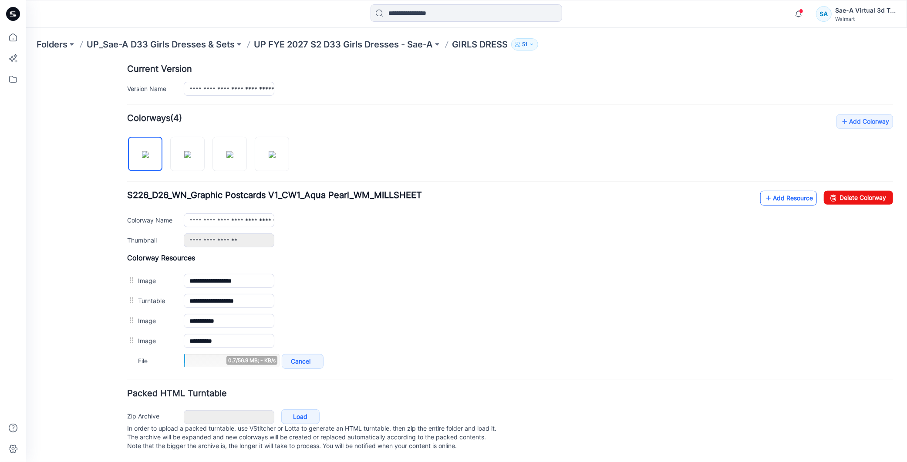
click at [767, 190] on link "Add Resource" at bounding box center [787, 197] width 57 height 15
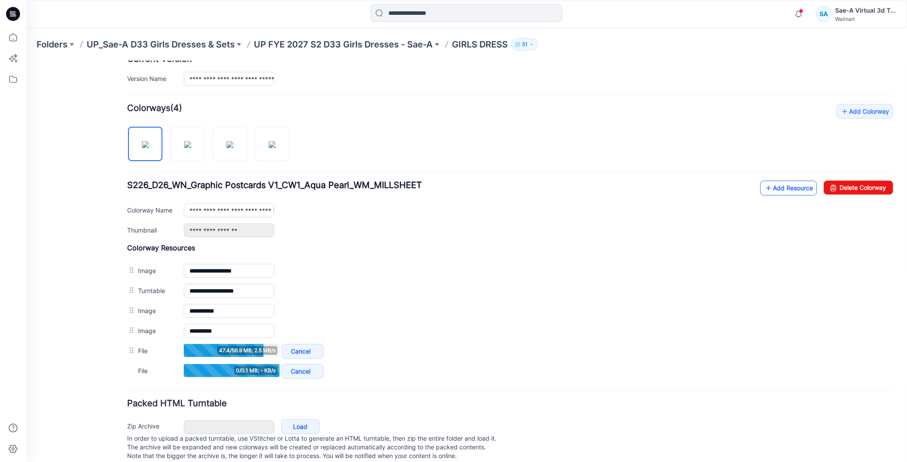
click at [784, 187] on link "Add Resource" at bounding box center [787, 187] width 57 height 15
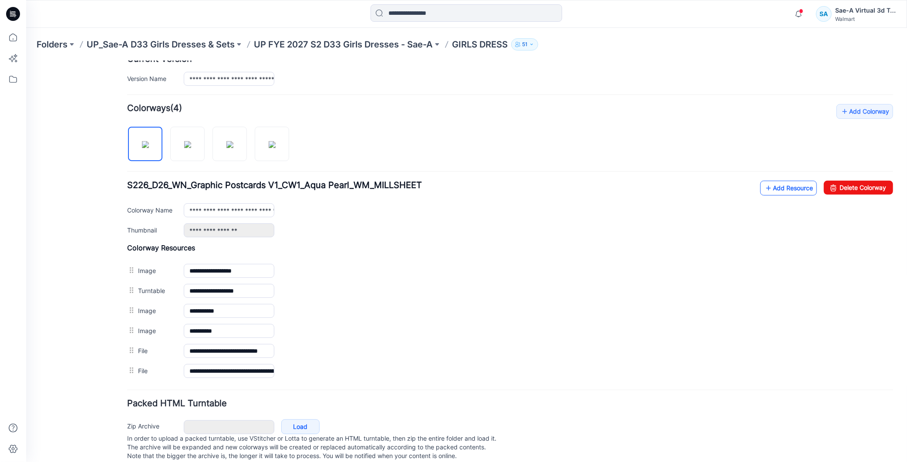
click at [779, 188] on link "Add Resource" at bounding box center [787, 187] width 57 height 15
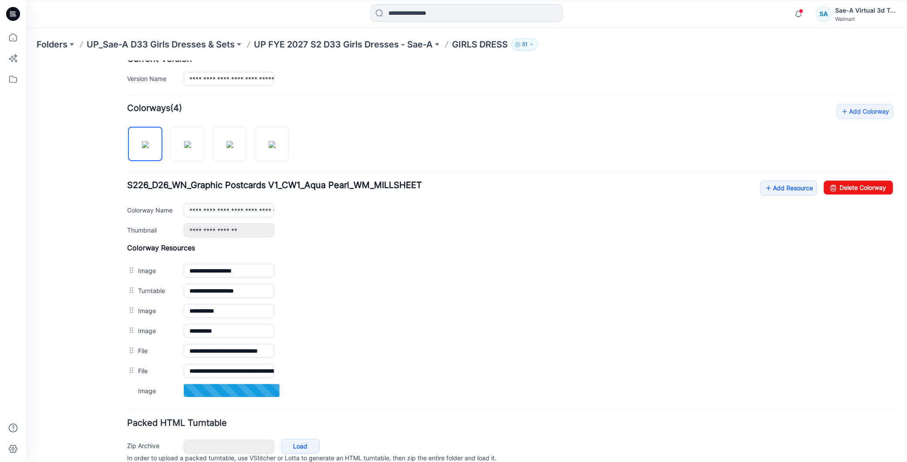
click at [26, 60] on label "Add to all colorways" at bounding box center [26, 60] width 0 height 0
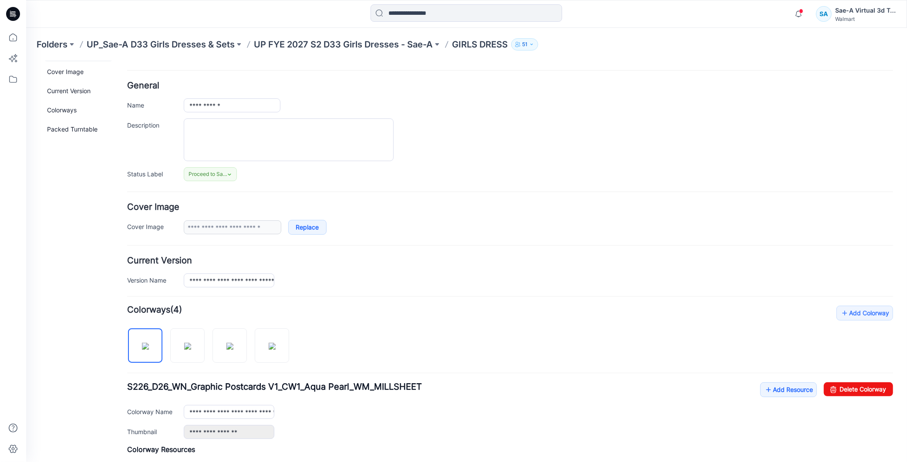
scroll to position [0, 0]
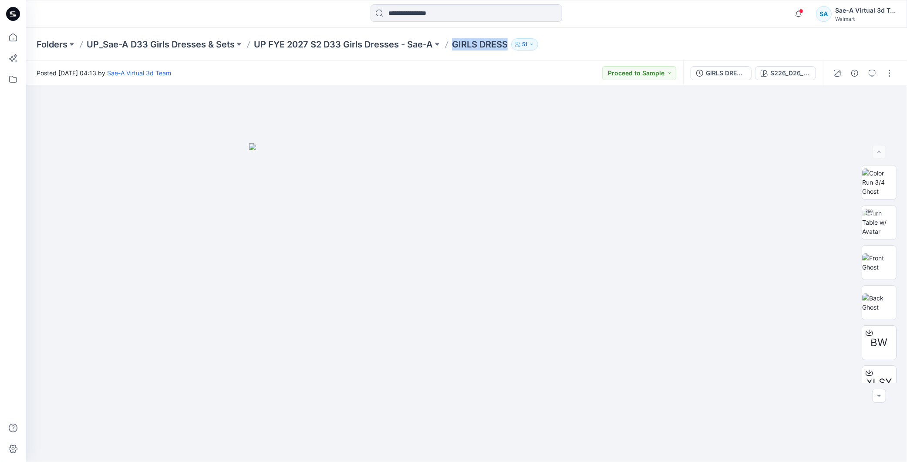
drag, startPoint x: 454, startPoint y: 45, endPoint x: 508, endPoint y: 50, distance: 54.7
click at [508, 50] on div "Folders UP_Sae-A D33 Girls Dresses & Sets UP FYE 2027 S2 D33 Girls Dresses - Sa…" at bounding box center [466, 44] width 880 height 33
copy p "GIRLS DRESS"
click at [702, 81] on div "GIRLS DRESS_REV_FULL COLORWAYS S226_D26_WN_Graphic Postcards V1_CW1_Aqua Pearl_…" at bounding box center [753, 73] width 140 height 24
click at [873, 216] on img at bounding box center [879, 221] width 34 height 27
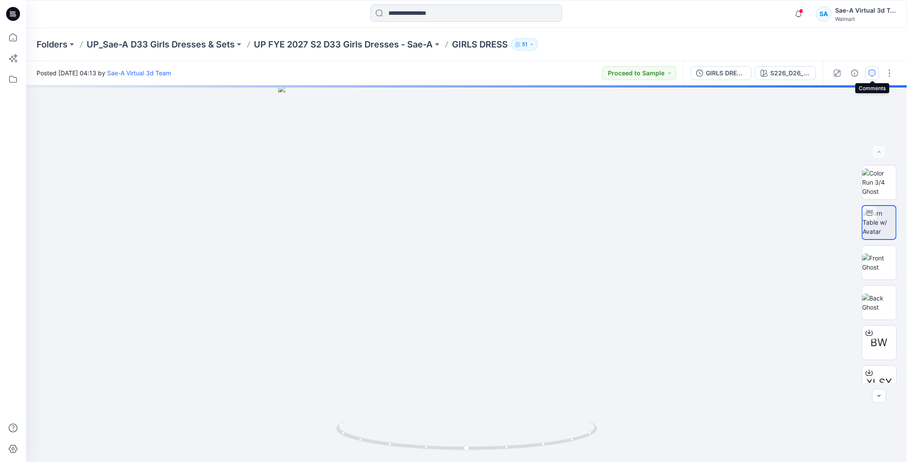
click at [870, 73] on icon "button" at bounding box center [871, 73] width 7 height 7
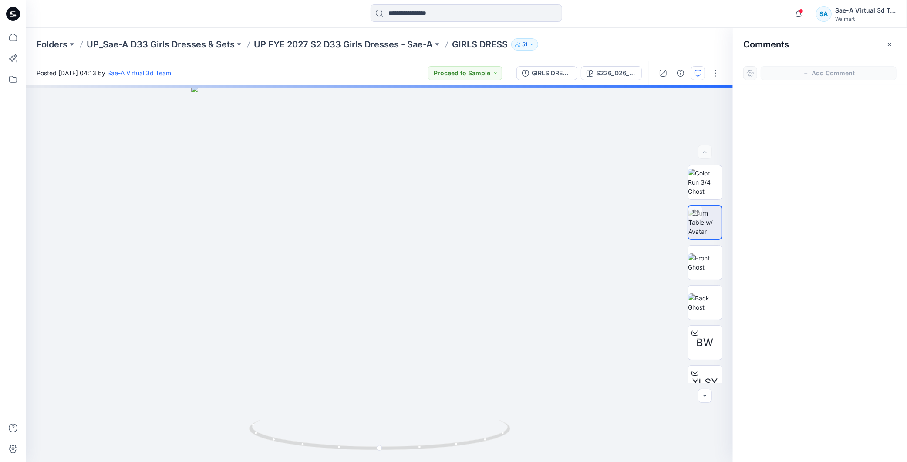
click at [814, 164] on div at bounding box center [819, 257] width 174 height 344
click at [802, 7] on icon "button" at bounding box center [798, 13] width 17 height 17
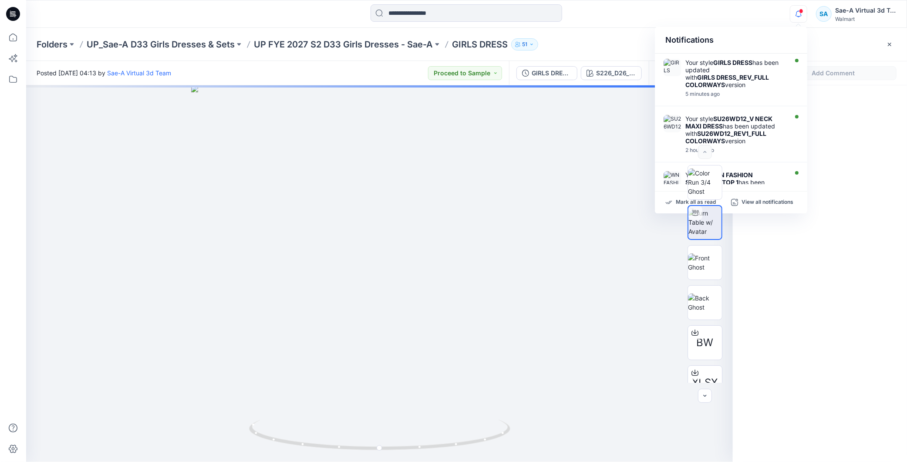
click at [796, 275] on div at bounding box center [819, 257] width 174 height 344
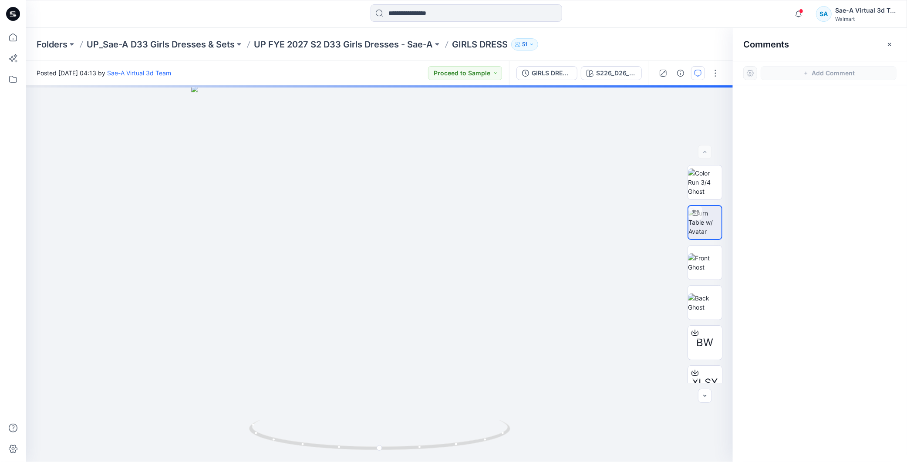
click at [846, 133] on div at bounding box center [819, 257] width 174 height 344
click at [801, 15] on icon "button" at bounding box center [798, 14] width 6 height 6
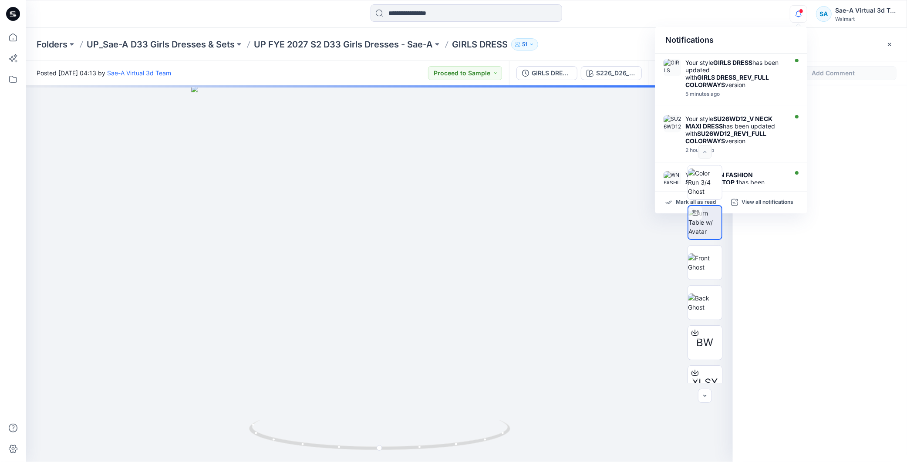
click at [846, 133] on div at bounding box center [819, 257] width 174 height 344
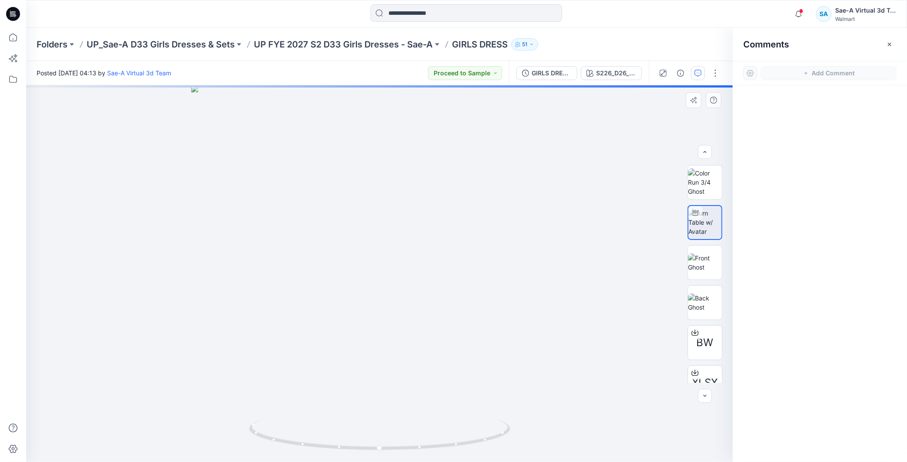
scroll to position [48, 0]
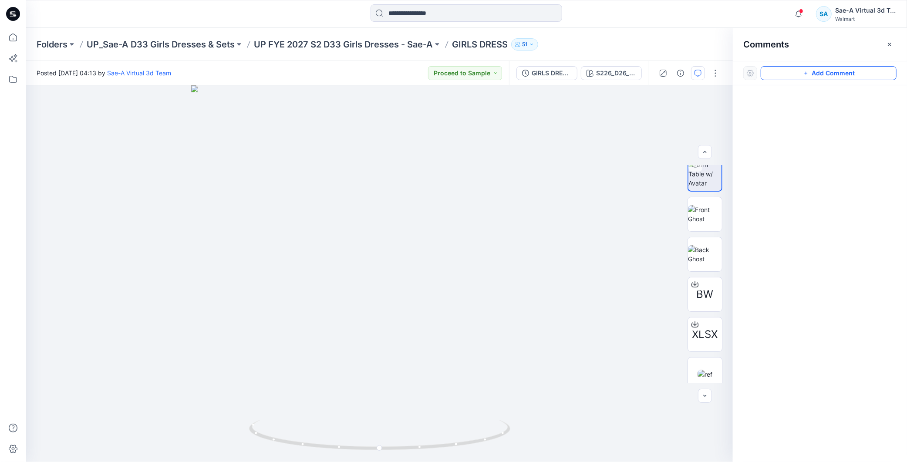
click at [820, 77] on button "Add Comment" at bounding box center [828, 73] width 136 height 14
click at [190, 126] on div "1" at bounding box center [379, 273] width 706 height 376
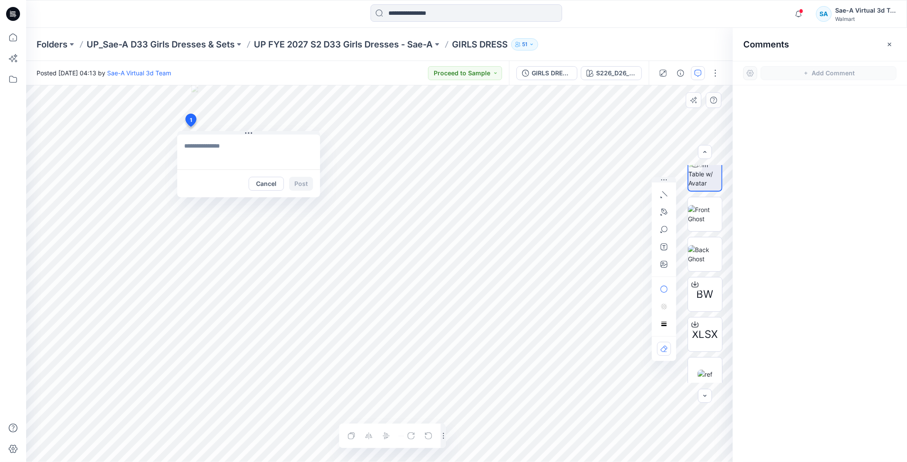
type textarea "**********"
click at [294, 188] on button "Post" at bounding box center [301, 184] width 24 height 14
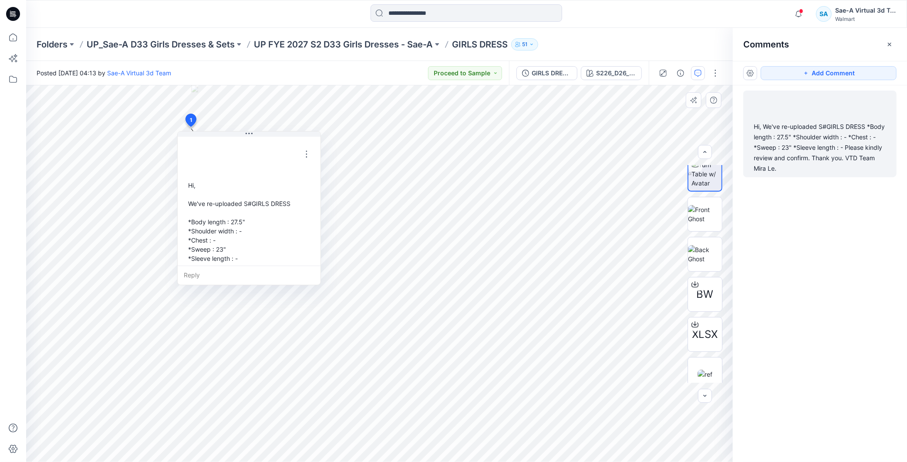
scroll to position [42, 0]
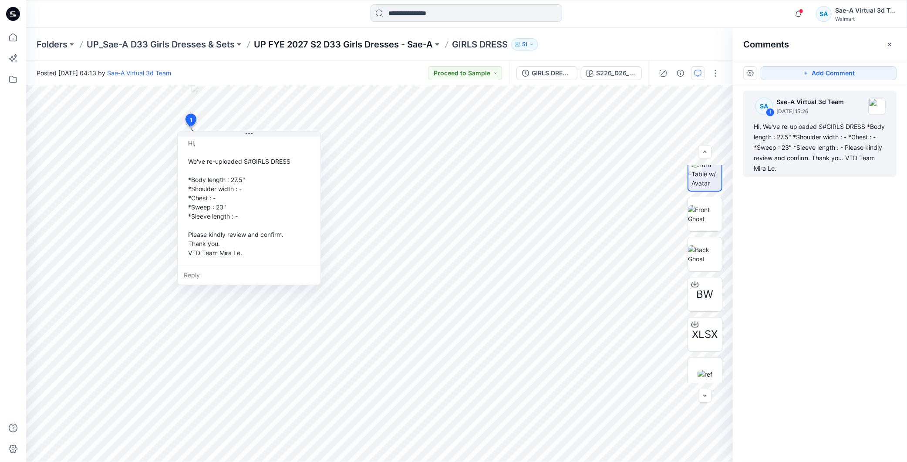
click at [391, 48] on p "UP FYE 2027 S2 D33 Girls Dresses - Sae-A" at bounding box center [343, 44] width 179 height 12
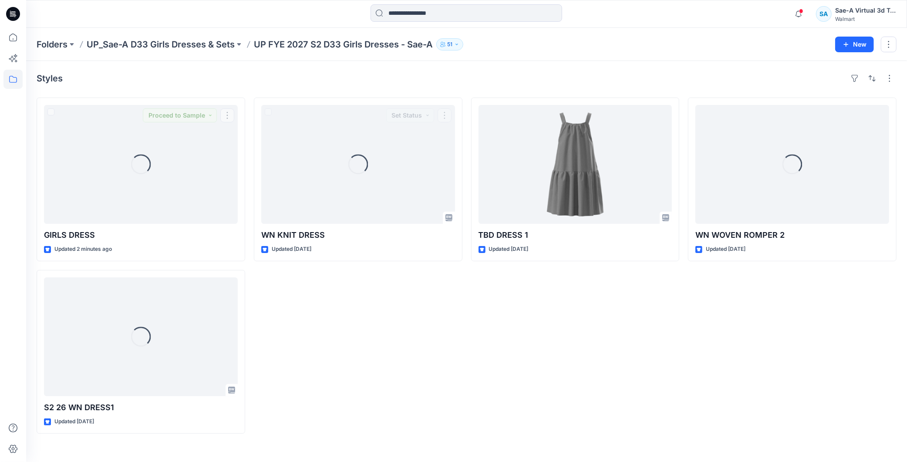
click at [373, 335] on div "Loading... WN KNIT DRESS Updated [DATE] Set Status" at bounding box center [358, 265] width 208 height 336
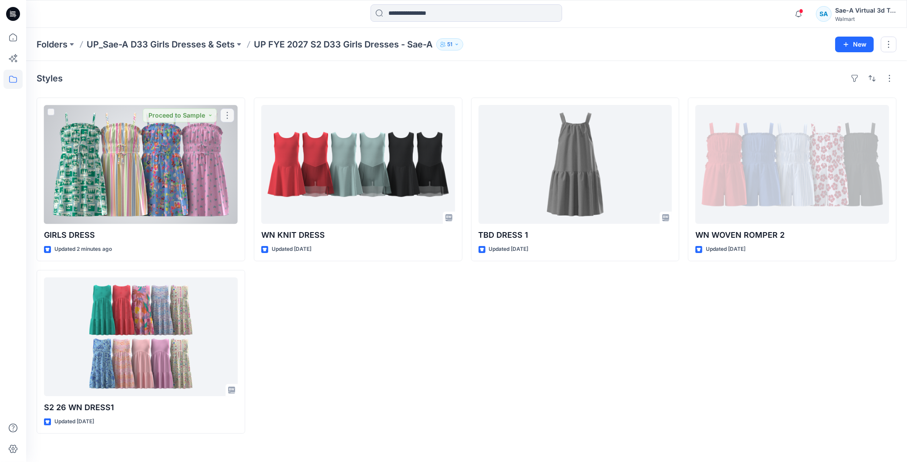
click at [138, 188] on div at bounding box center [141, 164] width 194 height 119
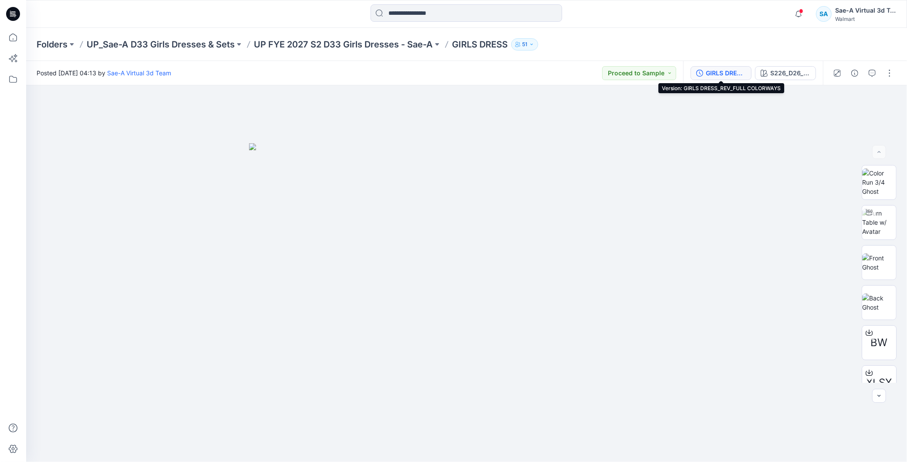
click at [738, 73] on div "GIRLS DRESS_REV_FULL COLORWAYS" at bounding box center [725, 73] width 40 height 10
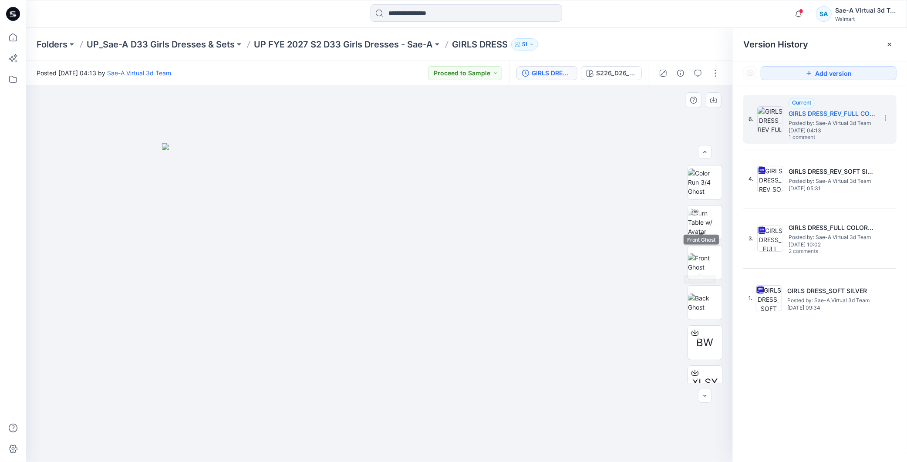
scroll to position [48, 0]
click at [627, 73] on div "S226_D26_WN_Graphic Postcards V1_CW1_Aqua Pearl_WM_MILLSHEET" at bounding box center [616, 73] width 40 height 10
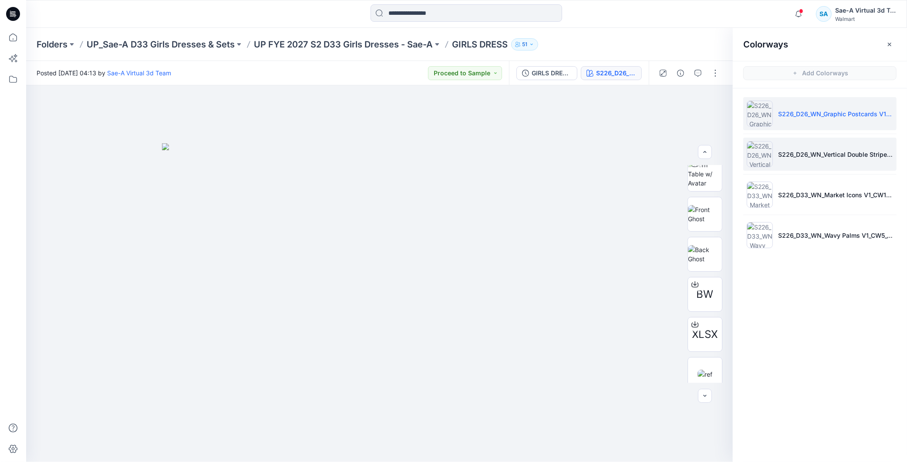
click at [843, 164] on li "S226_D26_WN_Vertical Double Stripe V1_CW1_Old Ivory Cream_Pear Slice_WM_MILLSHE…" at bounding box center [819, 154] width 153 height 33
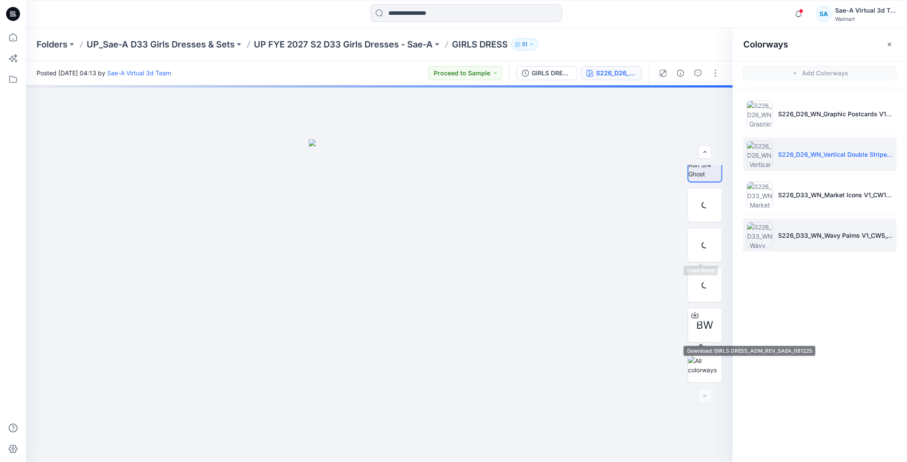
scroll to position [17, 0]
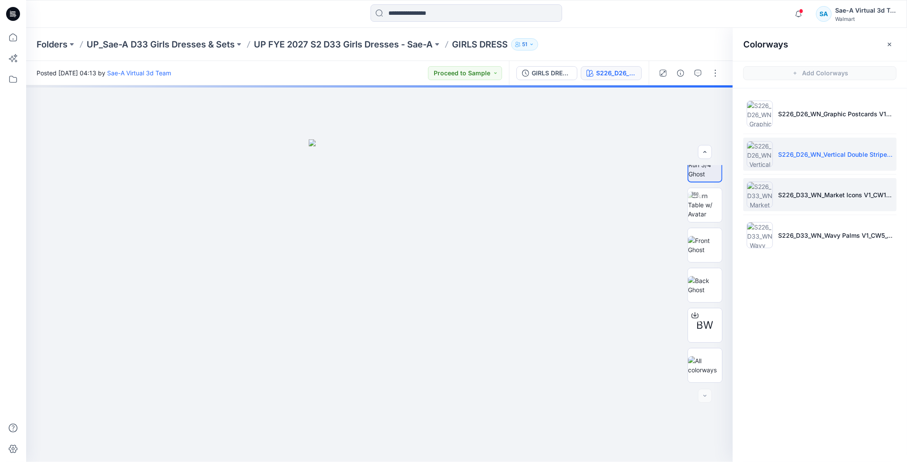
click at [823, 198] on p "S226_D33_WN_Market Icons V1_CW1_Calming Blue_WM_MILLSHEET" at bounding box center [835, 194] width 115 height 9
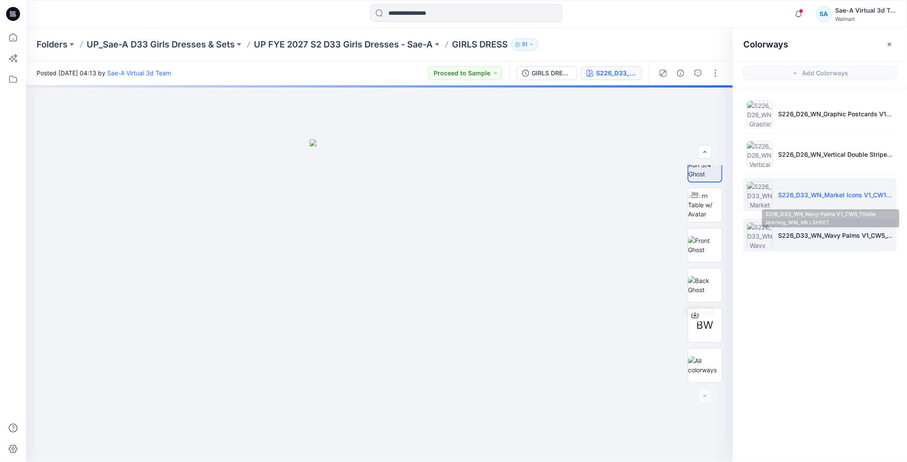
click at [815, 229] on li "S226_D33_WN_Wavy Palms V1_CW5_Thistle Morning_WM_MILLSHEET" at bounding box center [819, 234] width 153 height 33
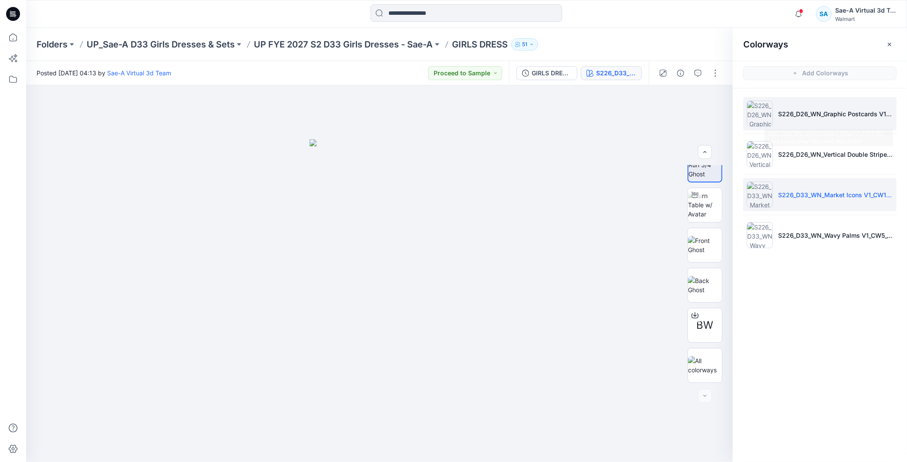
click at [797, 121] on li "S226_D26_WN_Graphic Postcards V1_CW1_Aqua Pearl_WM_MILLSHEET" at bounding box center [819, 113] width 153 height 33
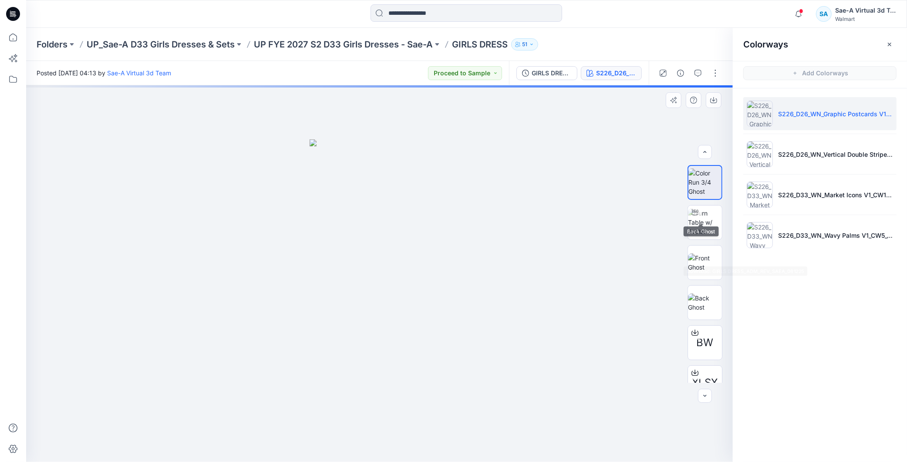
scroll to position [97, 0]
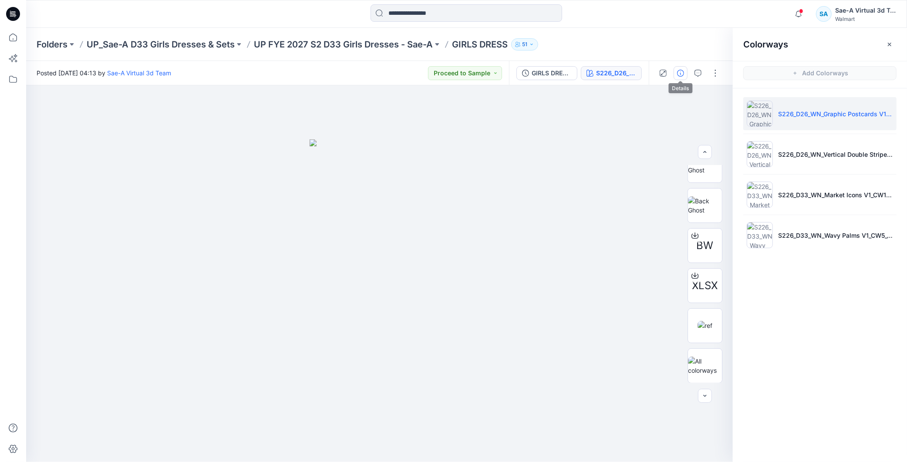
click at [681, 74] on icon "button" at bounding box center [680, 73] width 7 height 7
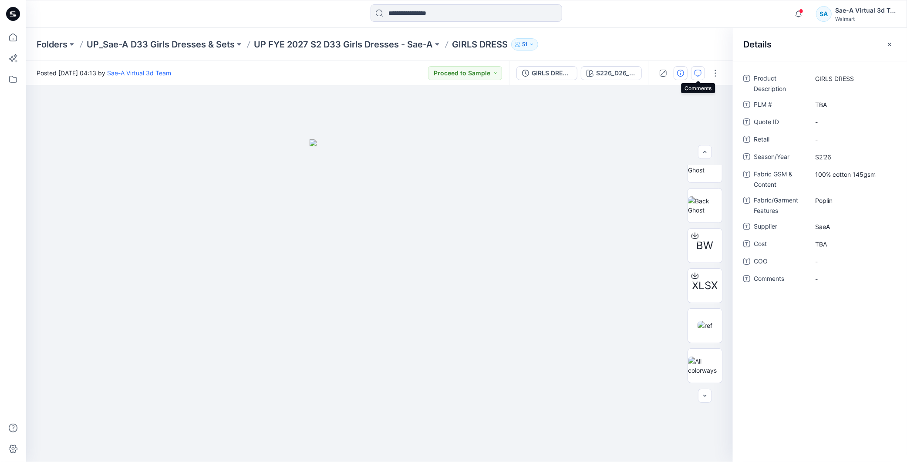
click at [697, 75] on icon "button" at bounding box center [697, 73] width 7 height 7
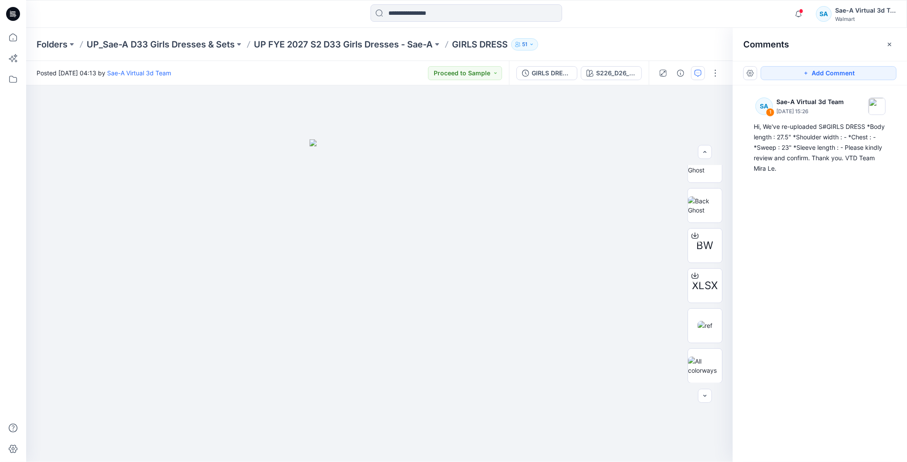
click at [846, 247] on div "SA 1 Sae-A Virtual 3d Team [DATE] 15:26 Hi, We've re-uploaded S#GIRLS DRESS *Bo…" at bounding box center [819, 257] width 174 height 344
